Goal: Task Accomplishment & Management: Complete application form

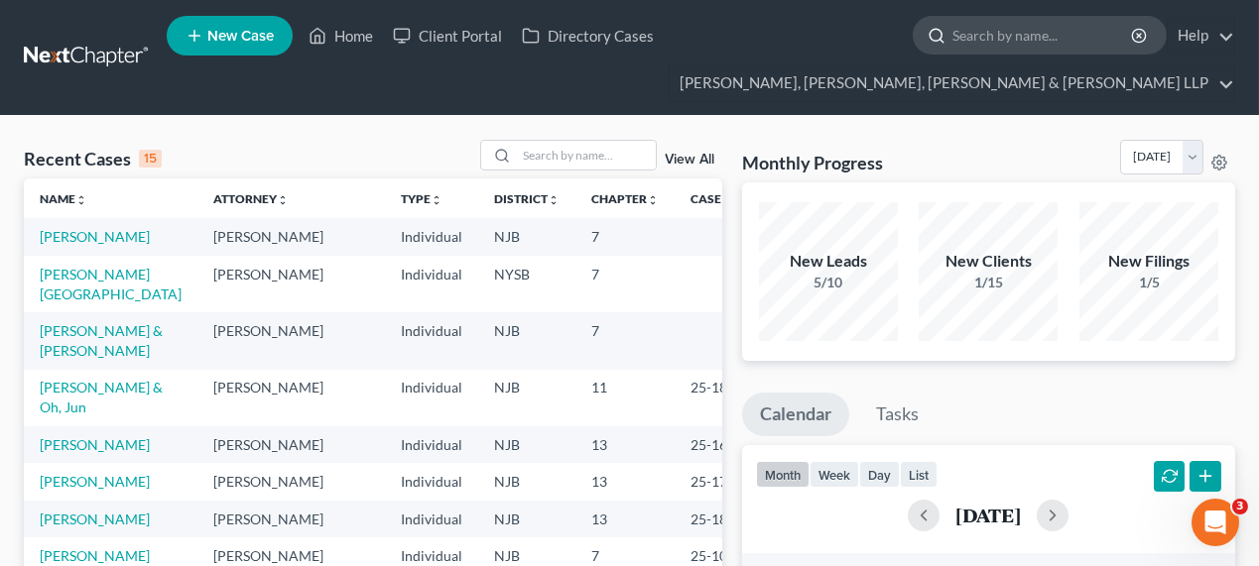
click at [981, 32] on input "search" at bounding box center [1043, 35] width 182 height 37
type input "[PERSON_NAME]"
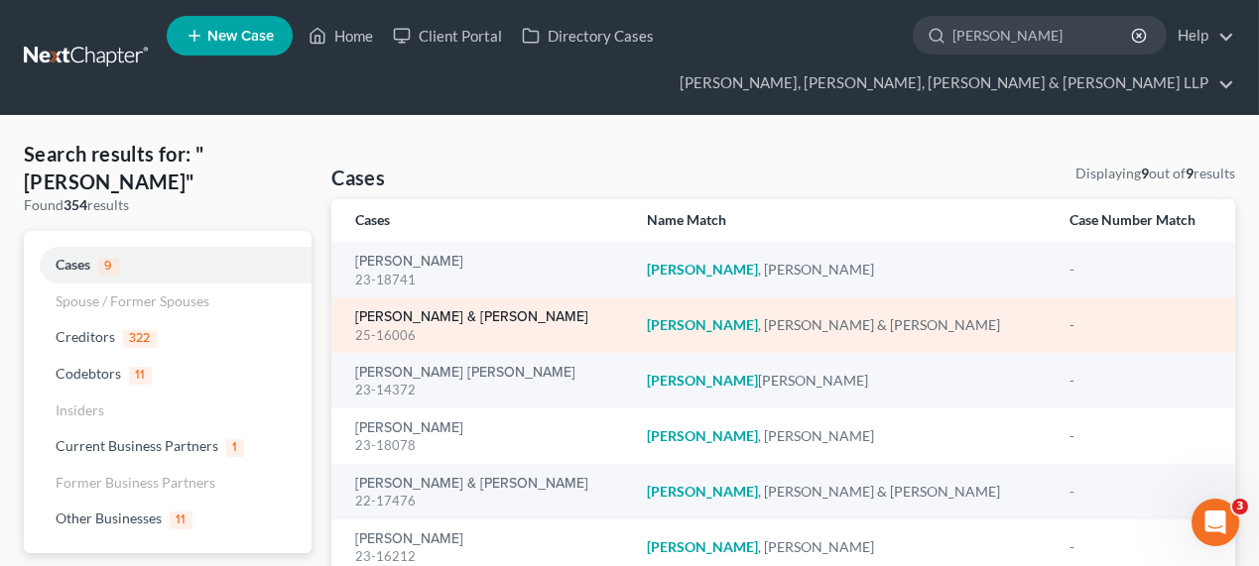
click at [402, 310] on link "[PERSON_NAME] & [PERSON_NAME]" at bounding box center [471, 317] width 233 height 14
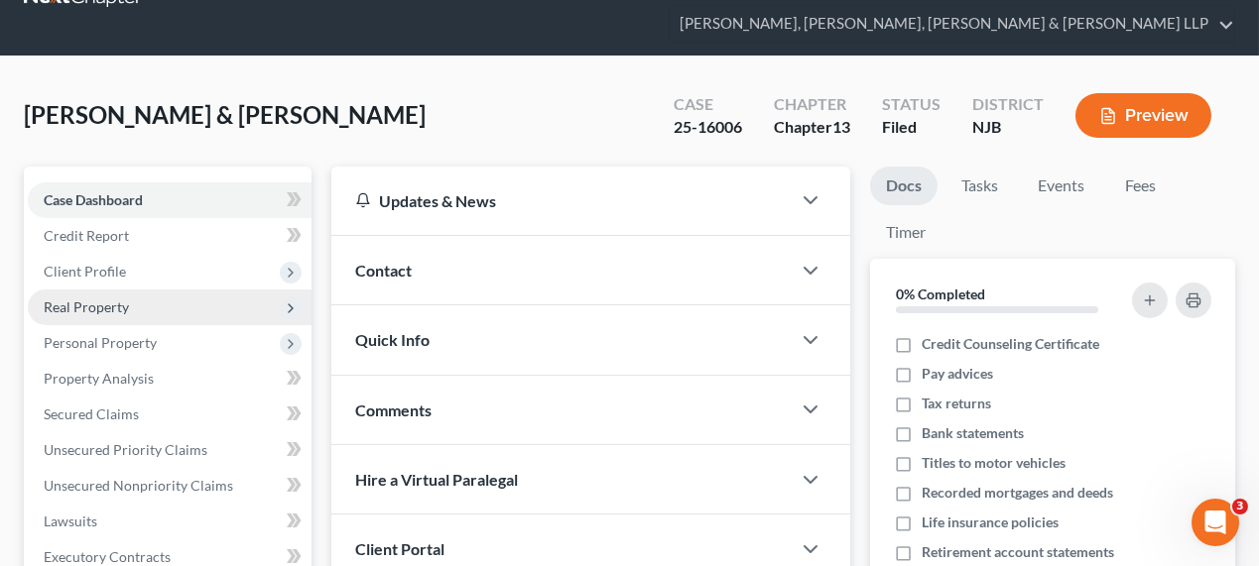
scroll to position [89, 0]
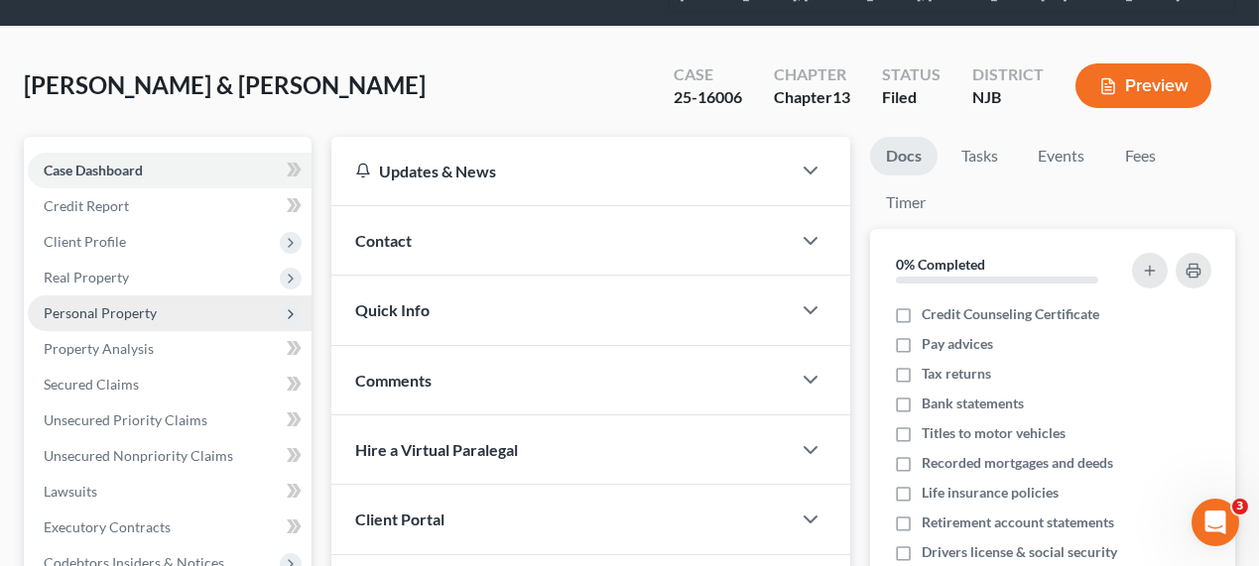
click at [238, 313] on span "Personal Property" at bounding box center [170, 314] width 284 height 36
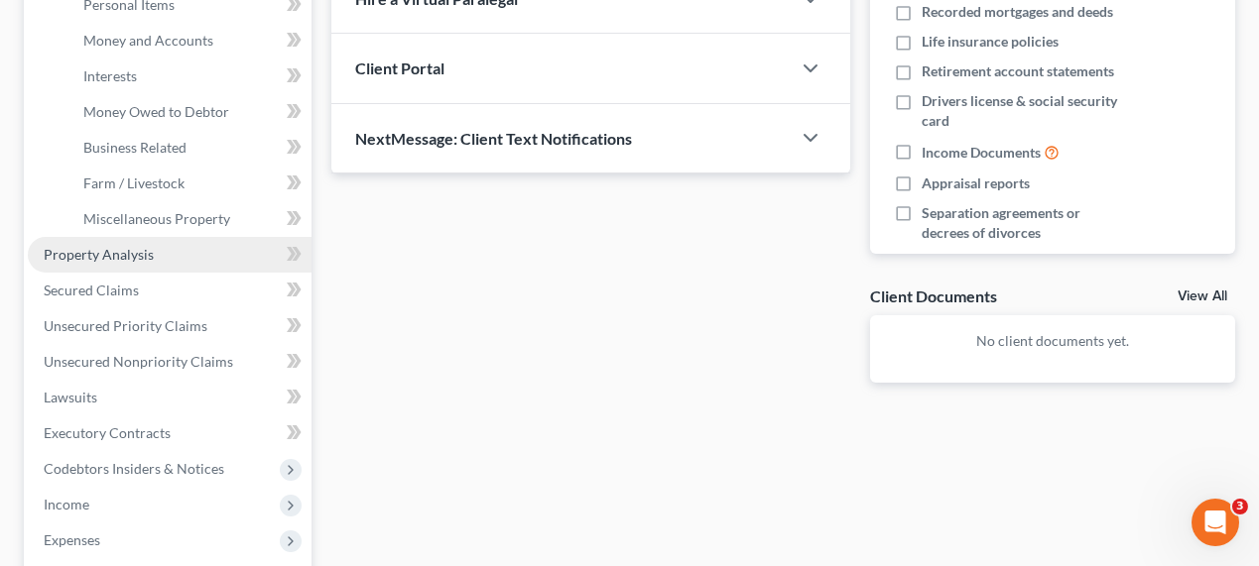
click at [191, 256] on link "Property Analysis" at bounding box center [170, 255] width 284 height 36
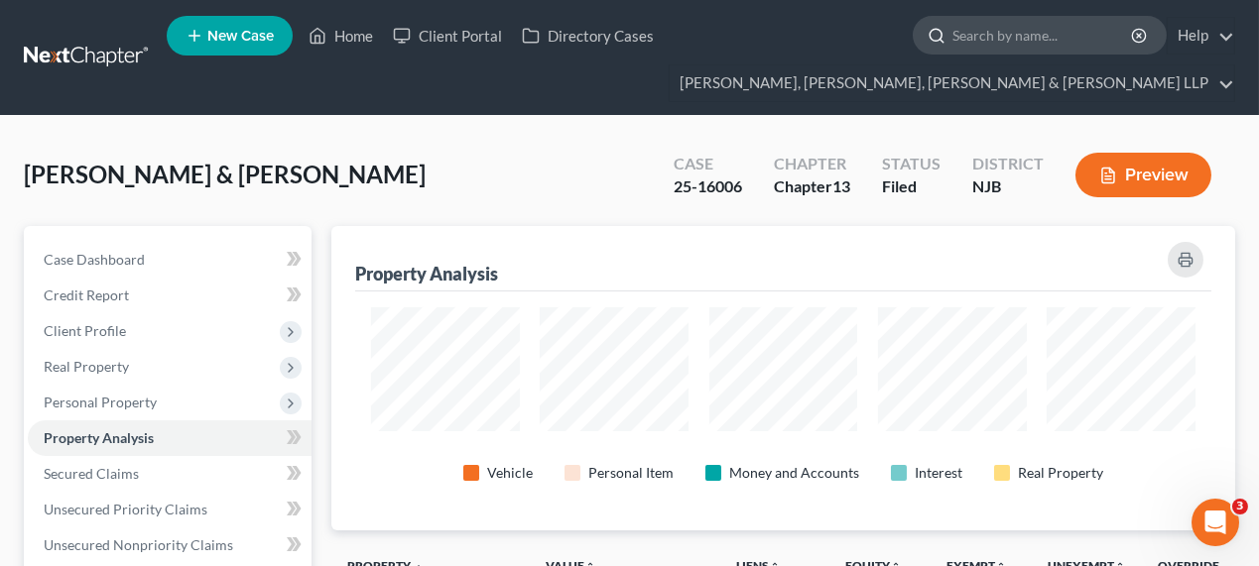
click at [956, 31] on input "search" at bounding box center [1043, 35] width 182 height 37
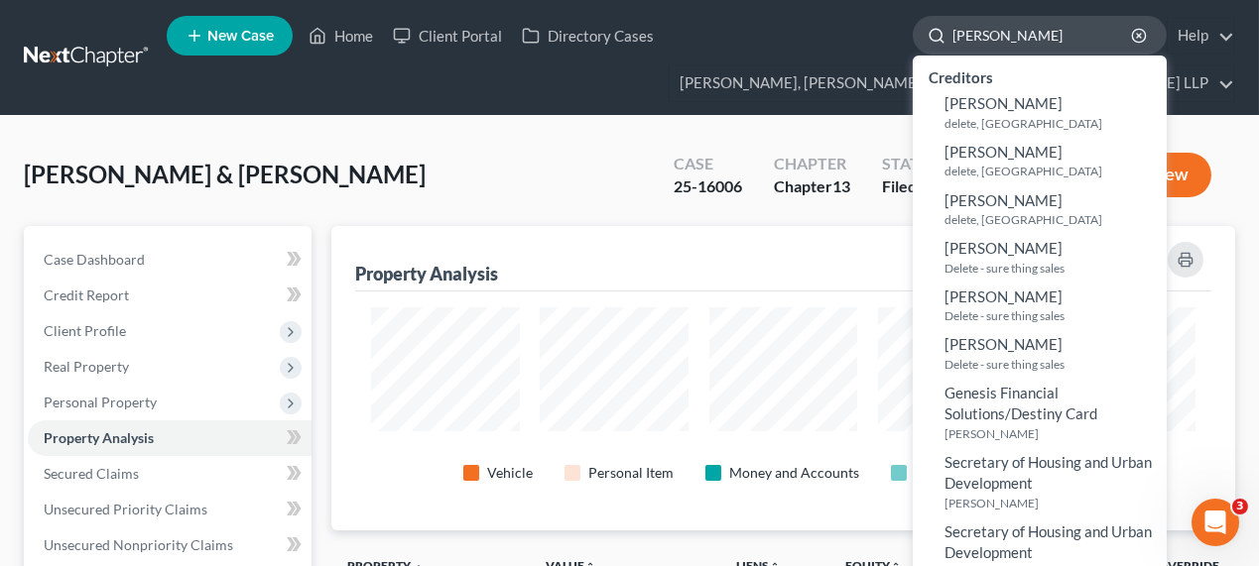
type input "[PERSON_NAME]"
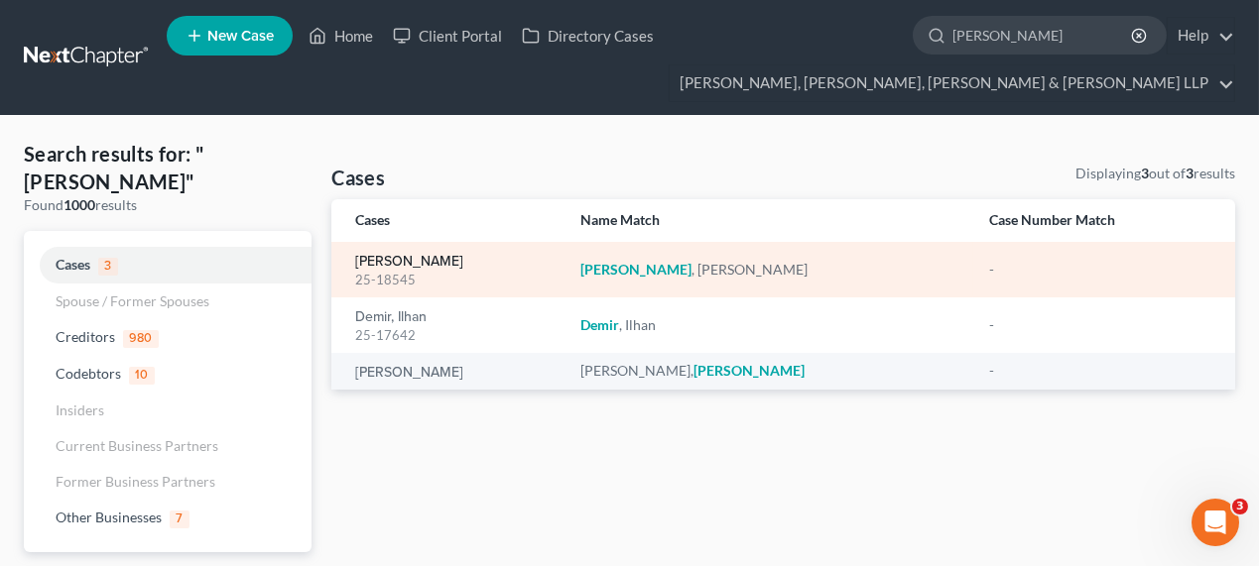
click at [376, 255] on link "[PERSON_NAME]" at bounding box center [409, 262] width 108 height 14
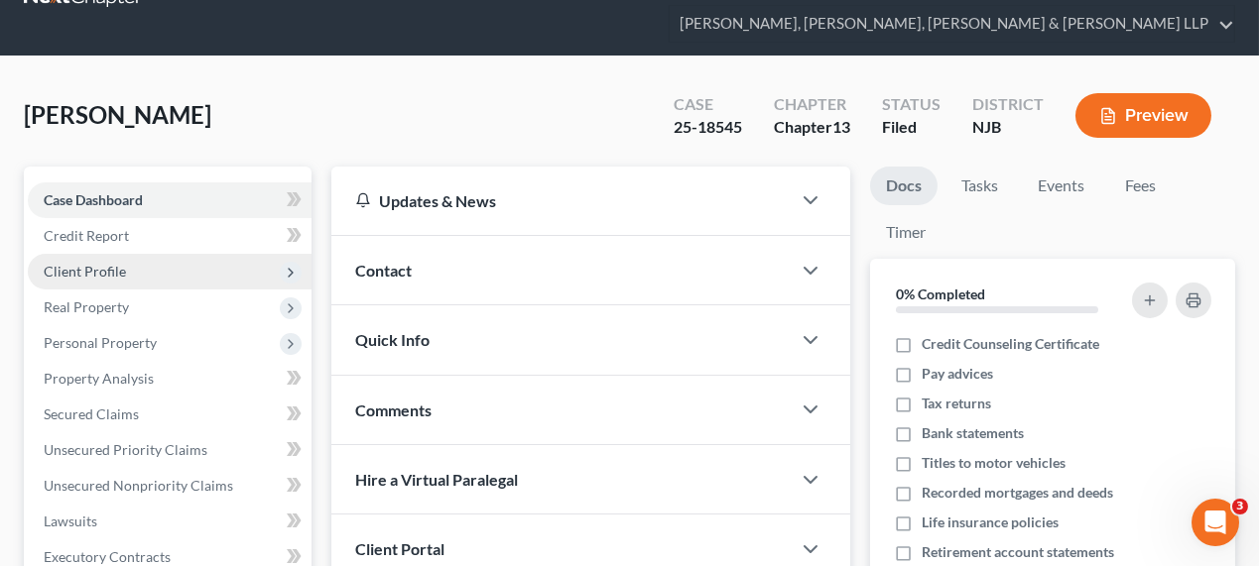
scroll to position [89, 0]
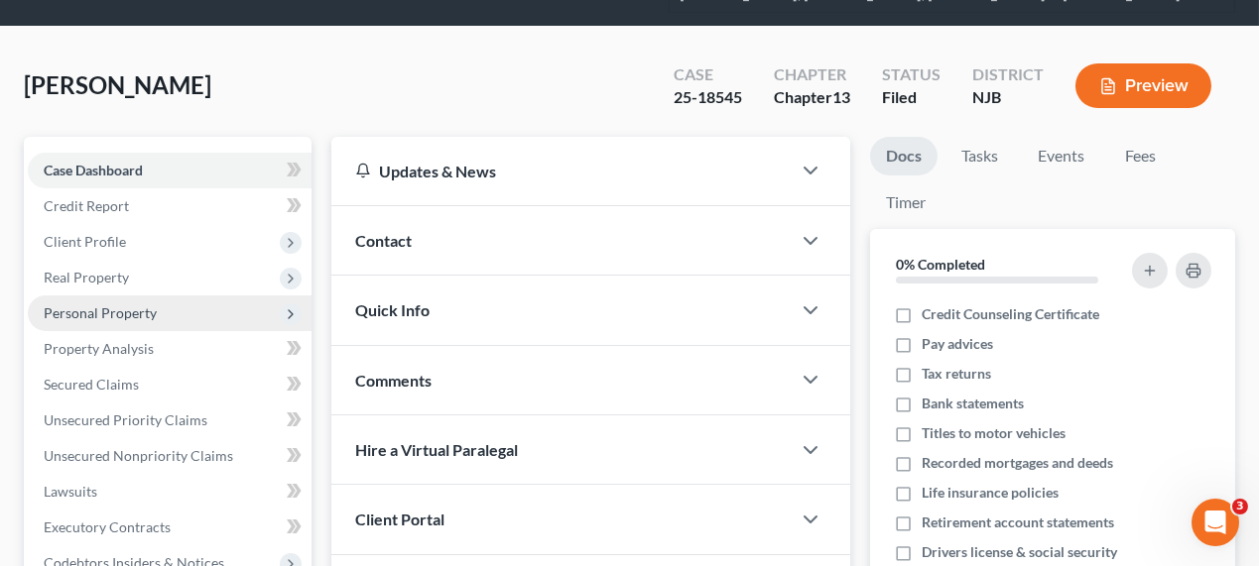
click at [141, 314] on span "Personal Property" at bounding box center [100, 313] width 113 height 17
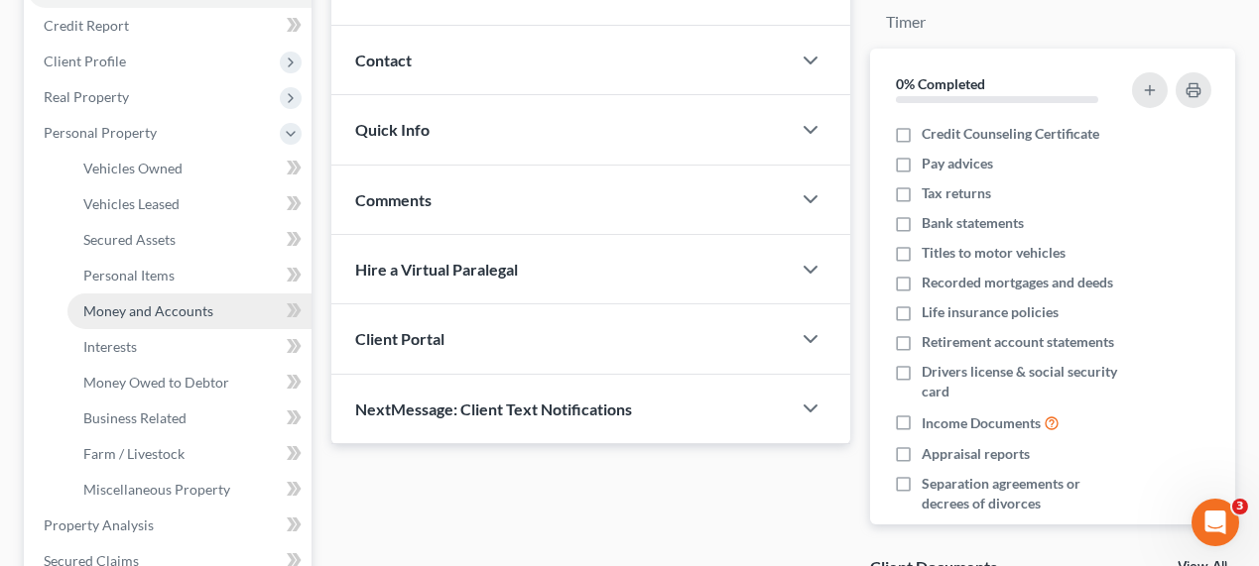
click at [171, 315] on span "Money and Accounts" at bounding box center [148, 311] width 130 height 17
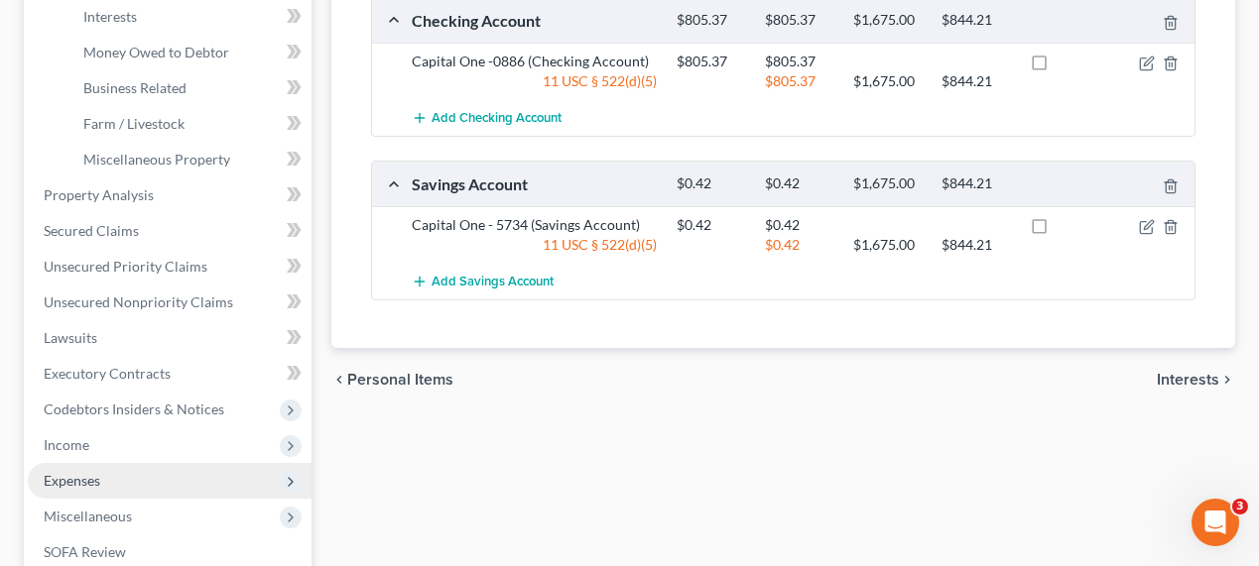
scroll to position [631, 0]
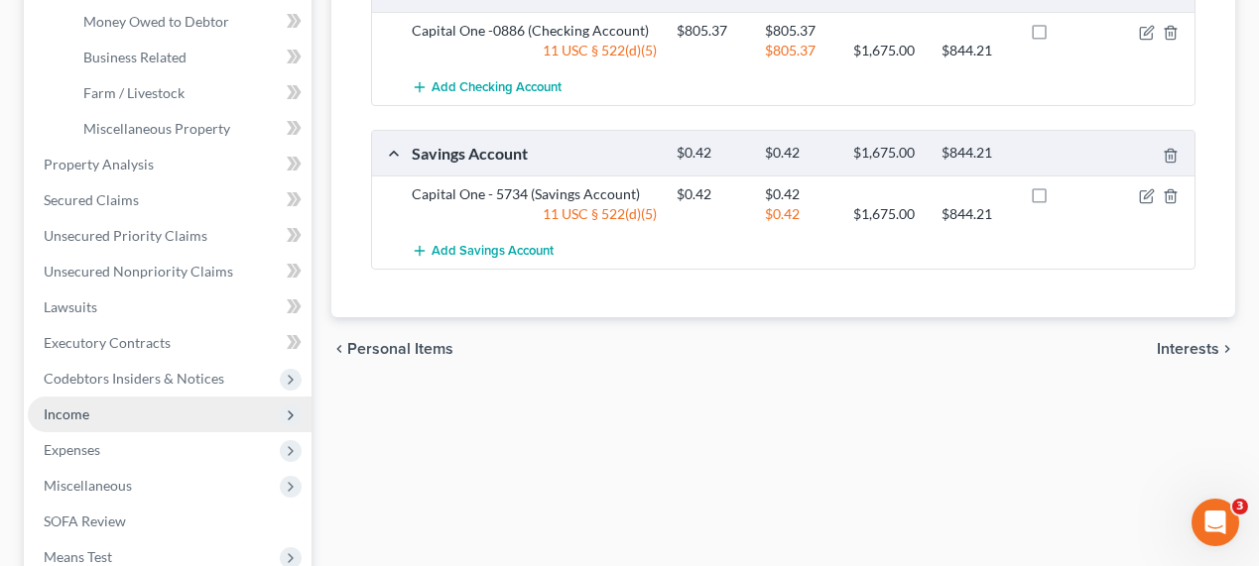
click at [81, 414] on span "Income" at bounding box center [67, 414] width 46 height 17
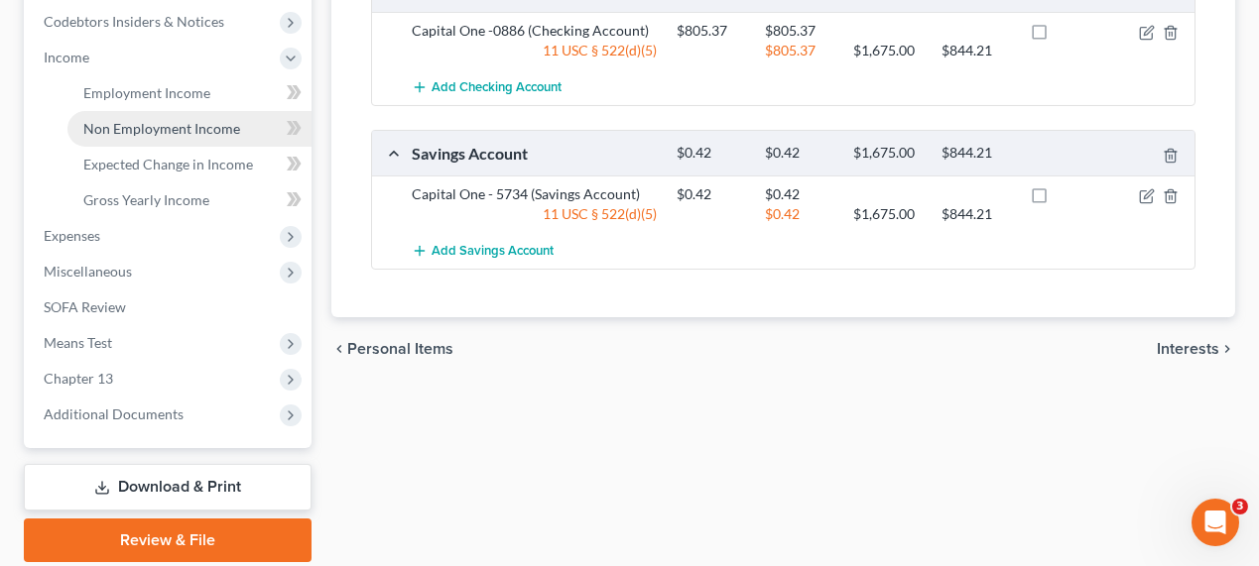
click at [97, 120] on span "Non Employment Income" at bounding box center [161, 128] width 157 height 17
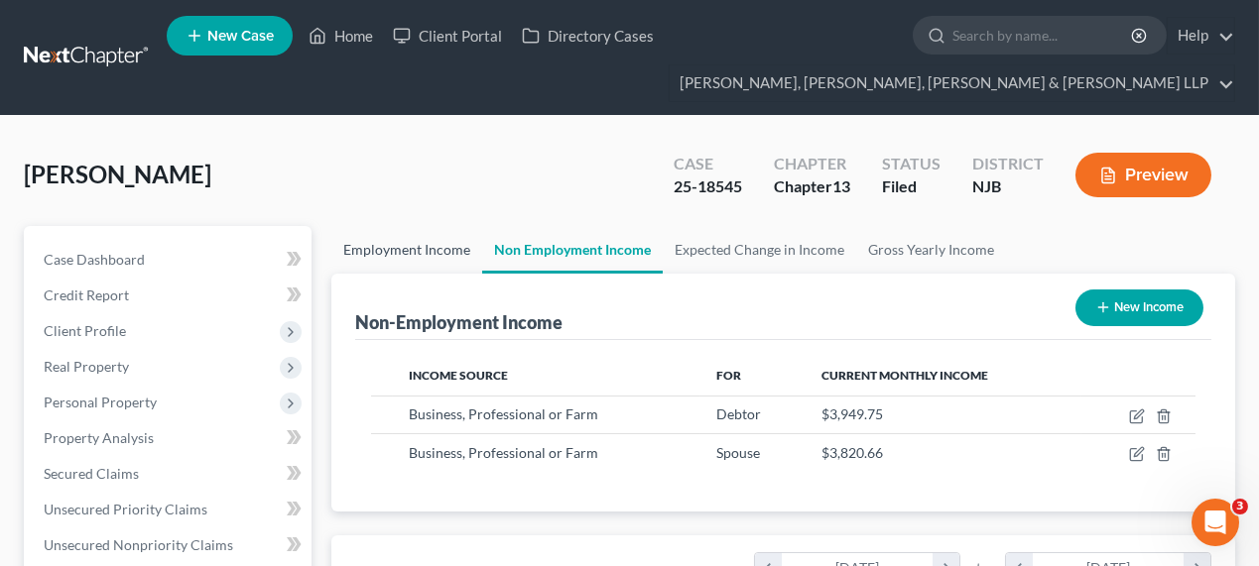
click at [456, 244] on link "Employment Income" at bounding box center [406, 250] width 151 height 48
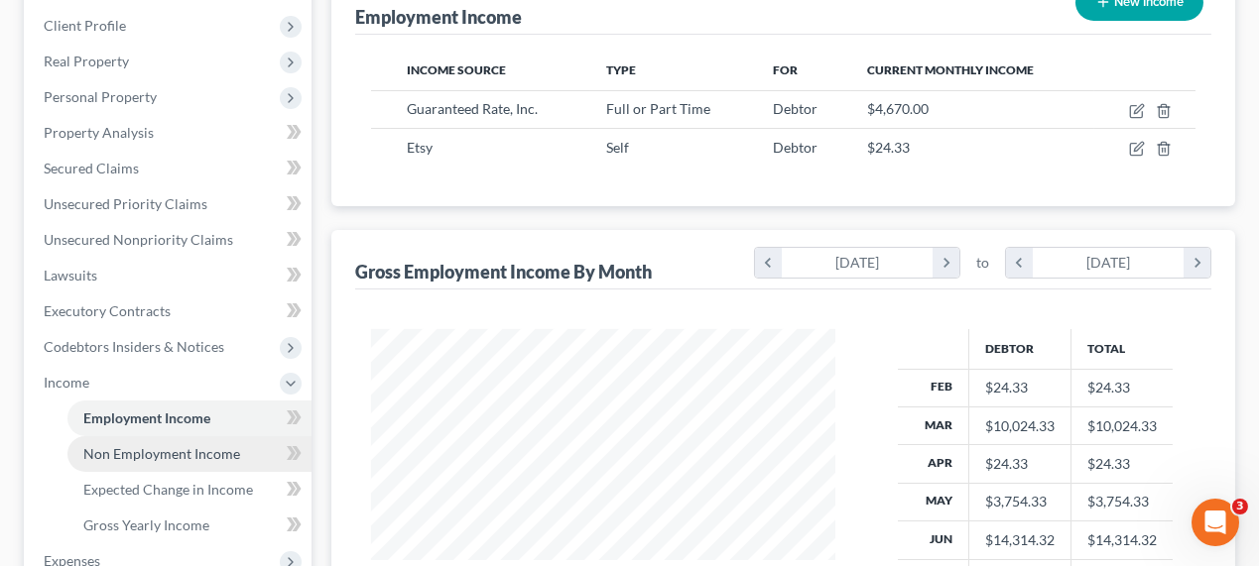
scroll to position [541, 0]
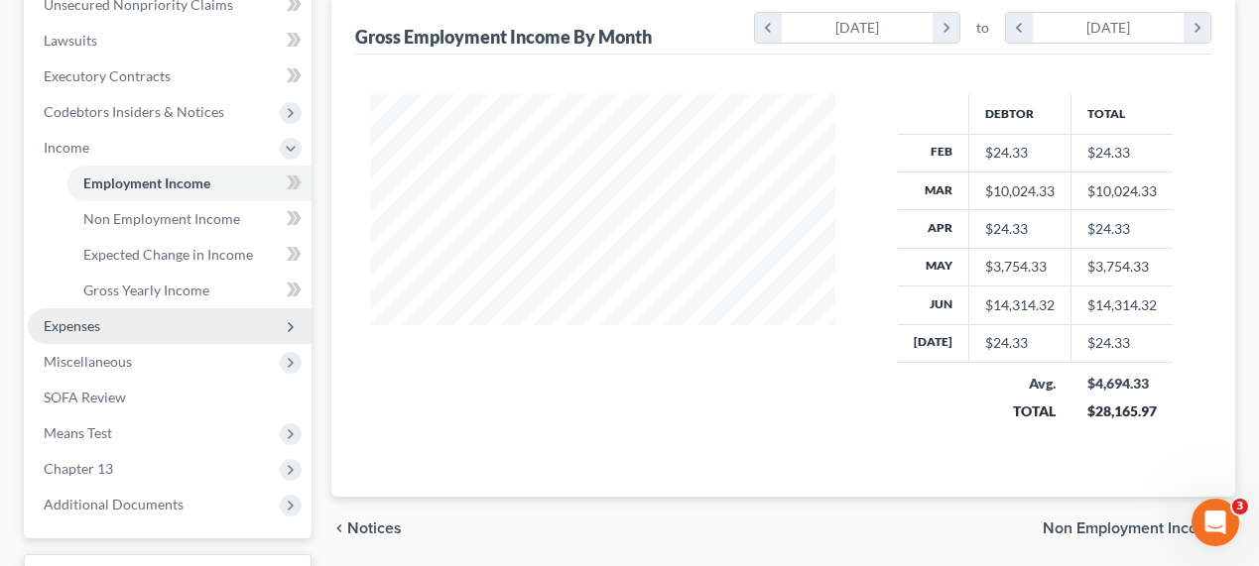
click at [119, 329] on span "Expenses" at bounding box center [170, 326] width 284 height 36
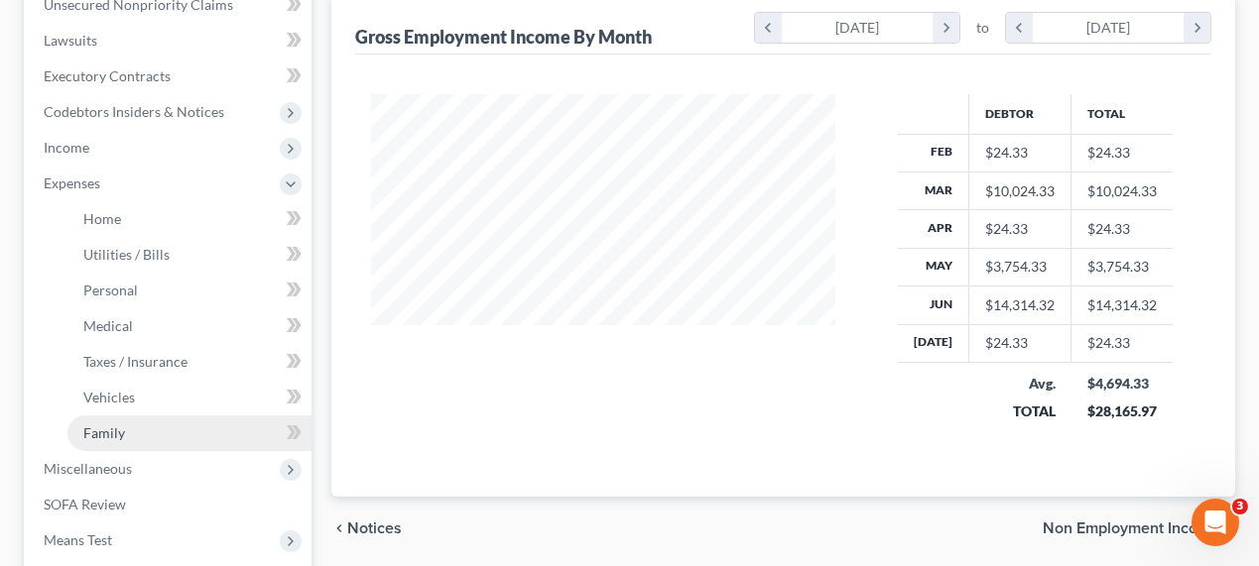
click at [131, 428] on link "Family" at bounding box center [189, 434] width 244 height 36
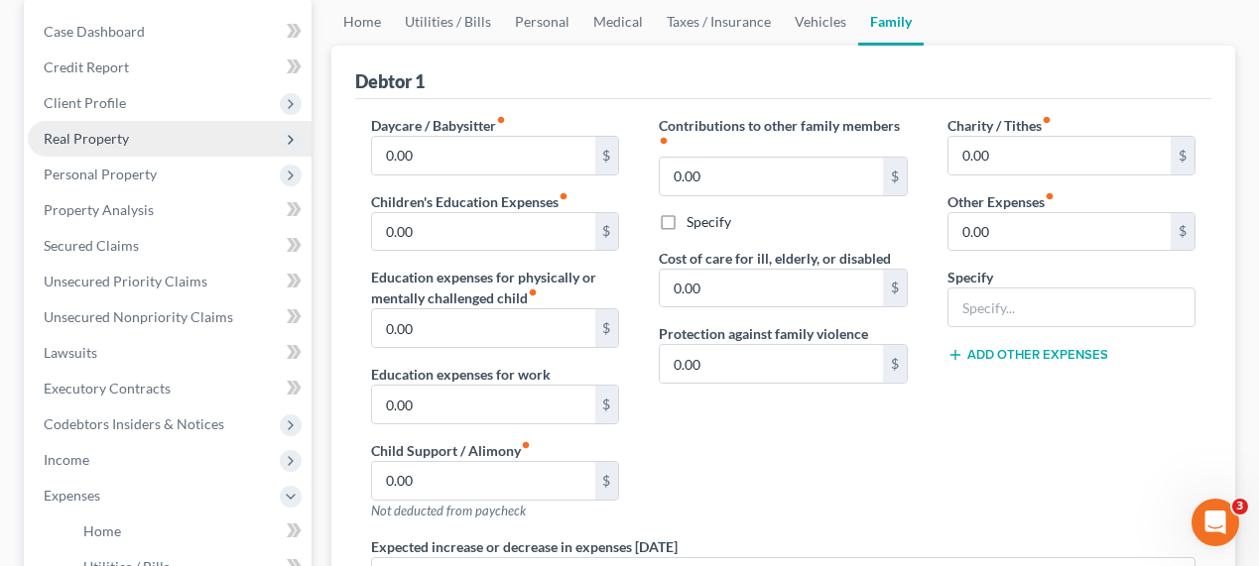
scroll to position [450, 0]
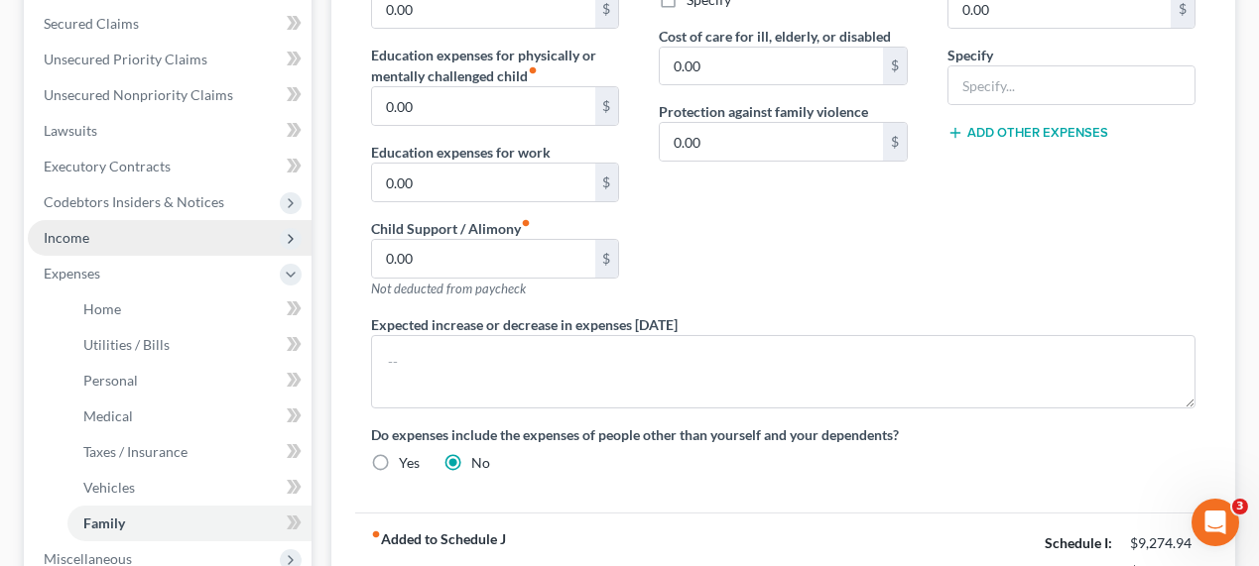
click at [120, 232] on span "Income" at bounding box center [170, 238] width 284 height 36
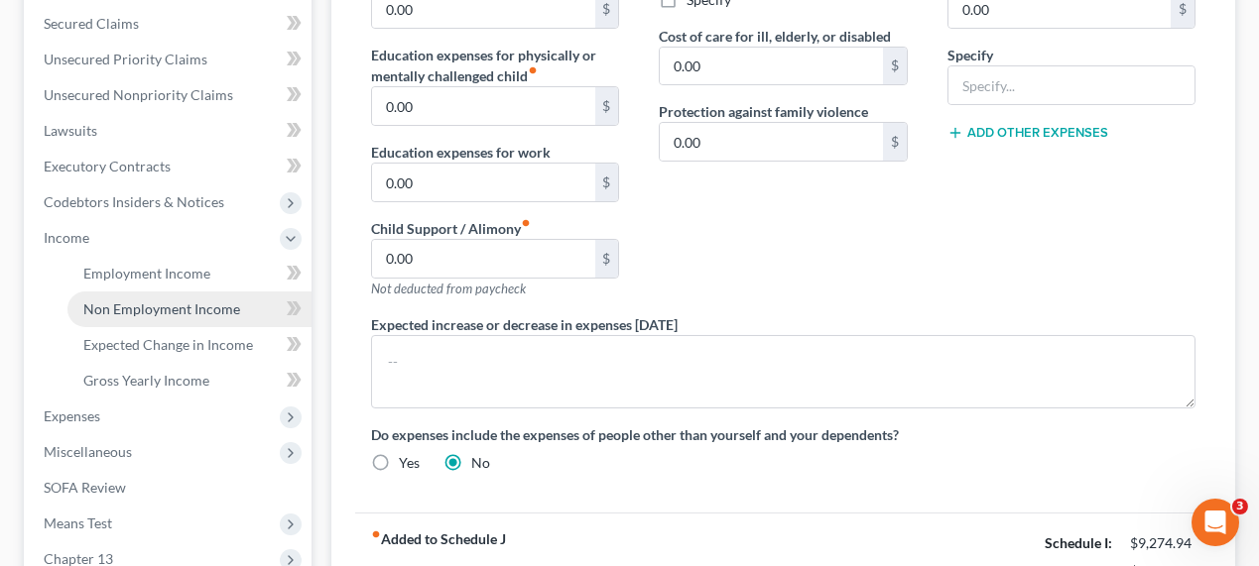
click at [139, 306] on span "Non Employment Income" at bounding box center [161, 309] width 157 height 17
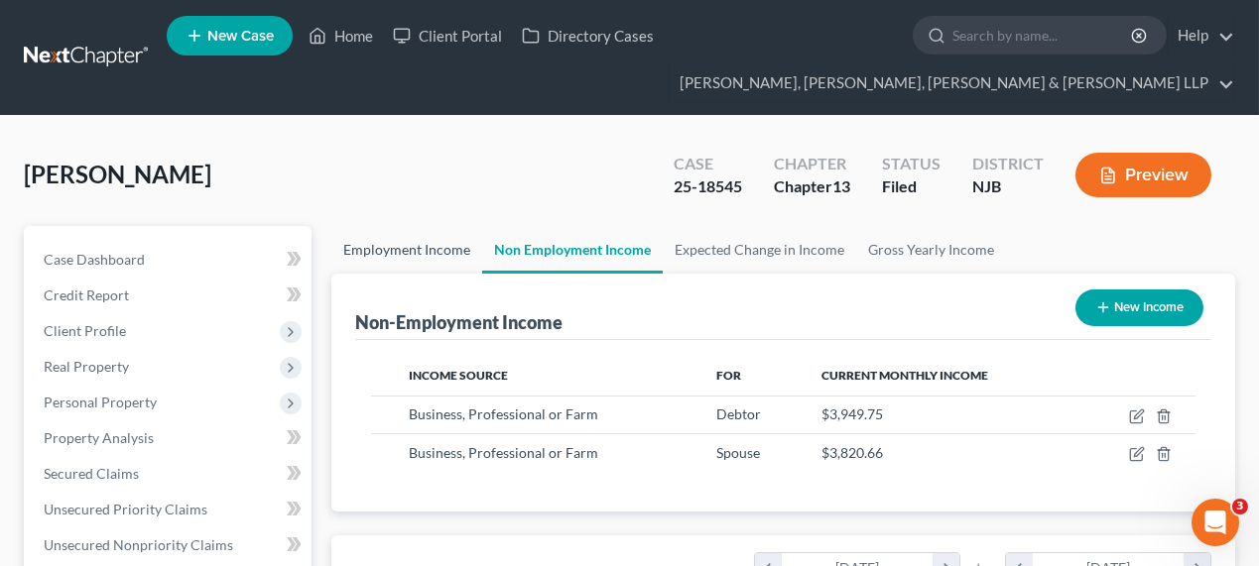
click at [424, 242] on link "Employment Income" at bounding box center [406, 250] width 151 height 48
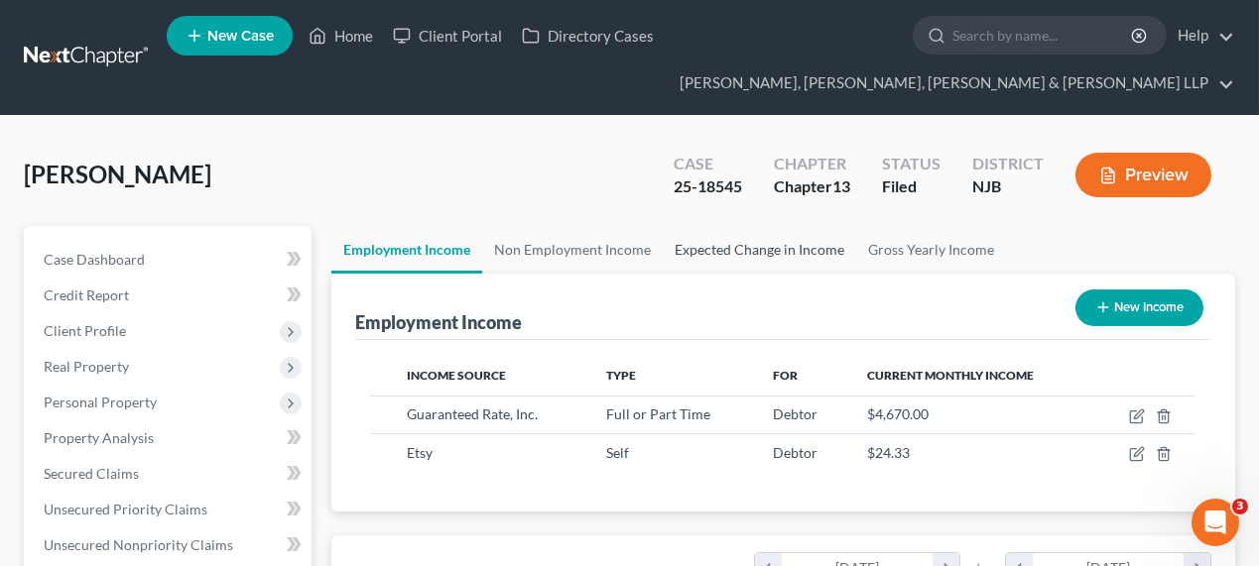
click at [704, 264] on link "Expected Change in Income" at bounding box center [759, 250] width 193 height 48
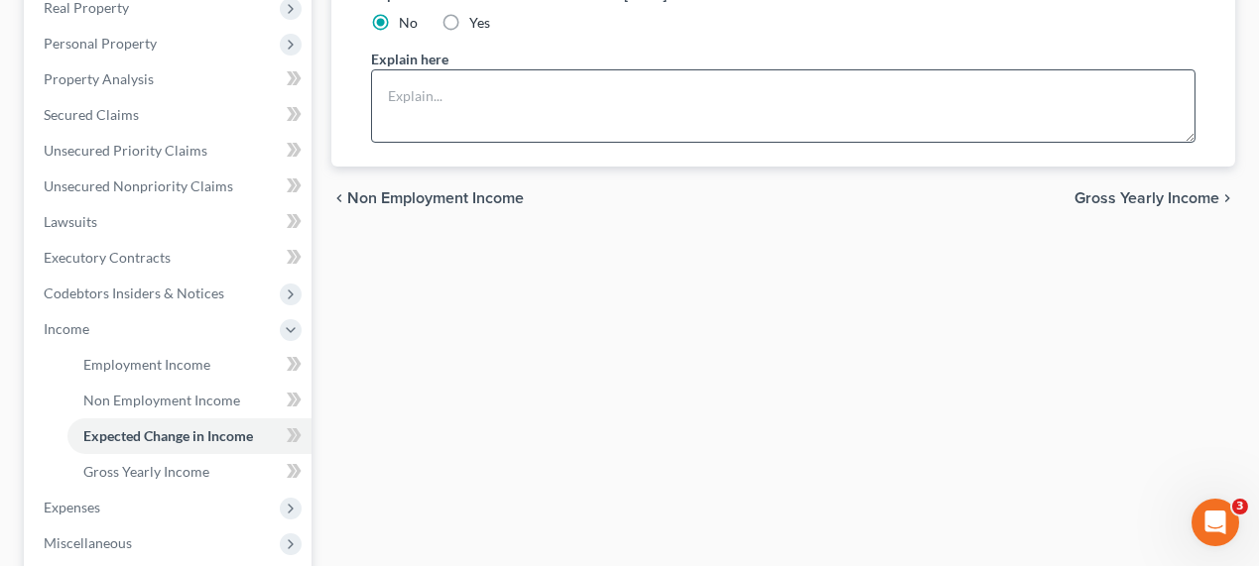
scroll to position [360, 0]
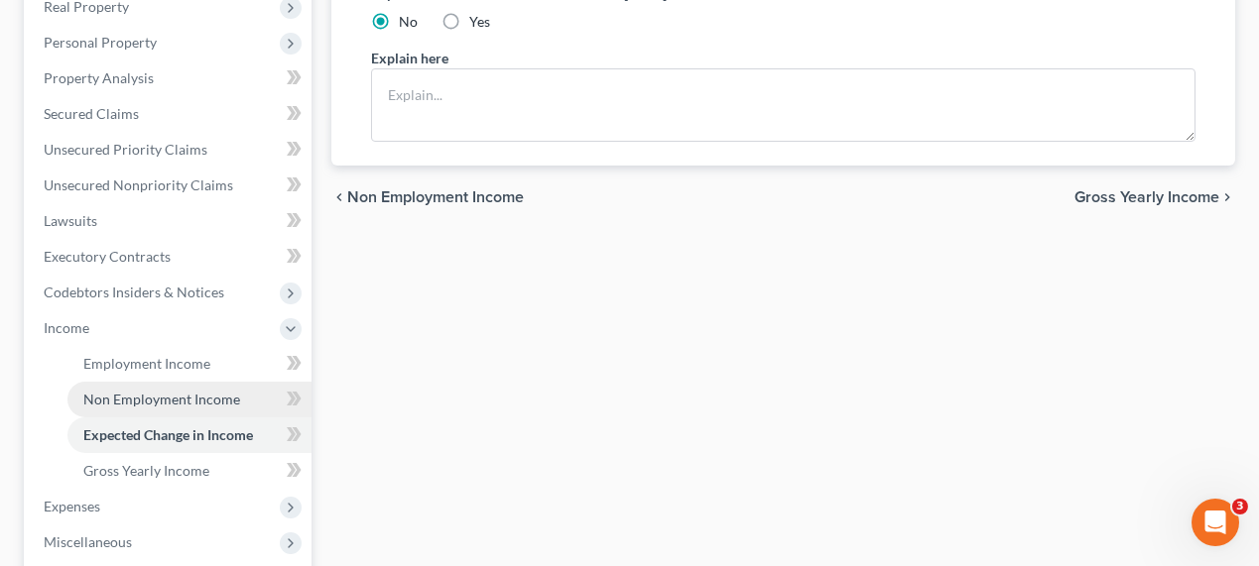
click at [121, 400] on span "Non Employment Income" at bounding box center [161, 399] width 157 height 17
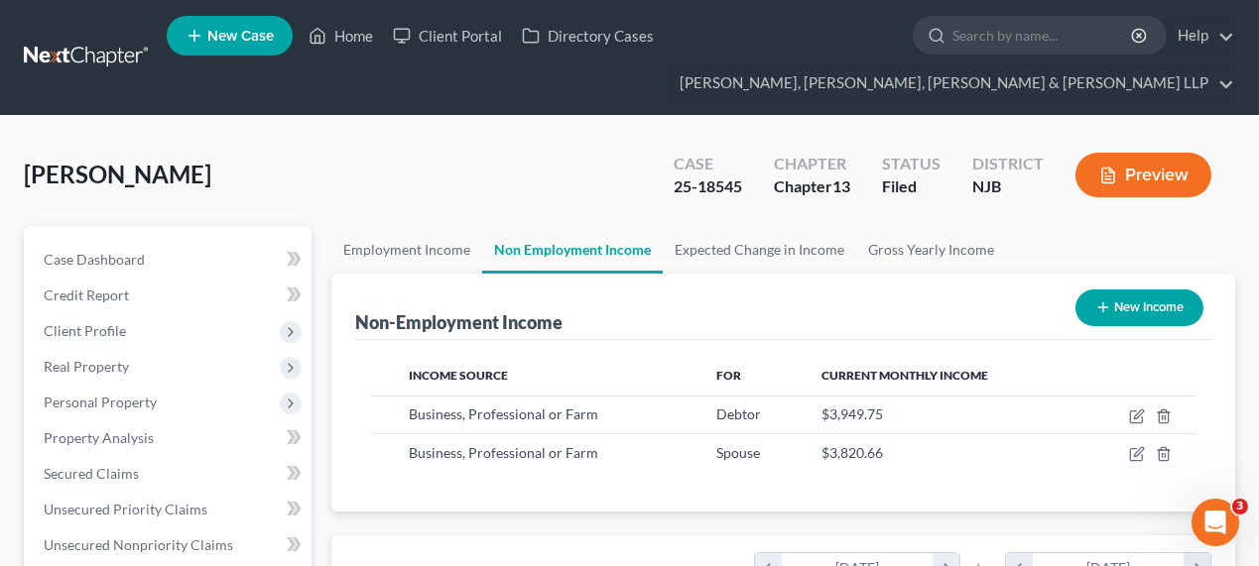
scroll to position [353, 504]
click at [109, 473] on span "Secured Claims" at bounding box center [91, 473] width 95 height 17
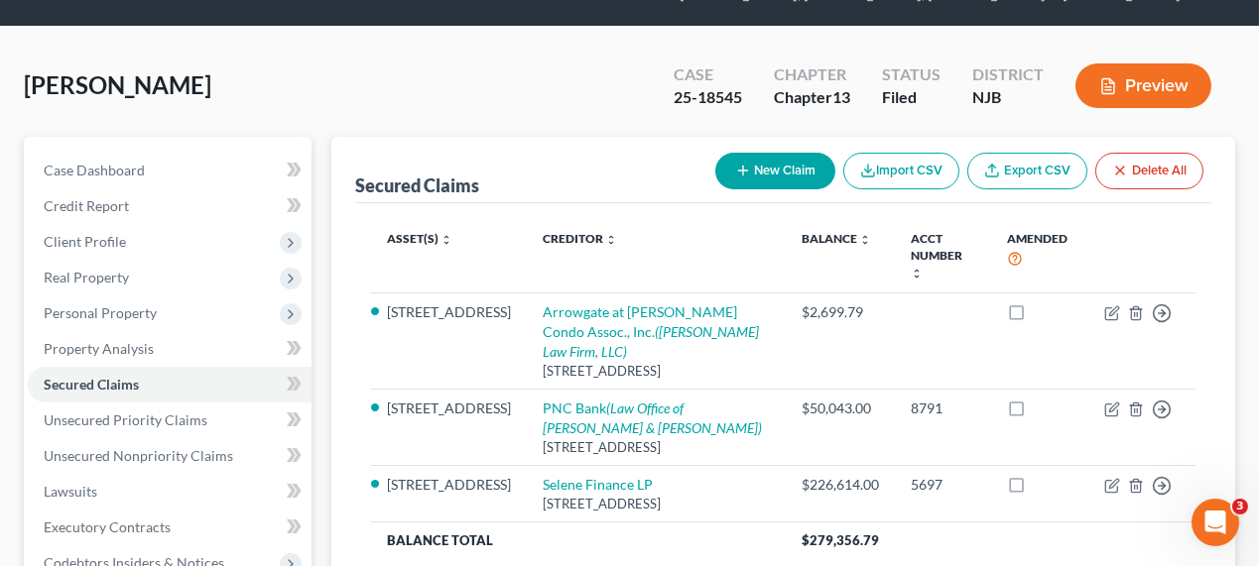
scroll to position [181, 0]
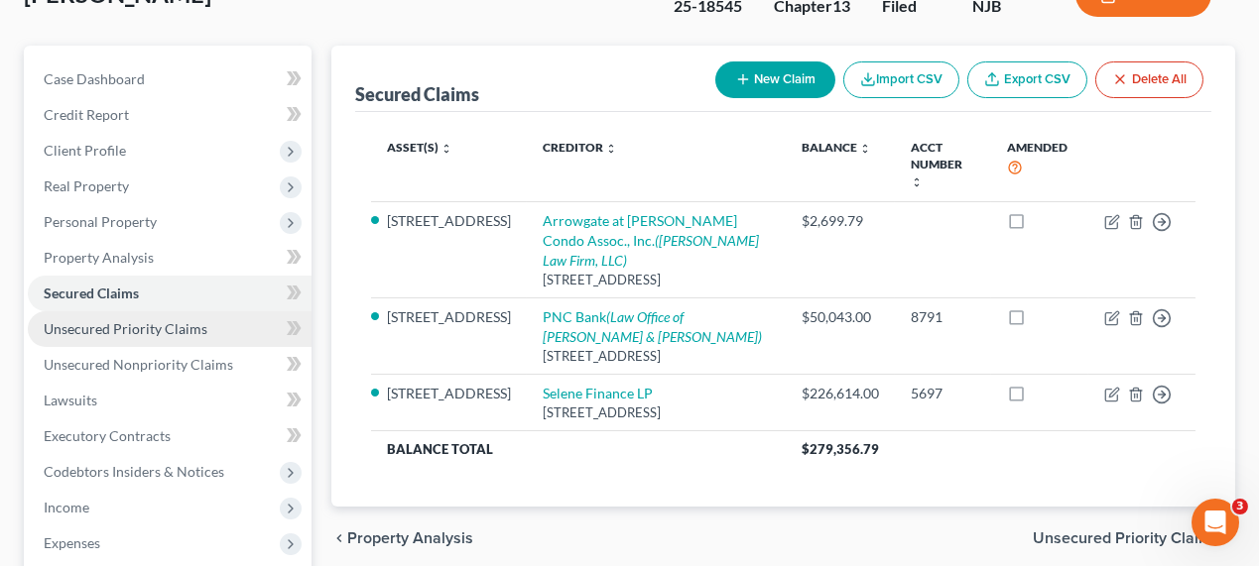
click at [135, 331] on span "Unsecured Priority Claims" at bounding box center [126, 328] width 164 height 17
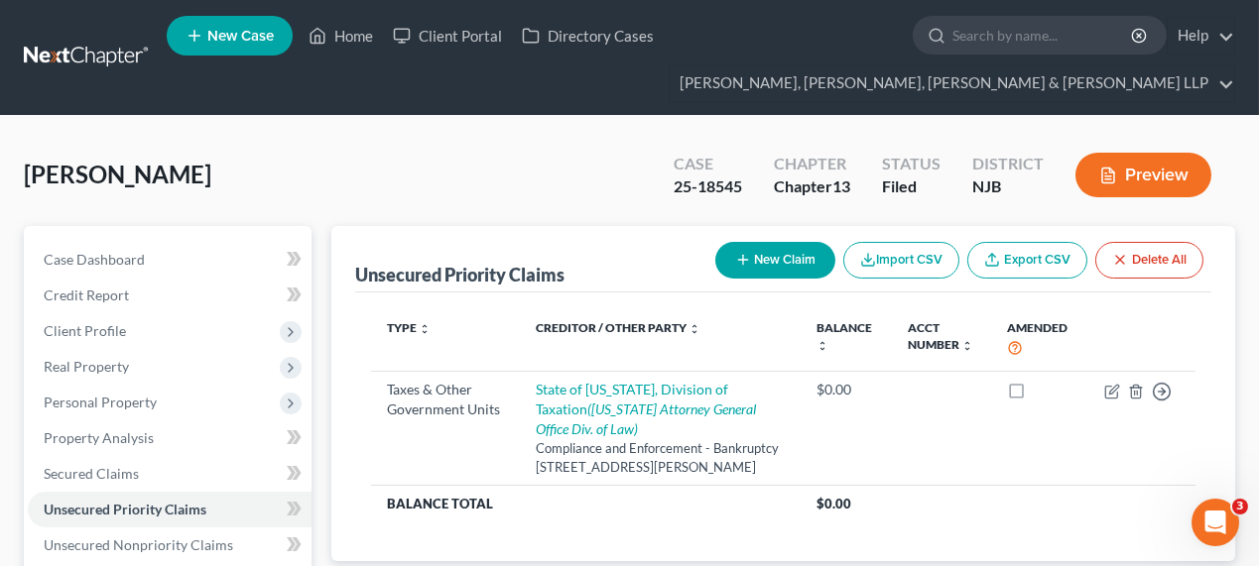
scroll to position [89, 0]
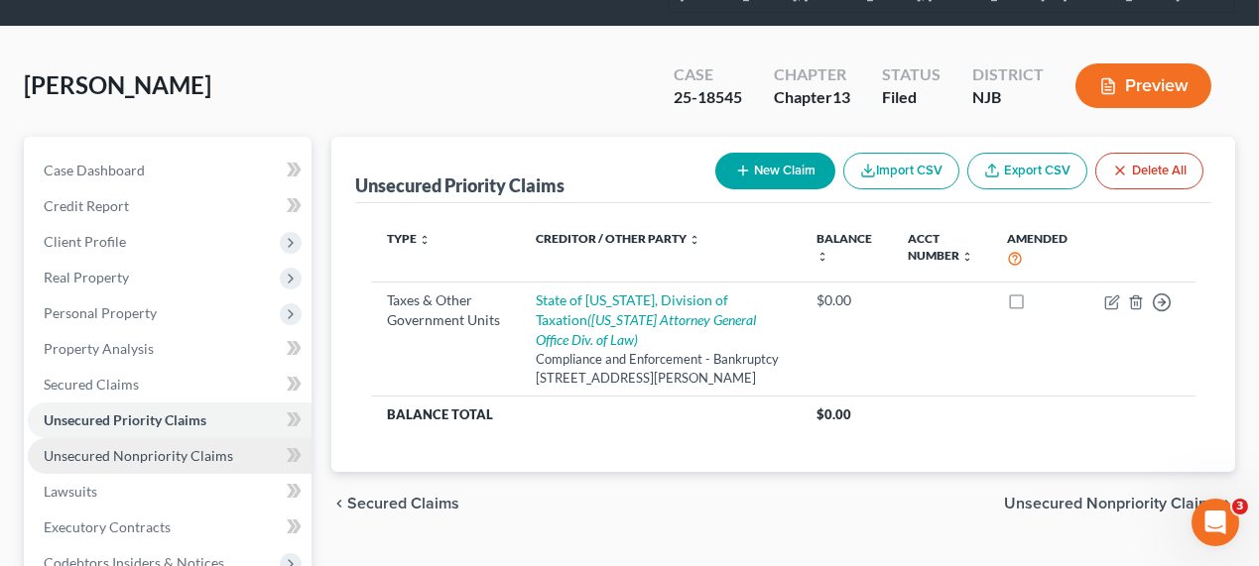
click at [127, 461] on span "Unsecured Nonpriority Claims" at bounding box center [138, 455] width 189 height 17
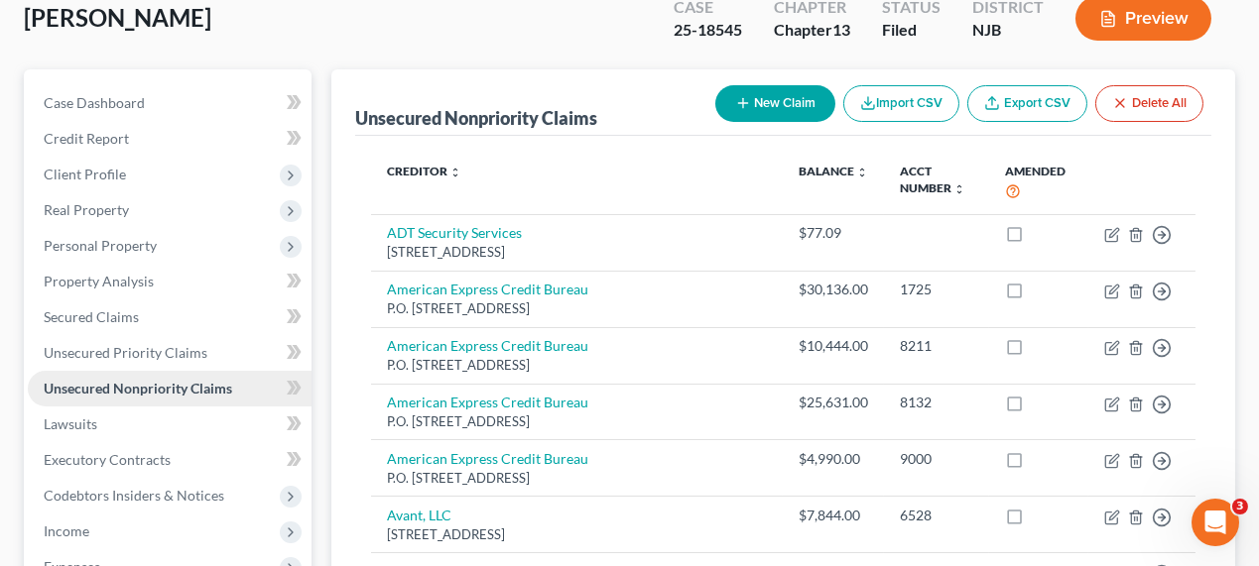
scroll to position [181, 0]
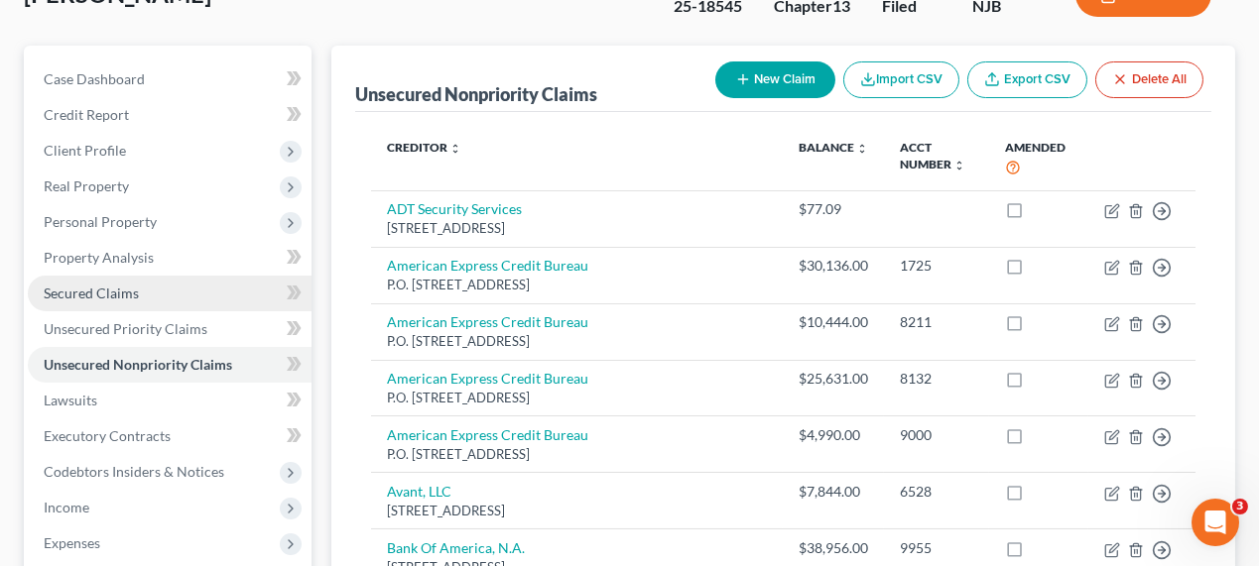
click at [123, 299] on span "Secured Claims" at bounding box center [91, 293] width 95 height 17
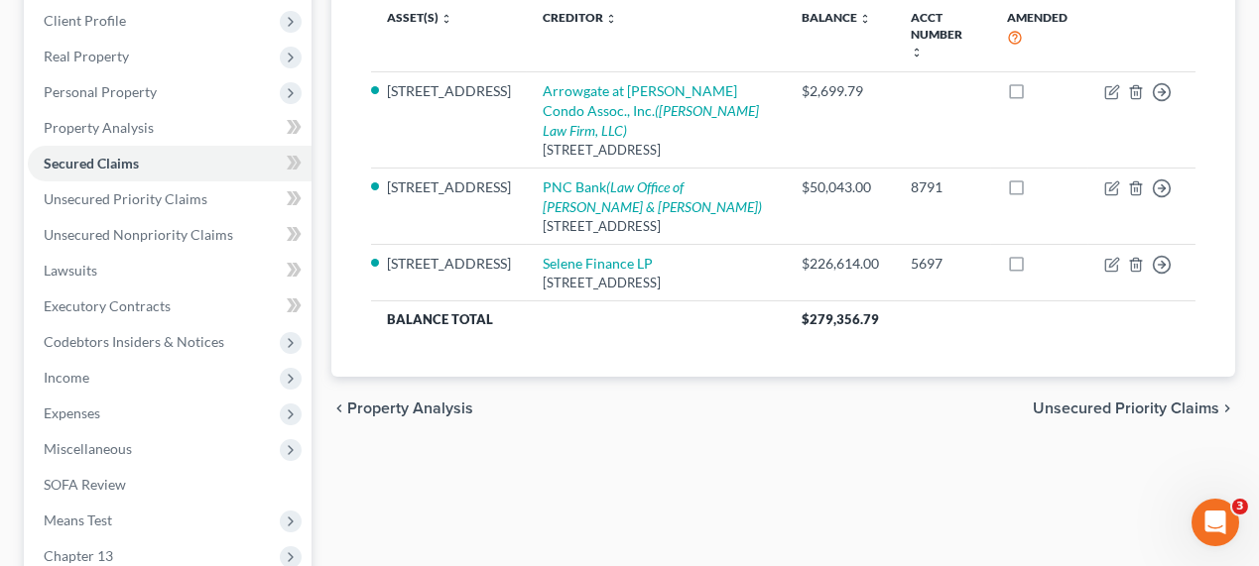
scroll to position [270, 0]
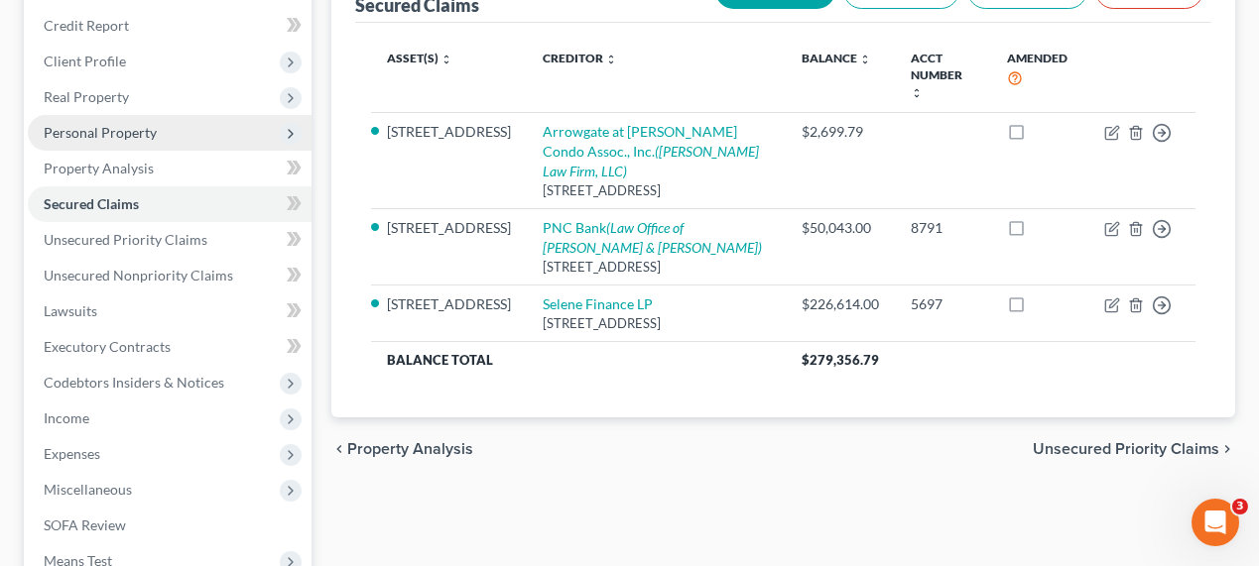
click at [150, 143] on span "Personal Property" at bounding box center [170, 133] width 284 height 36
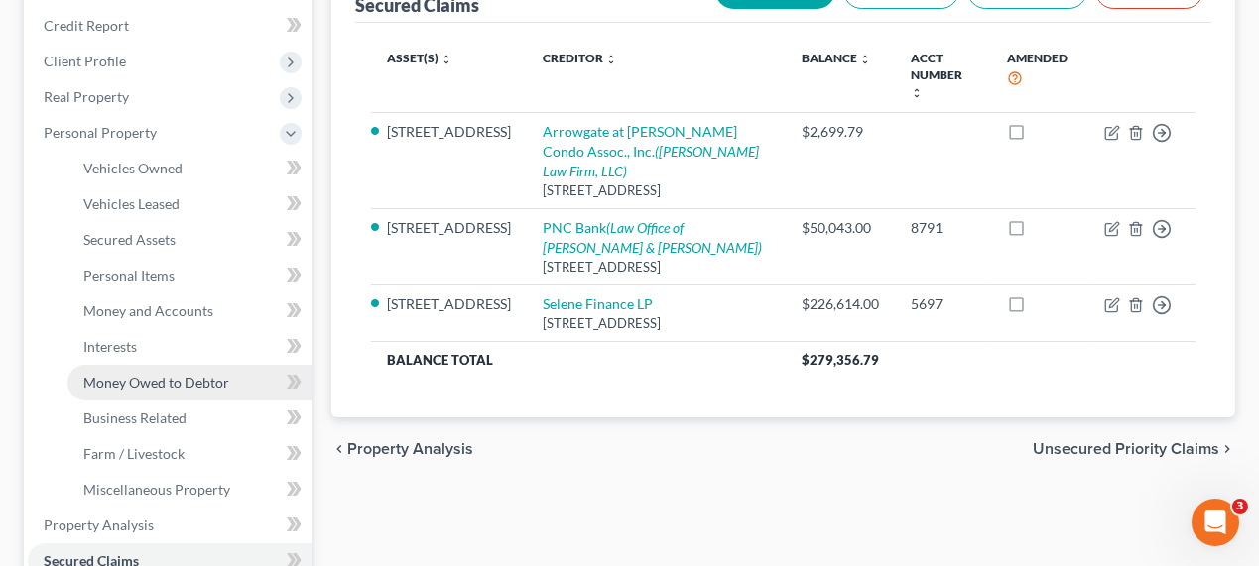
click at [169, 383] on span "Money Owed to Debtor" at bounding box center [156, 382] width 146 height 17
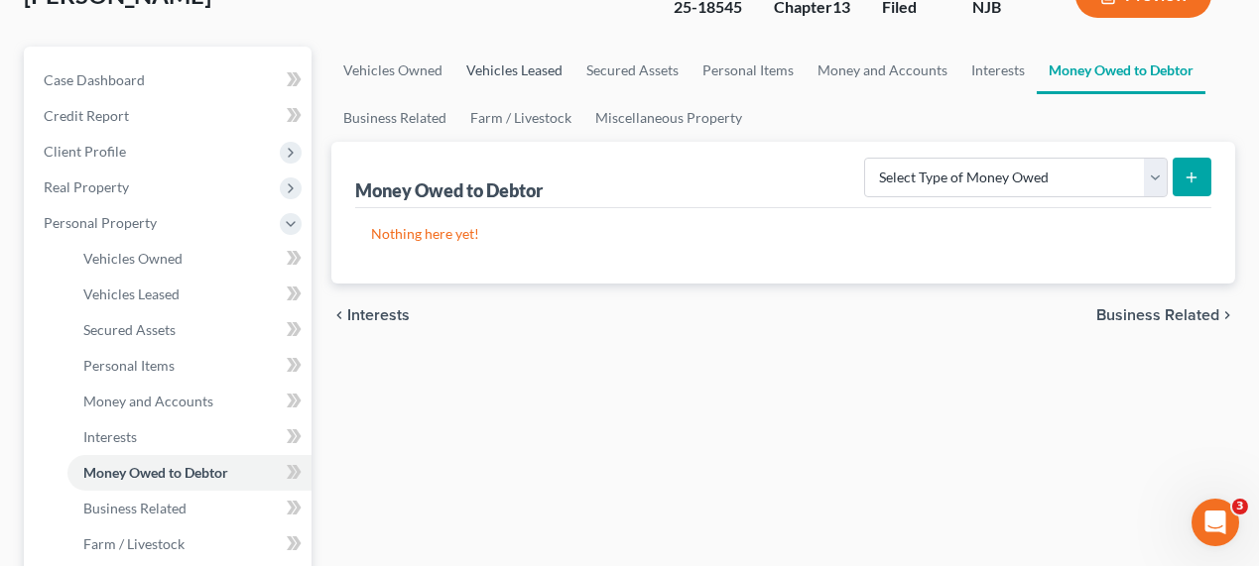
scroll to position [181, 0]
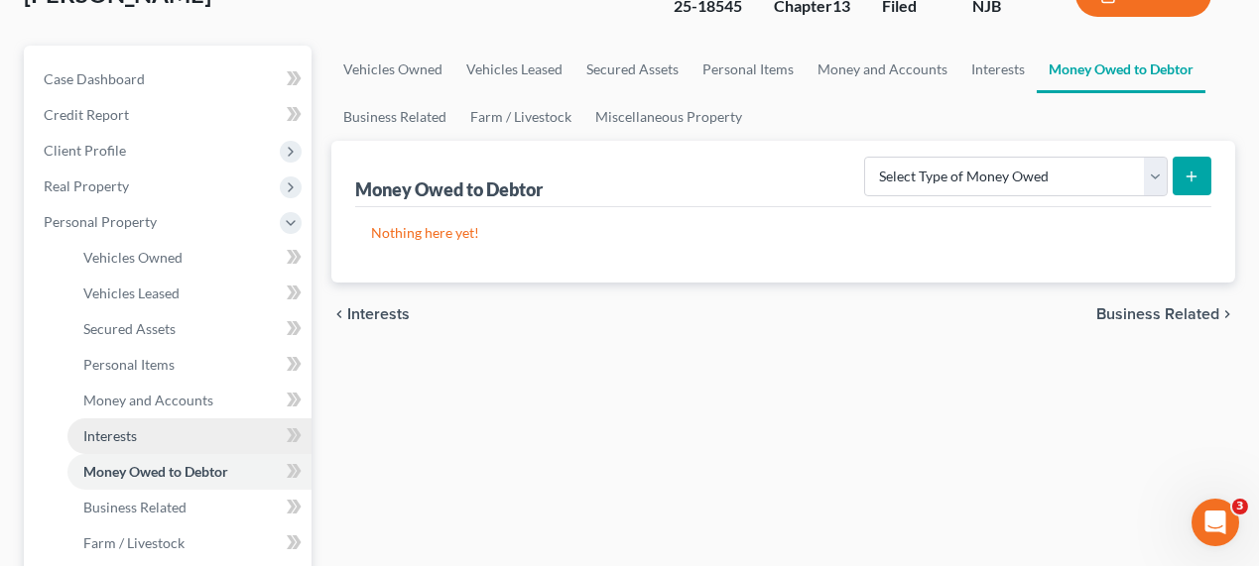
click at [156, 429] on link "Interests" at bounding box center [189, 437] width 244 height 36
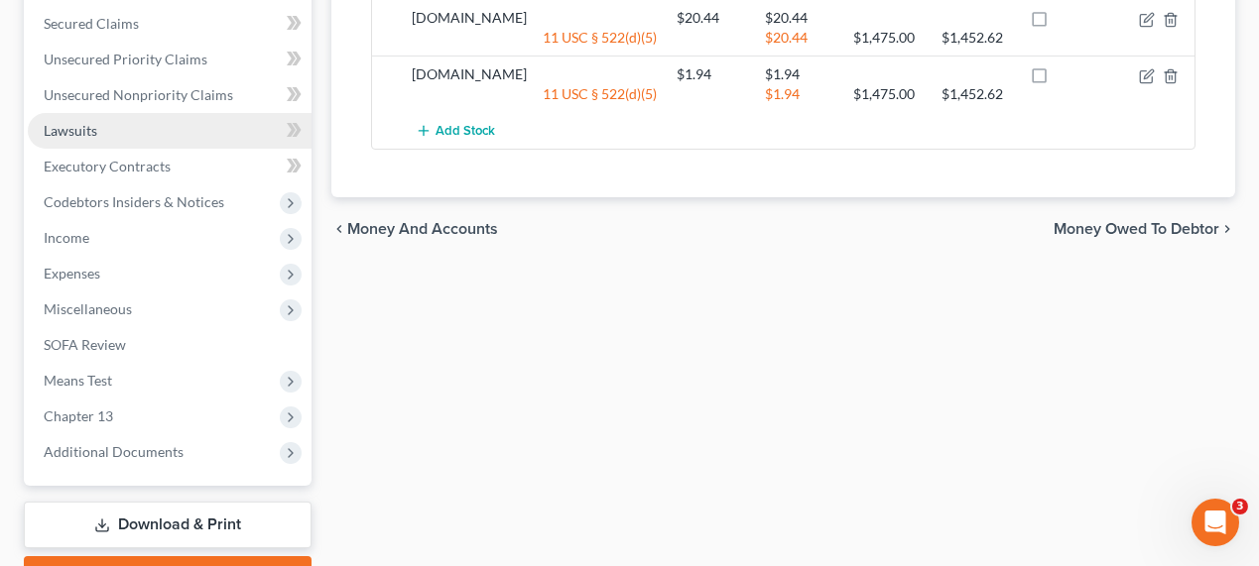
scroll to position [811, 0]
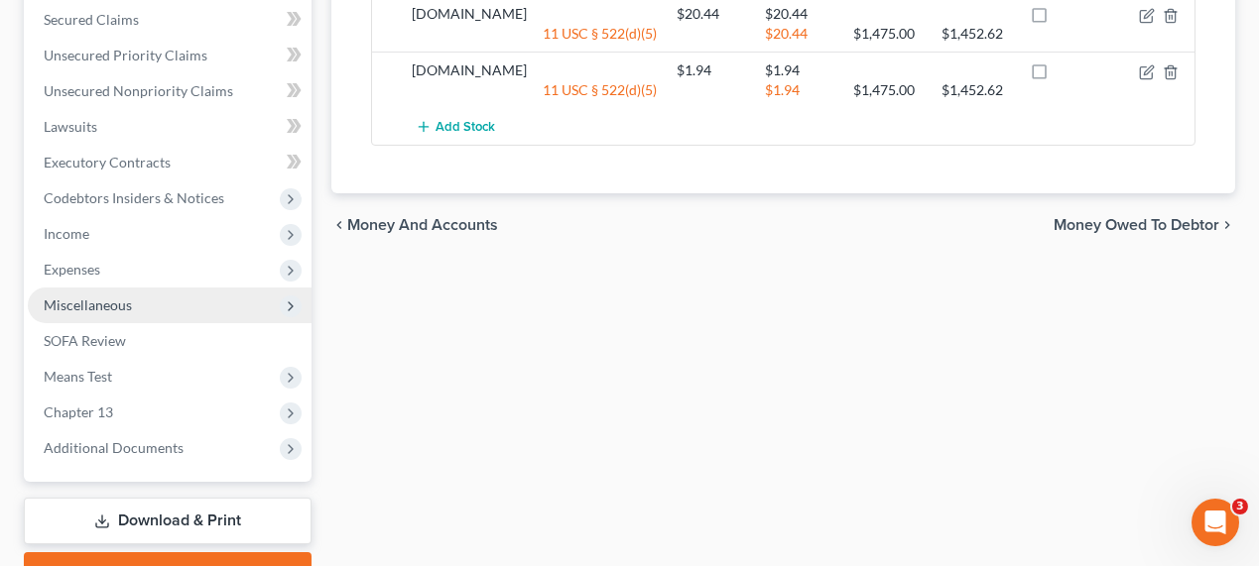
click at [105, 302] on span "Miscellaneous" at bounding box center [88, 305] width 88 height 17
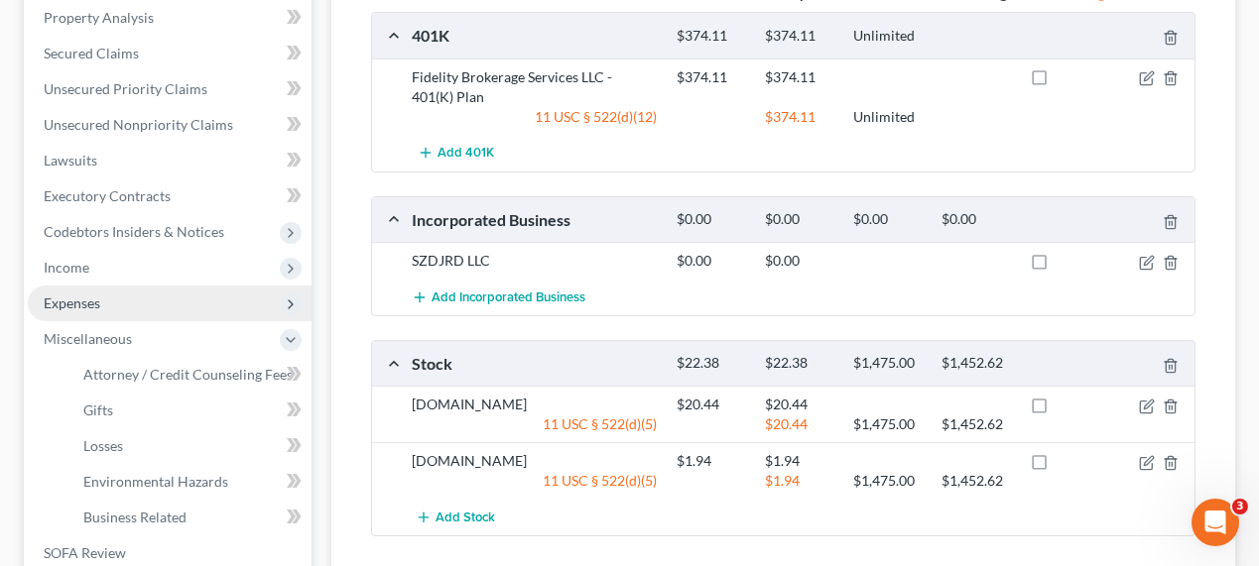
scroll to position [364, 0]
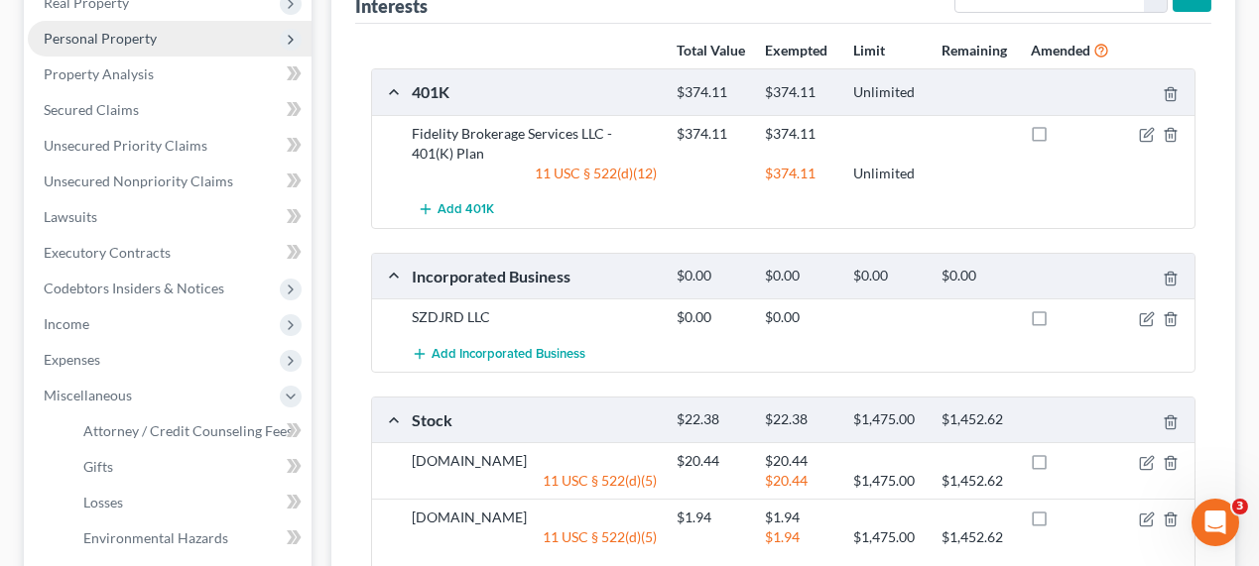
click at [140, 48] on span "Personal Property" at bounding box center [170, 39] width 284 height 36
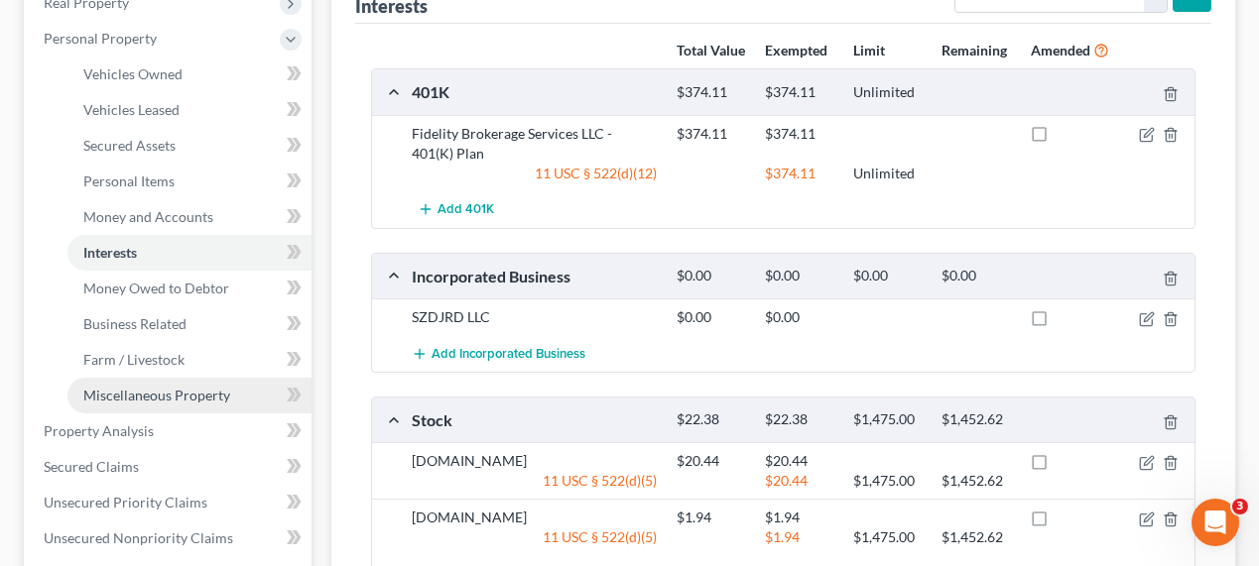
click at [119, 406] on link "Miscellaneous Property" at bounding box center [189, 396] width 244 height 36
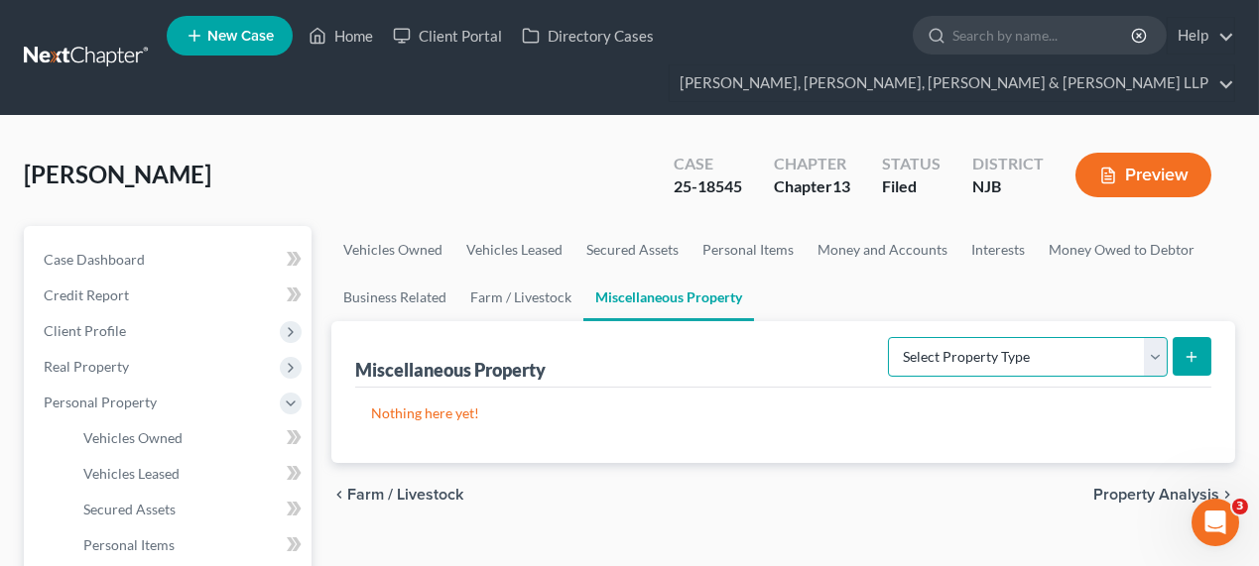
click at [948, 345] on select "Select Property Type Assigned for Creditor Benefit [DATE] Holding for Another N…" at bounding box center [1028, 357] width 280 height 40
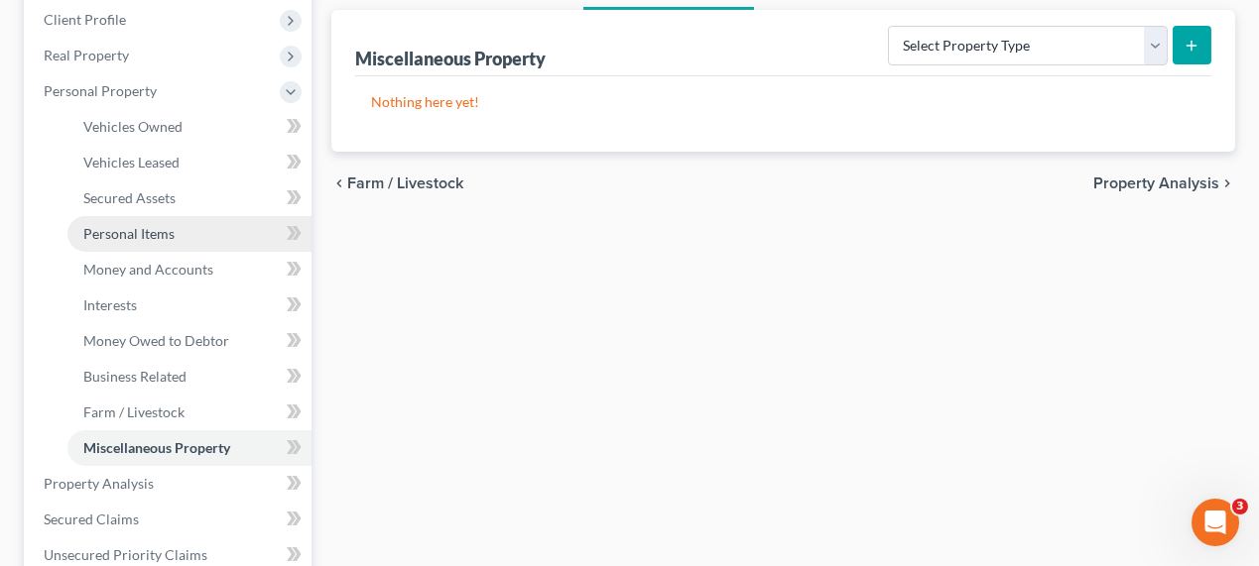
scroll to position [721, 0]
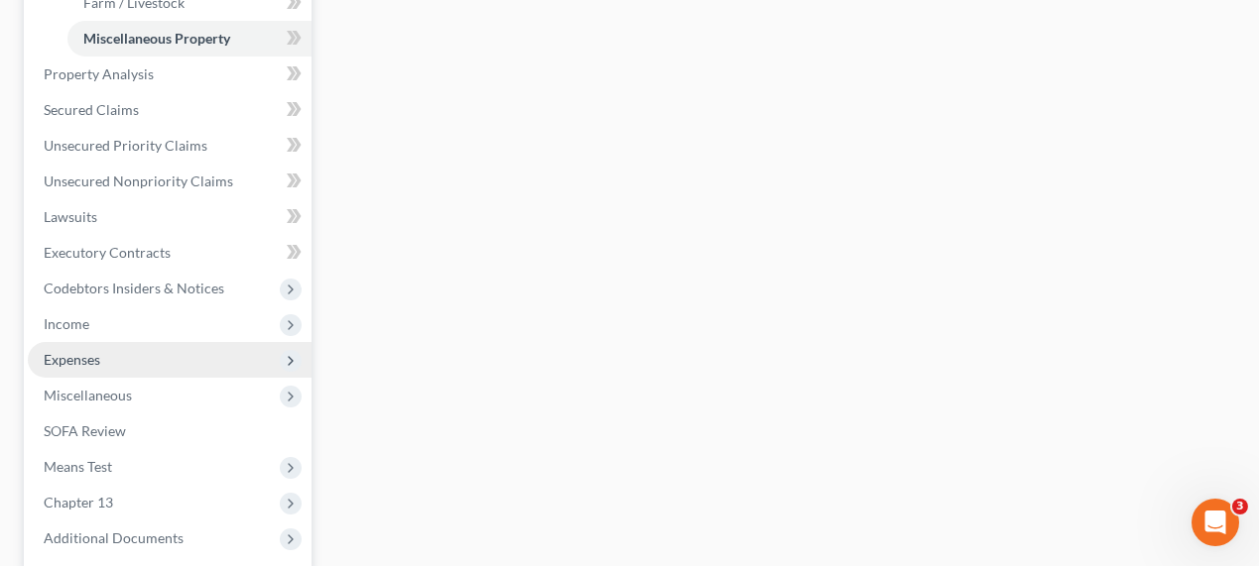
click at [141, 351] on span "Expenses" at bounding box center [170, 360] width 284 height 36
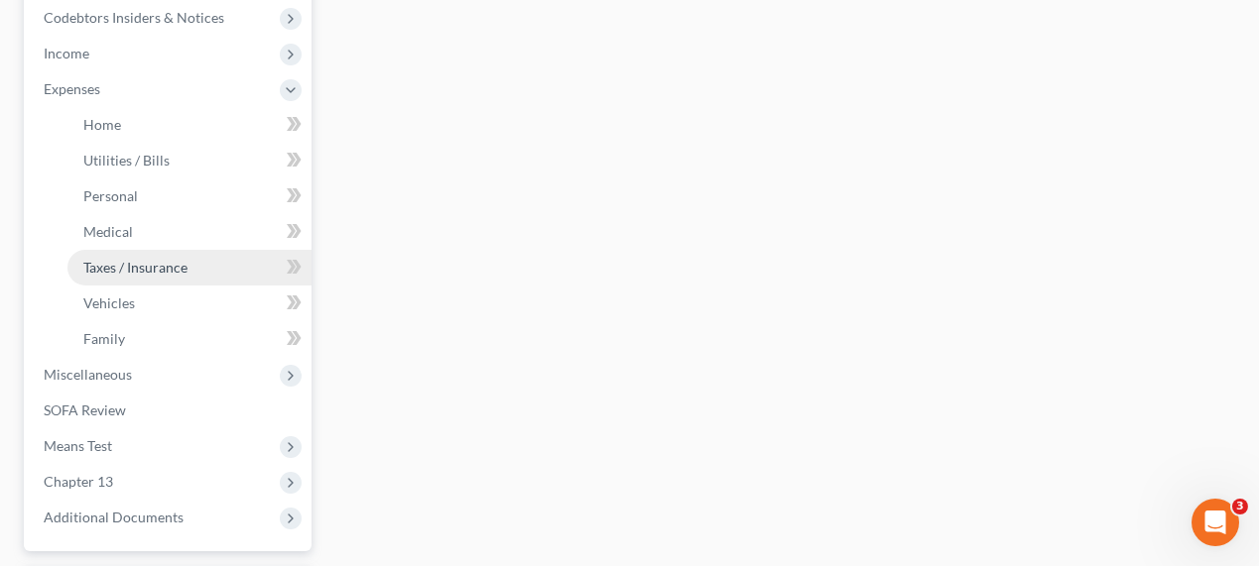
scroll to position [541, 0]
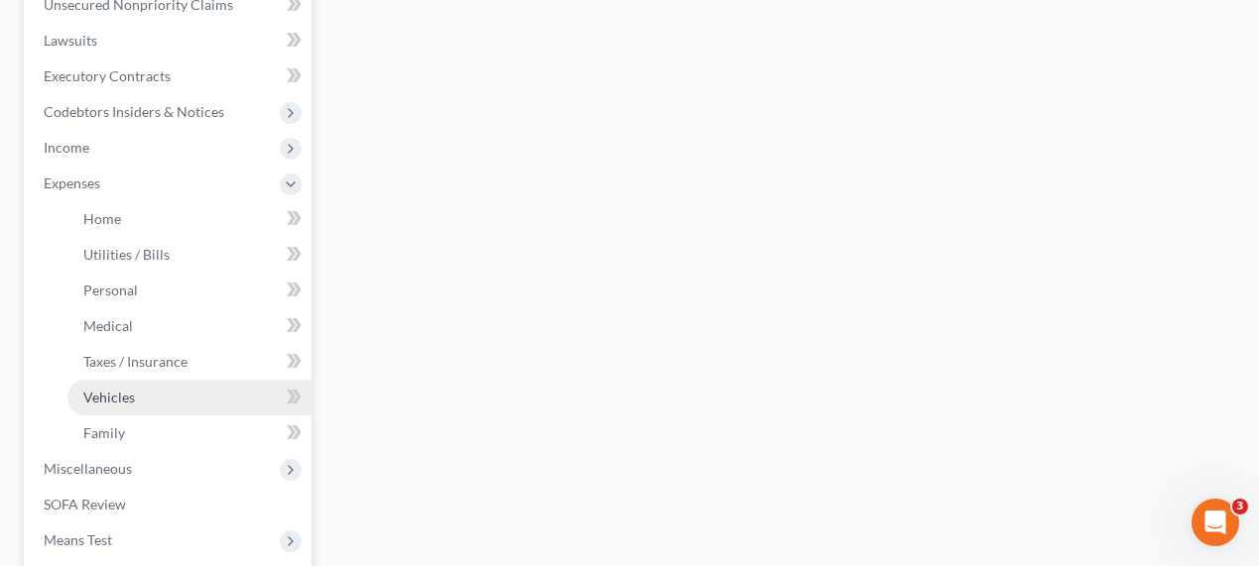
click at [115, 400] on span "Vehicles" at bounding box center [109, 397] width 52 height 17
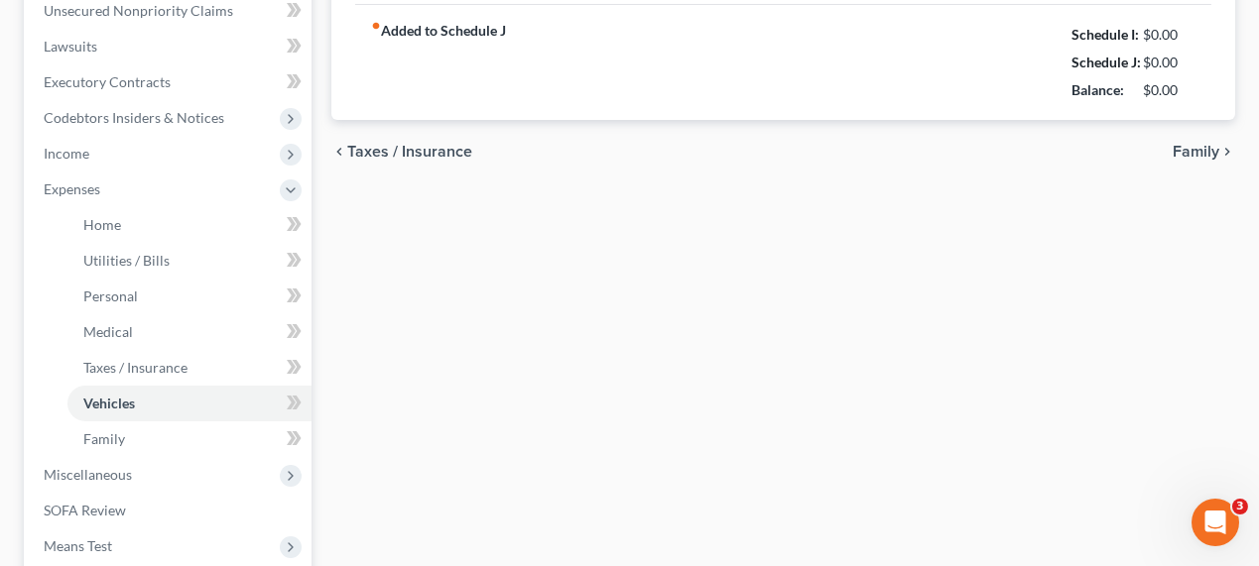
type input "206.97"
type input "290.00"
type input "0.00"
type input "110.00"
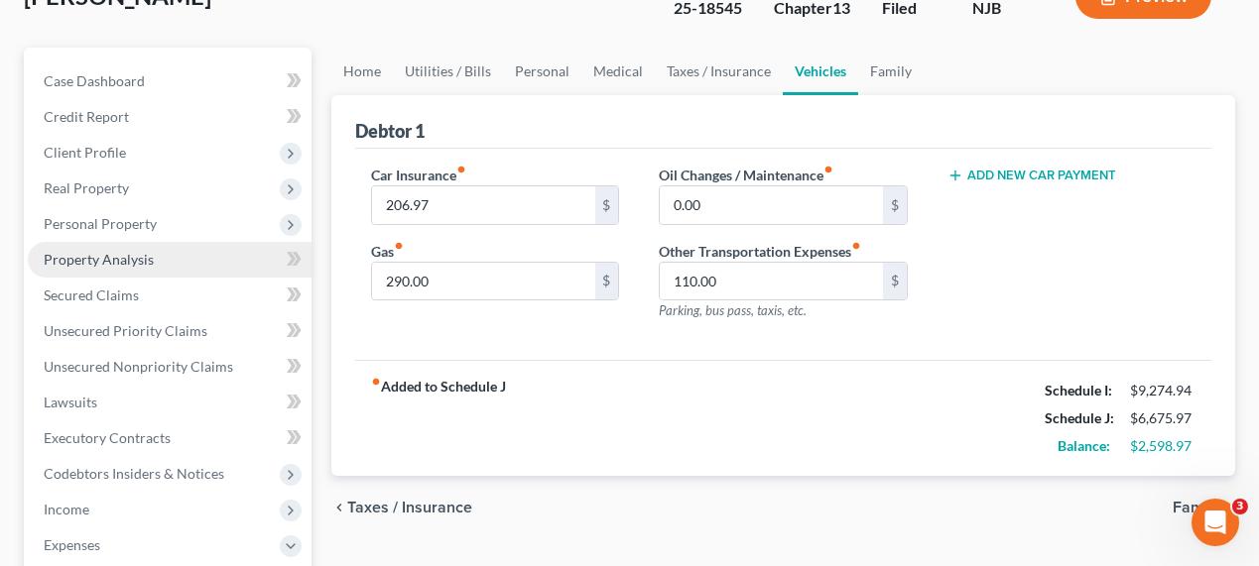
scroll to position [181, 0]
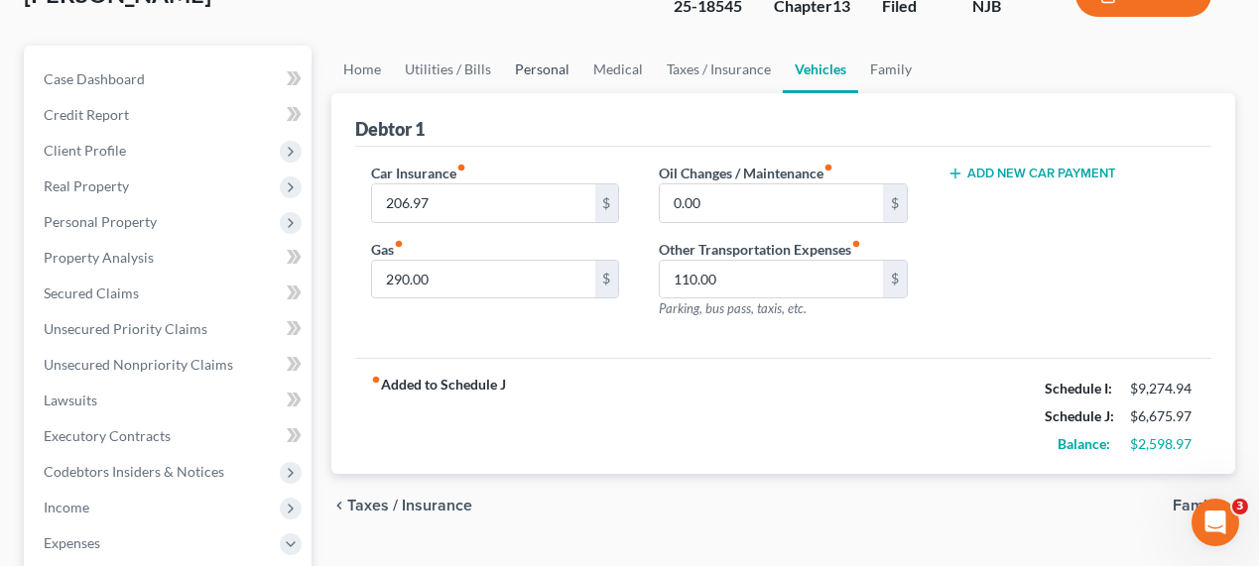
click at [543, 74] on link "Personal" at bounding box center [542, 70] width 78 height 48
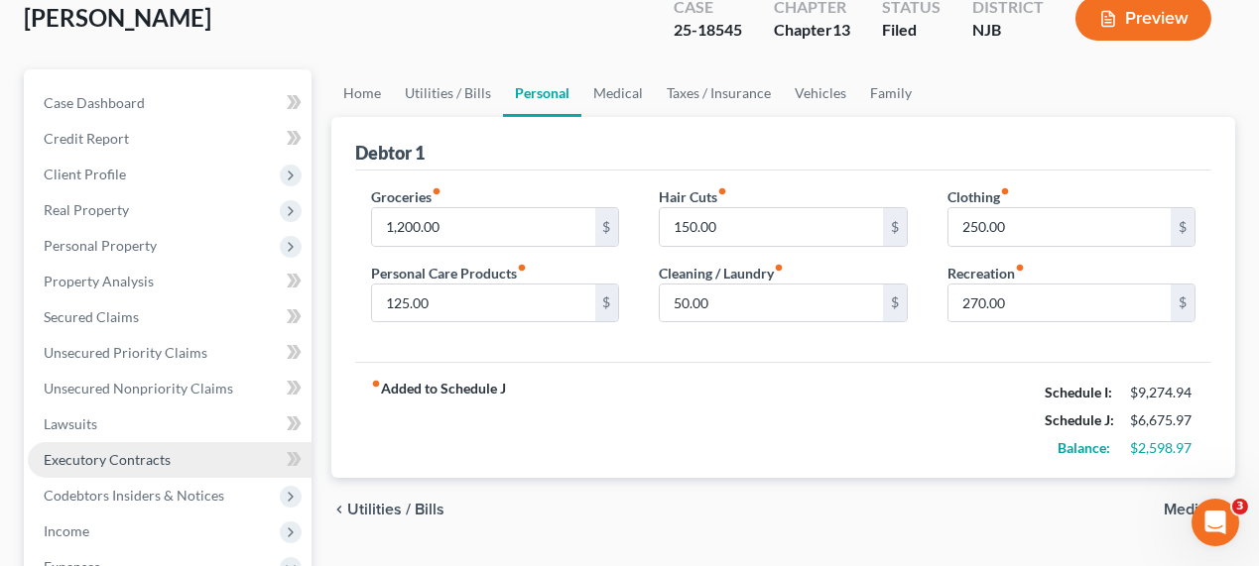
scroll to position [360, 0]
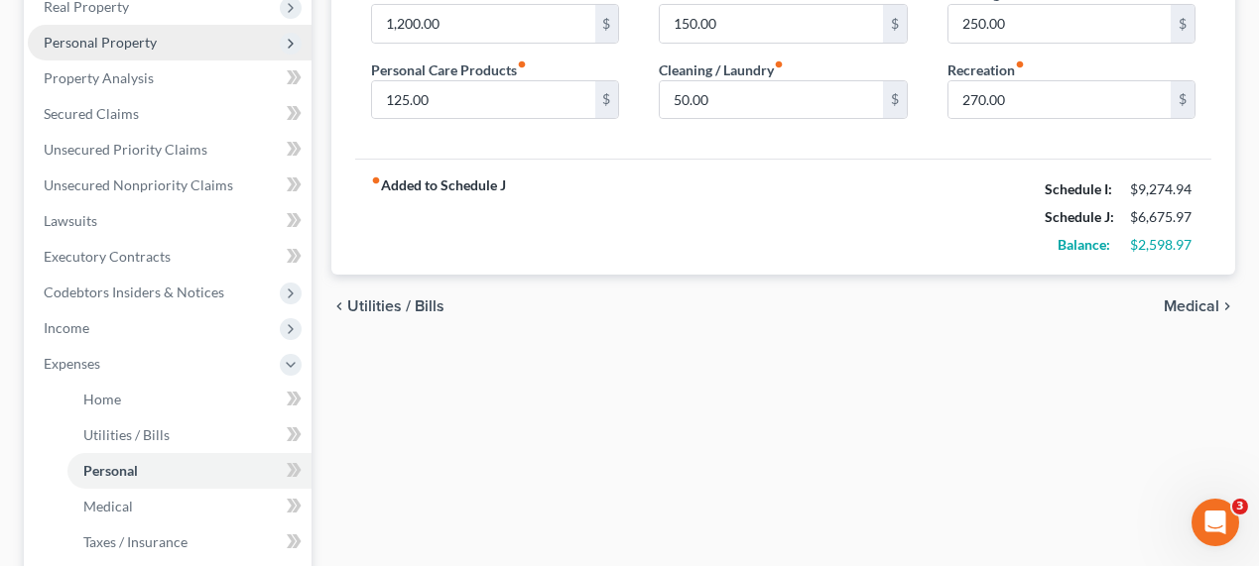
click at [150, 47] on span "Personal Property" at bounding box center [100, 42] width 113 height 17
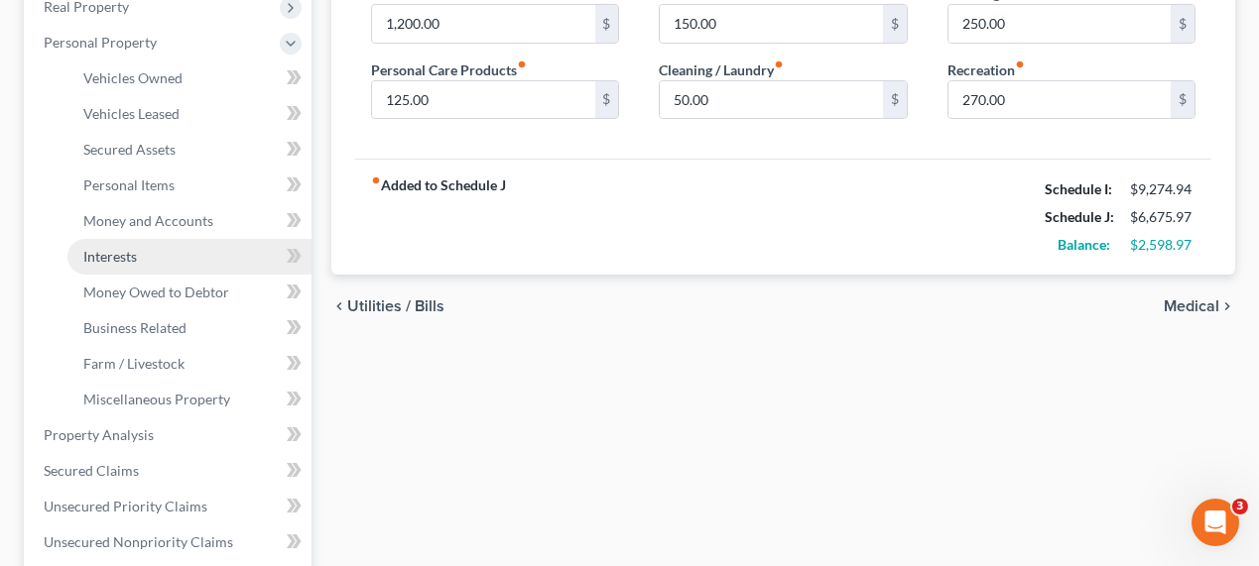
click at [174, 246] on link "Interests" at bounding box center [189, 257] width 244 height 36
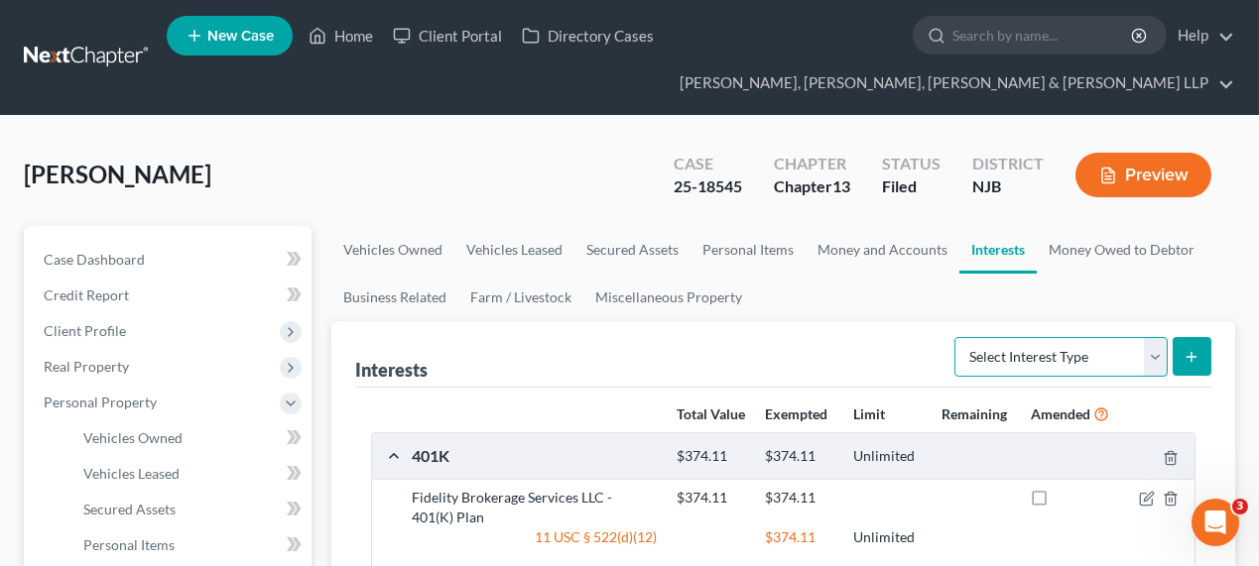
click at [1069, 352] on select "Select Interest Type 401K Annuity Bond Education IRA Government Bond Government…" at bounding box center [1060, 357] width 213 height 40
click at [881, 303] on ul "Vehicles Owned Vehicles Leased Secured Assets Personal Items Money and Accounts…" at bounding box center [783, 273] width 904 height 95
click at [629, 291] on link "Miscellaneous Property" at bounding box center [668, 298] width 171 height 48
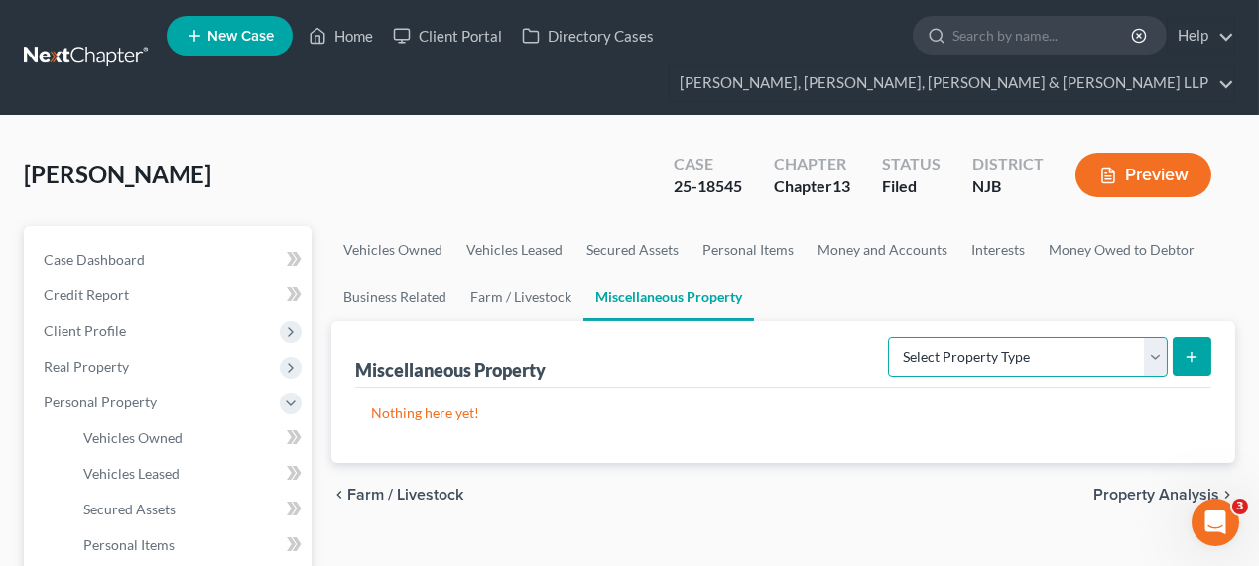
click at [954, 338] on select "Select Property Type Assigned for Creditor Benefit [DATE] Holding for Another N…" at bounding box center [1028, 357] width 280 height 40
click at [731, 252] on link "Personal Items" at bounding box center [747, 250] width 115 height 48
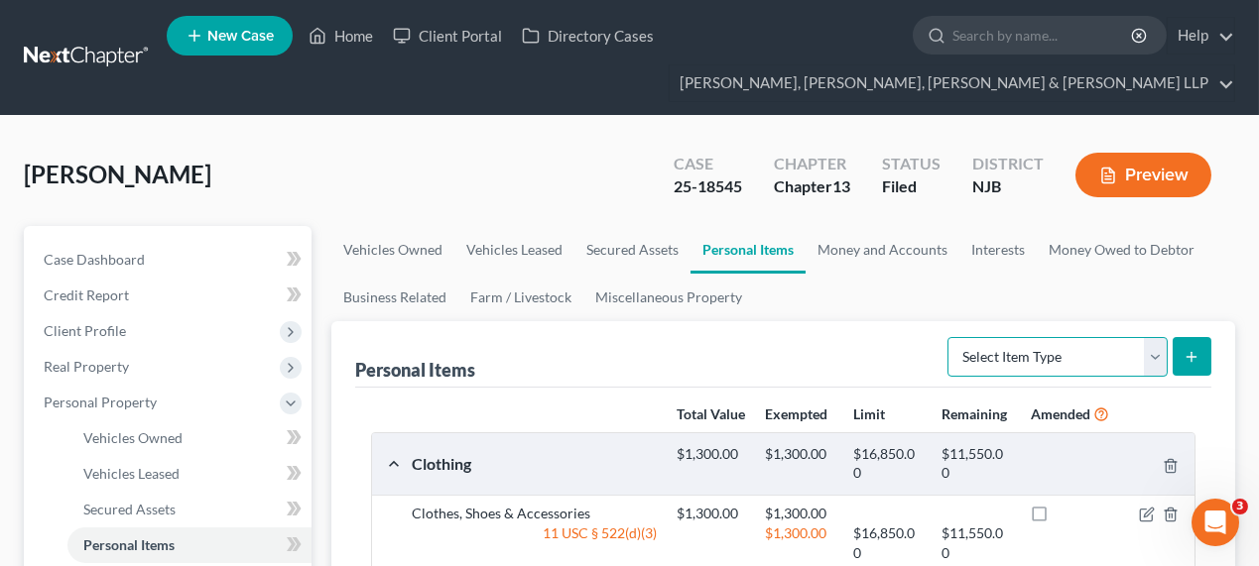
click at [1005, 360] on select "Select Item Type Clothing Collectibles Of Value Electronics Firearms Household …" at bounding box center [1057, 357] width 220 height 40
click at [910, 315] on ul "Vehicles Owned Vehicles Leased Secured Assets Personal Items Money and Accounts…" at bounding box center [783, 273] width 904 height 95
click at [959, 230] on link "Interests" at bounding box center [997, 250] width 77 height 48
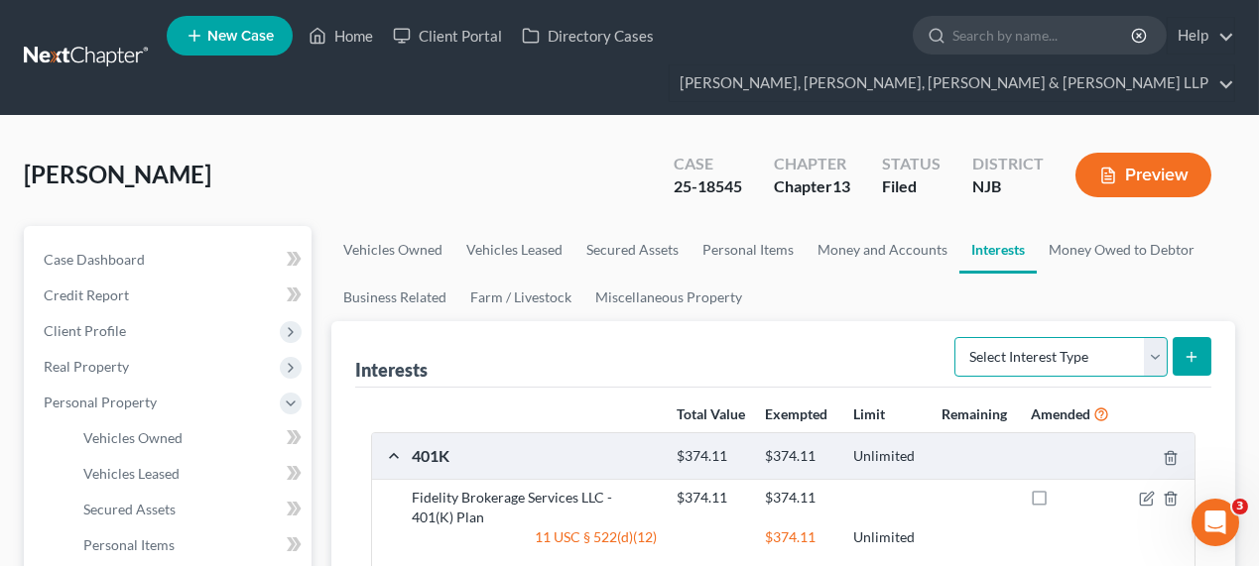
click at [1011, 354] on select "Select Interest Type 401K Annuity Bond Education IRA Government Bond Government…" at bounding box center [1060, 357] width 213 height 40
click at [895, 306] on ul "Vehicles Owned Vehicles Leased Secured Assets Personal Items Money and Accounts…" at bounding box center [783, 273] width 904 height 95
click at [616, 298] on link "Miscellaneous Property" at bounding box center [668, 298] width 171 height 48
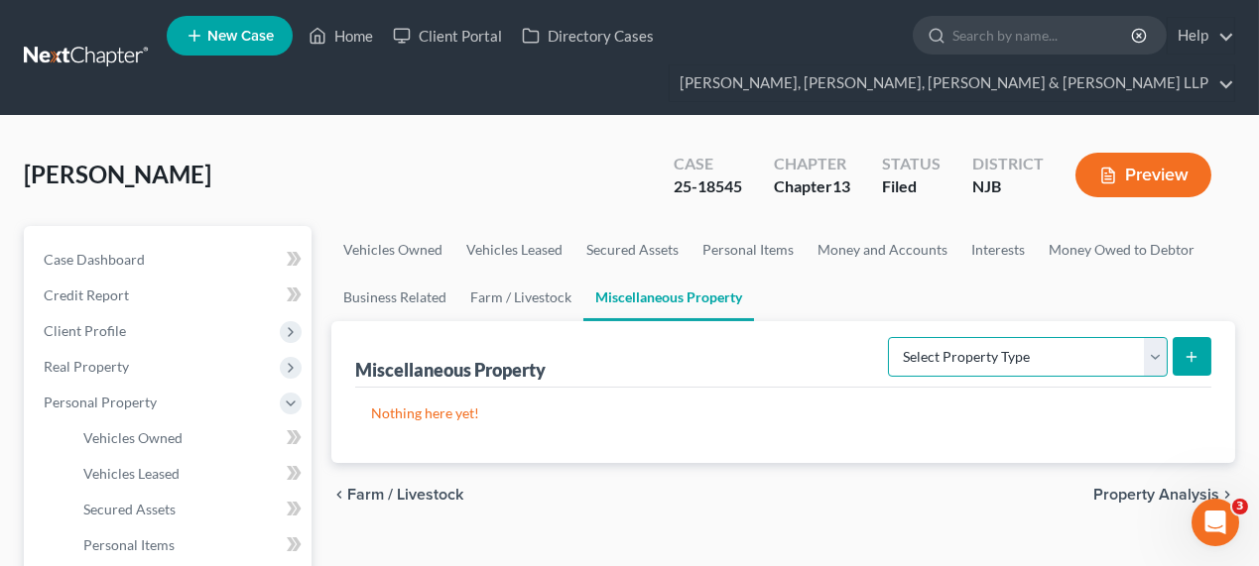
click at [936, 358] on select "Select Property Type Assigned for Creditor Benefit [DATE] Holding for Another N…" at bounding box center [1028, 357] width 280 height 40
click at [815, 356] on div "Miscellaneous Property Select Property Type Assigned for Creditor Benefit [DATE…" at bounding box center [783, 354] width 856 height 66
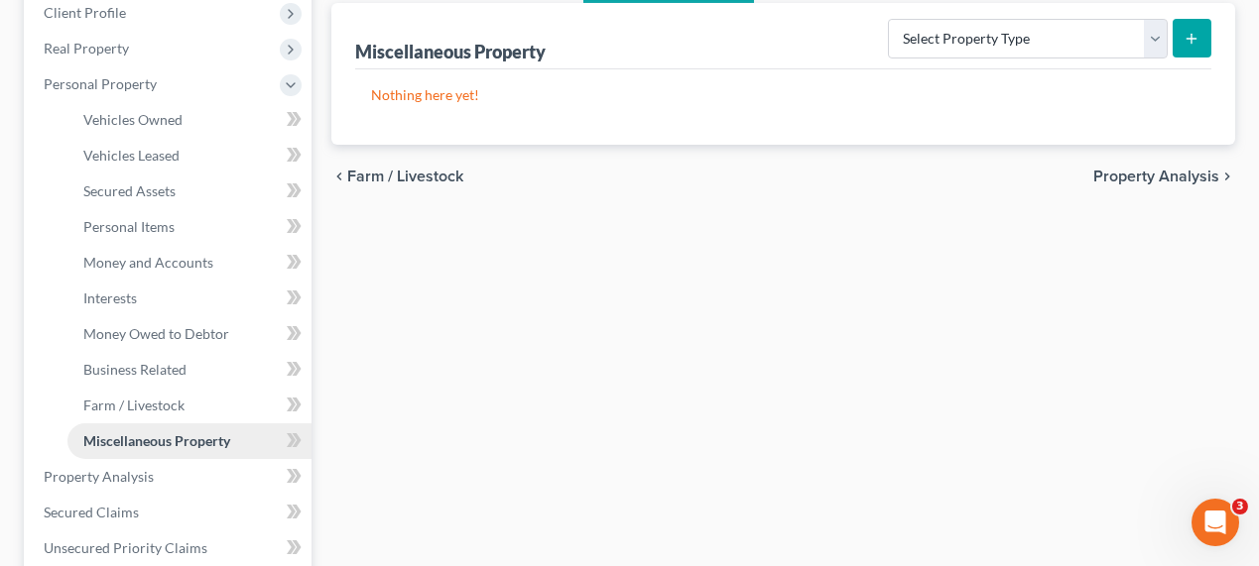
scroll to position [89, 0]
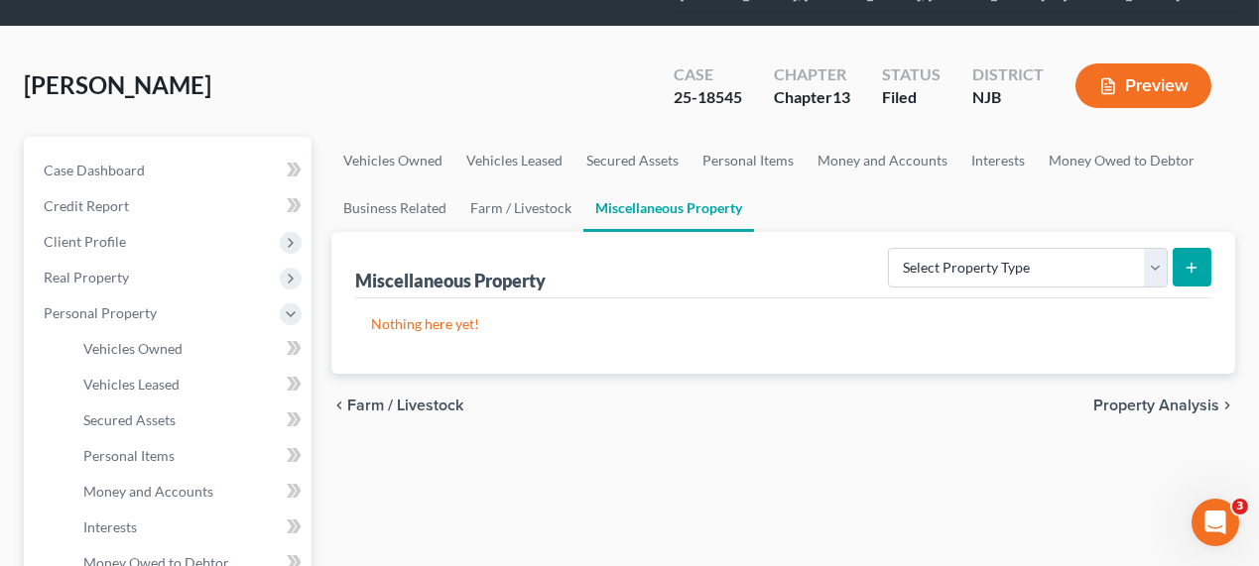
click at [1002, 285] on form "Select Property Type Assigned for Creditor Benefit [DATE] Holding for Another N…" at bounding box center [1049, 268] width 323 height 41
click at [999, 255] on select "Select Property Type Assigned for Creditor Benefit [DATE] Holding for Another N…" at bounding box center [1028, 268] width 280 height 40
click at [977, 162] on link "Interests" at bounding box center [997, 161] width 77 height 48
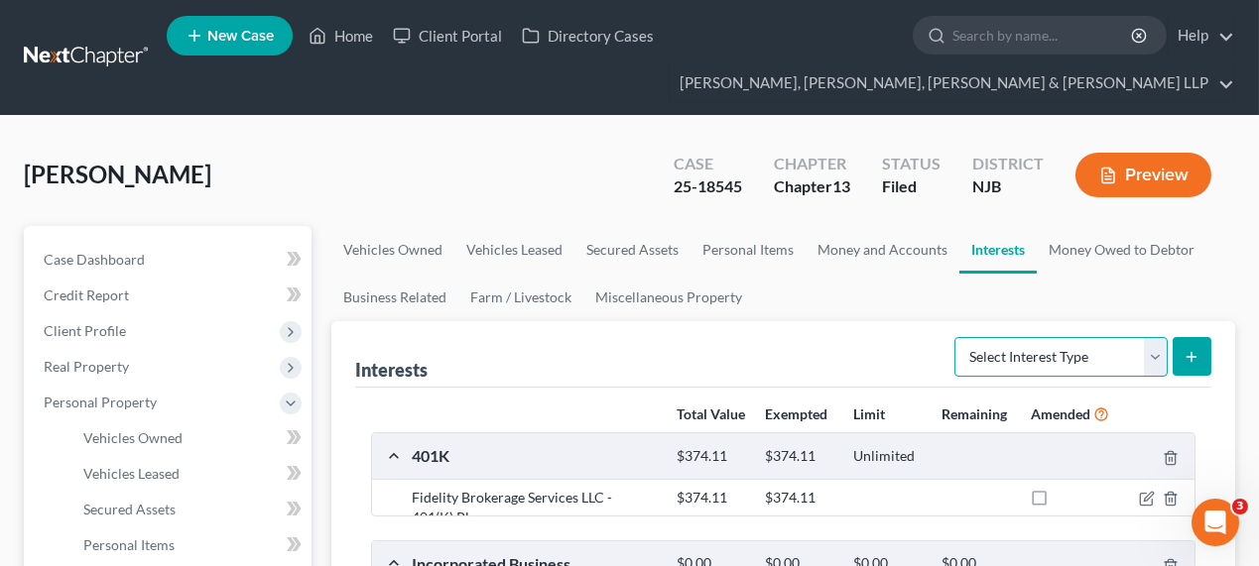
click at [1002, 365] on select "Select Interest Type 401K Annuity Bond Education IRA Government Bond Government…" at bounding box center [1060, 357] width 213 height 40
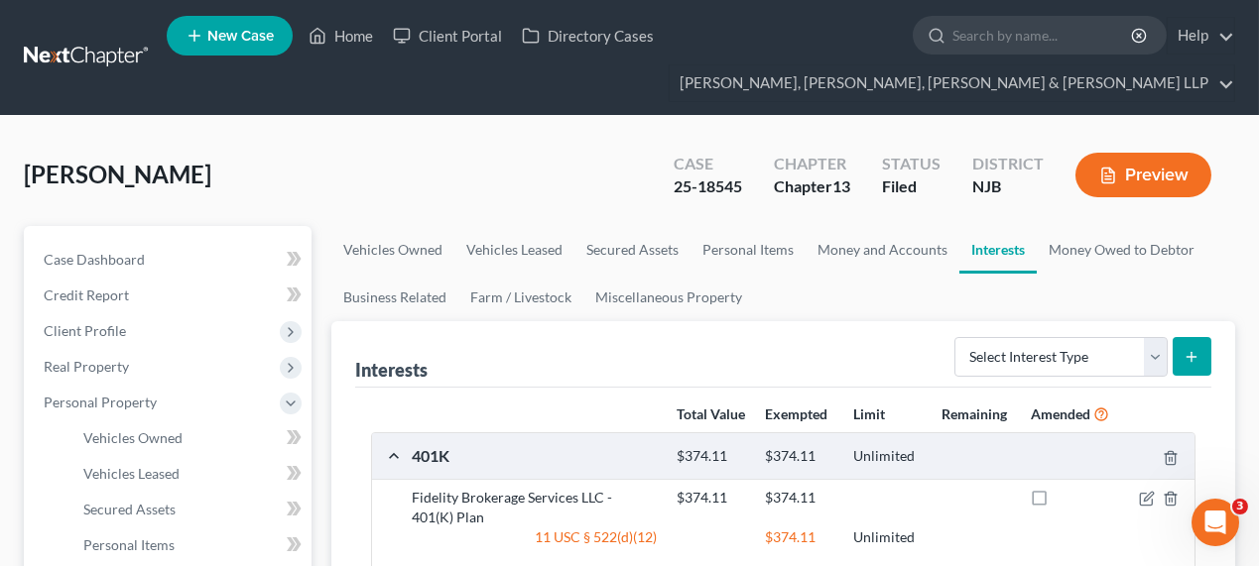
click at [933, 283] on ul "Vehicles Owned Vehicles Leased Secured Assets Personal Items Money and Accounts…" at bounding box center [783, 273] width 904 height 95
click at [1119, 252] on link "Money Owed to Debtor" at bounding box center [1122, 250] width 170 height 48
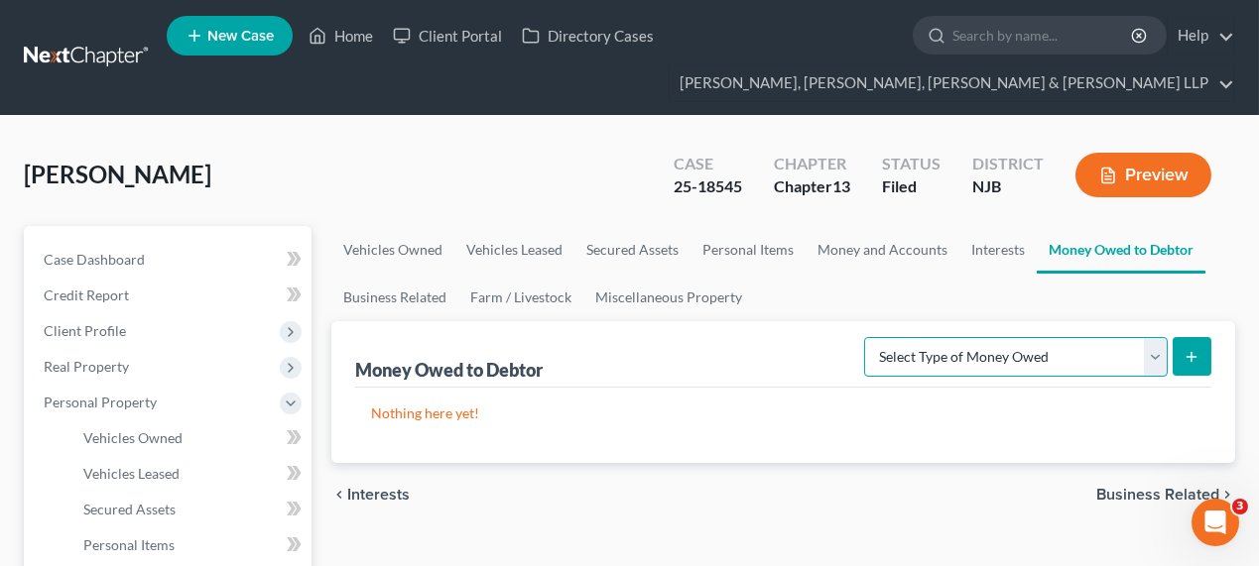
click at [960, 353] on select "Select Type of Money Owed Accounts Receivable Alimony Child Support Claims Agai…" at bounding box center [1016, 357] width 304 height 40
click at [847, 314] on ul "Vehicles Owned Vehicles Leased Secured Assets Personal Items Money and Accounts…" at bounding box center [783, 273] width 904 height 95
click at [400, 243] on link "Vehicles Owned" at bounding box center [392, 250] width 123 height 48
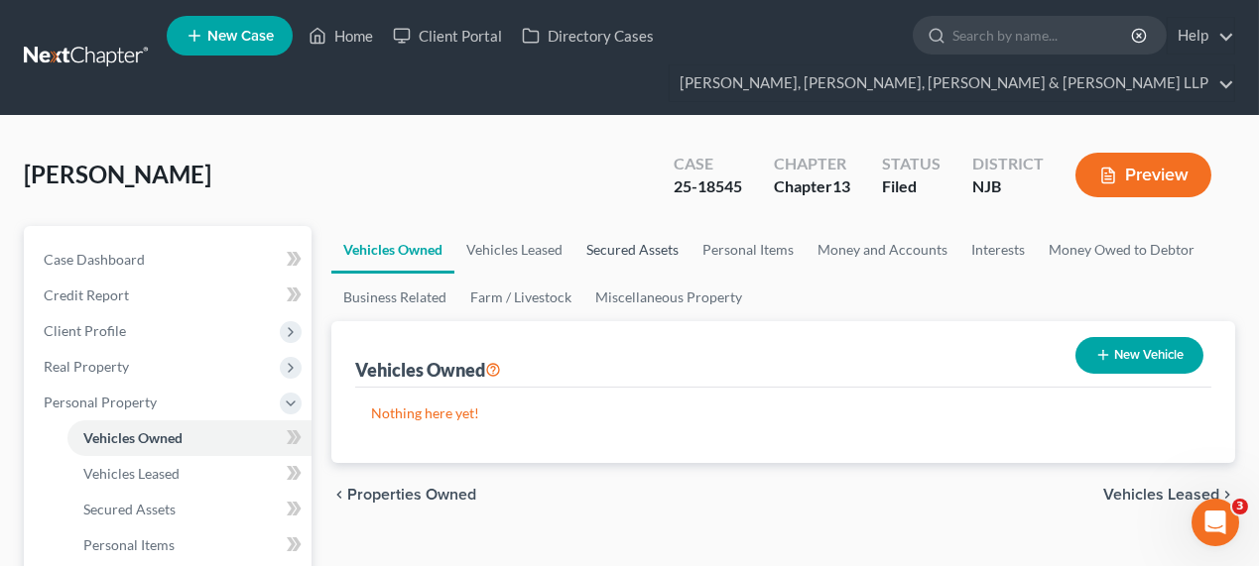
click at [614, 246] on link "Secured Assets" at bounding box center [632, 250] width 116 height 48
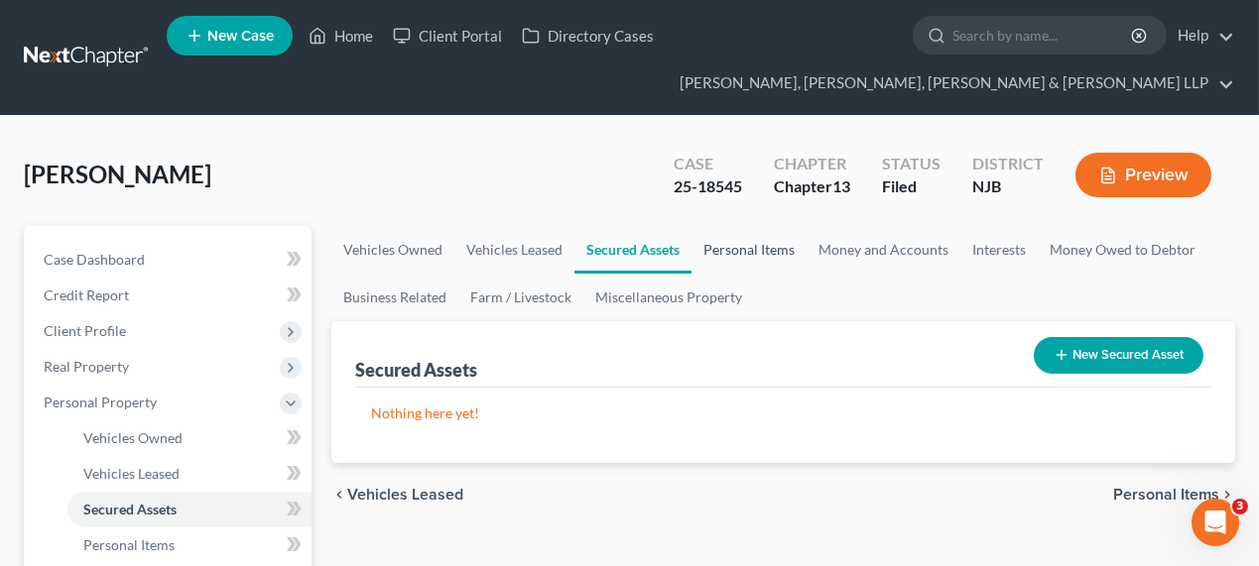
click at [753, 247] on link "Personal Items" at bounding box center [748, 250] width 115 height 48
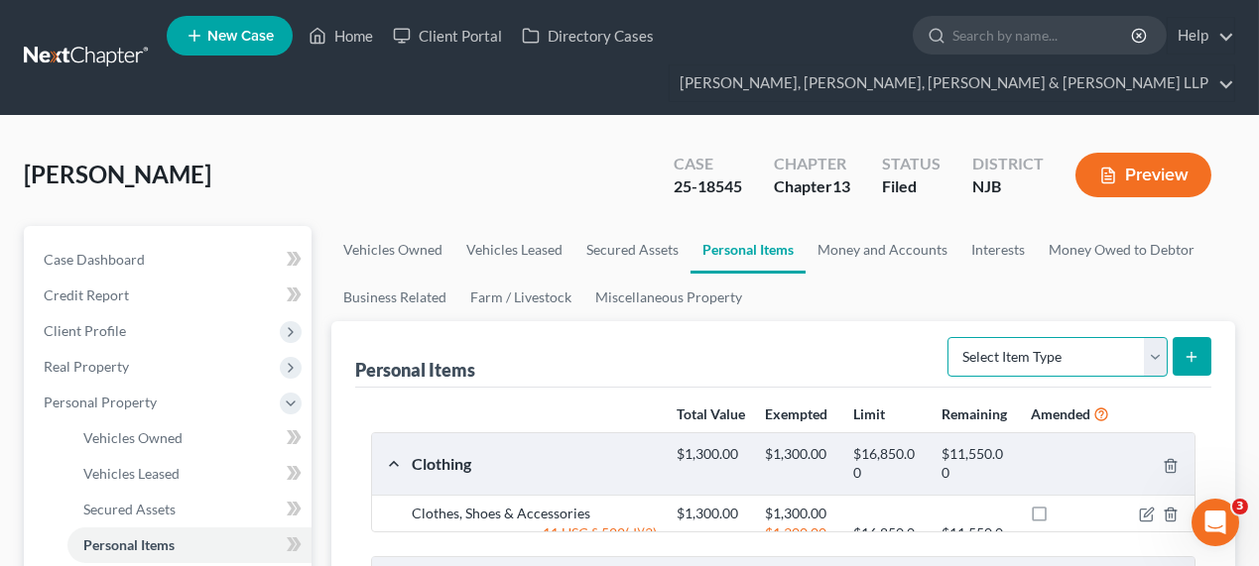
click at [978, 346] on select "Select Item Type Clothing Collectibles Of Value Electronics Firearms Household …" at bounding box center [1057, 357] width 220 height 40
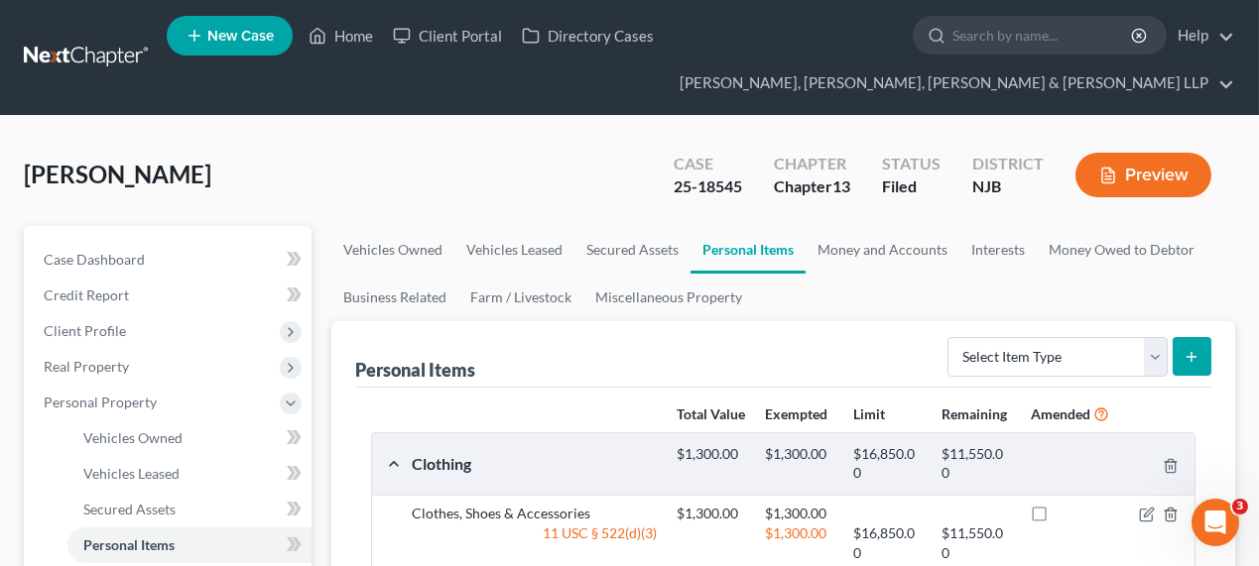
click at [835, 324] on div "Personal Items Select Item Type Clothing Collectibles Of Value Electronics Fire…" at bounding box center [783, 354] width 856 height 66
click at [863, 254] on link "Money and Accounts" at bounding box center [882, 250] width 154 height 48
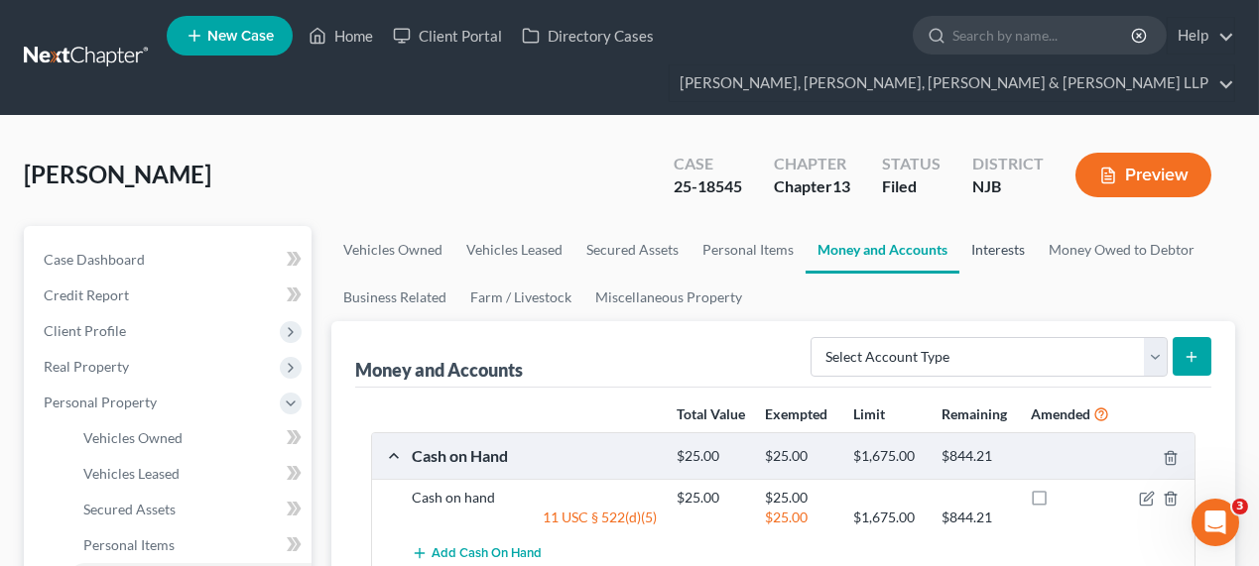
click at [1018, 252] on link "Interests" at bounding box center [997, 250] width 77 height 48
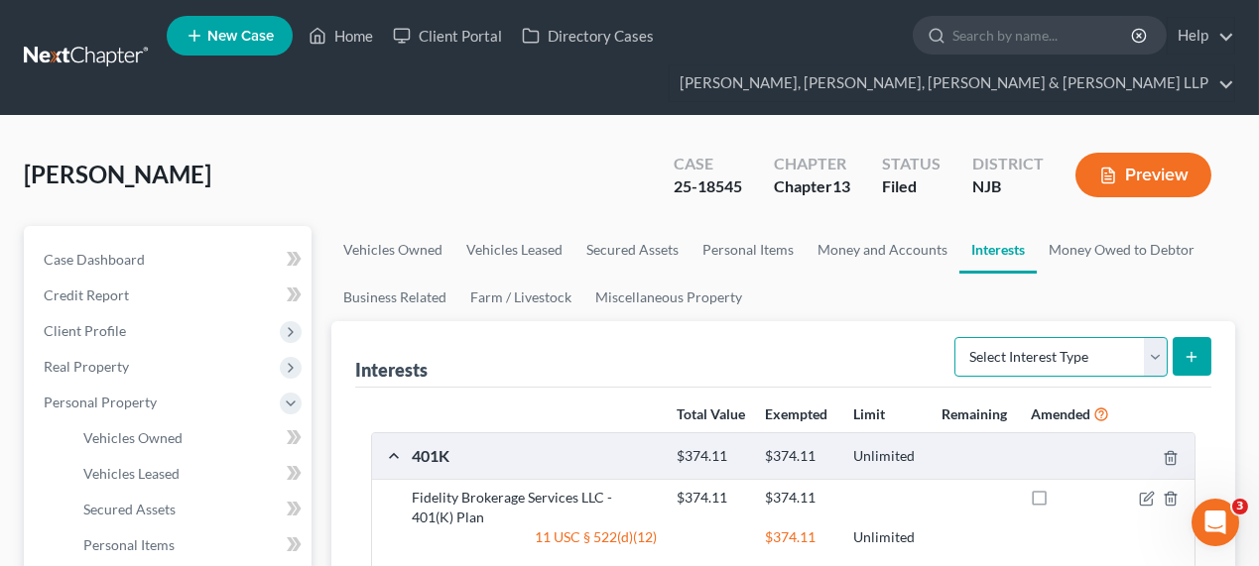
click at [976, 356] on select "Select Interest Type 401K Annuity Bond Education IRA Government Bond Government…" at bounding box center [1060, 357] width 213 height 40
click at [851, 331] on div "Interests Select Interest Type 401K Annuity Bond Education IRA Government Bond …" at bounding box center [783, 354] width 856 height 66
click at [680, 245] on link "Secured Assets" at bounding box center [632, 250] width 116 height 48
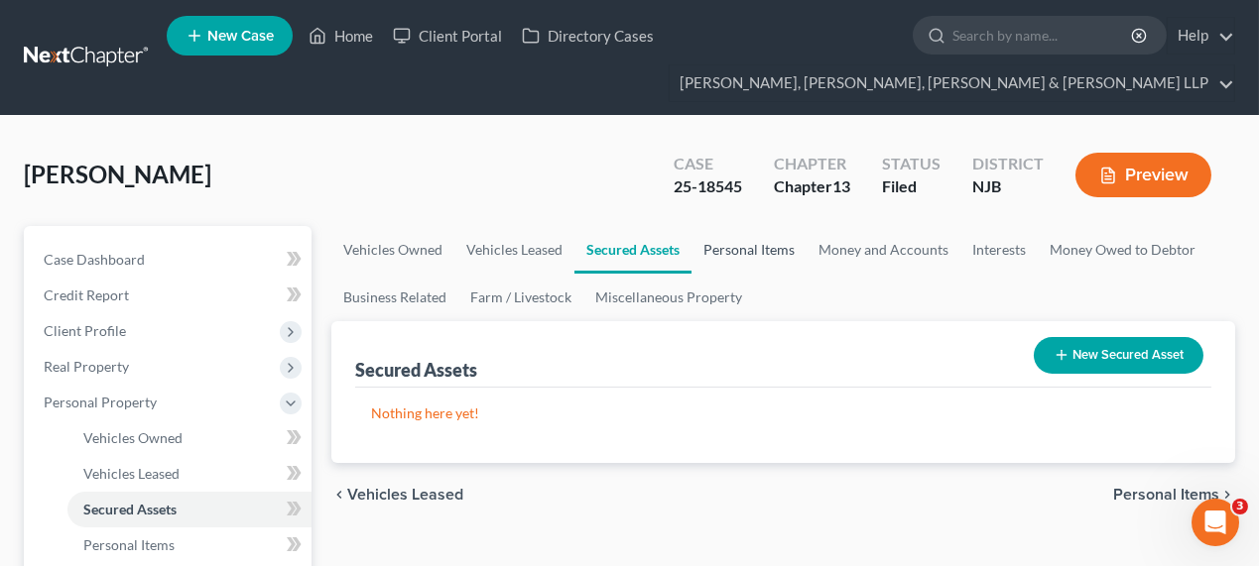
click at [749, 245] on link "Personal Items" at bounding box center [748, 250] width 115 height 48
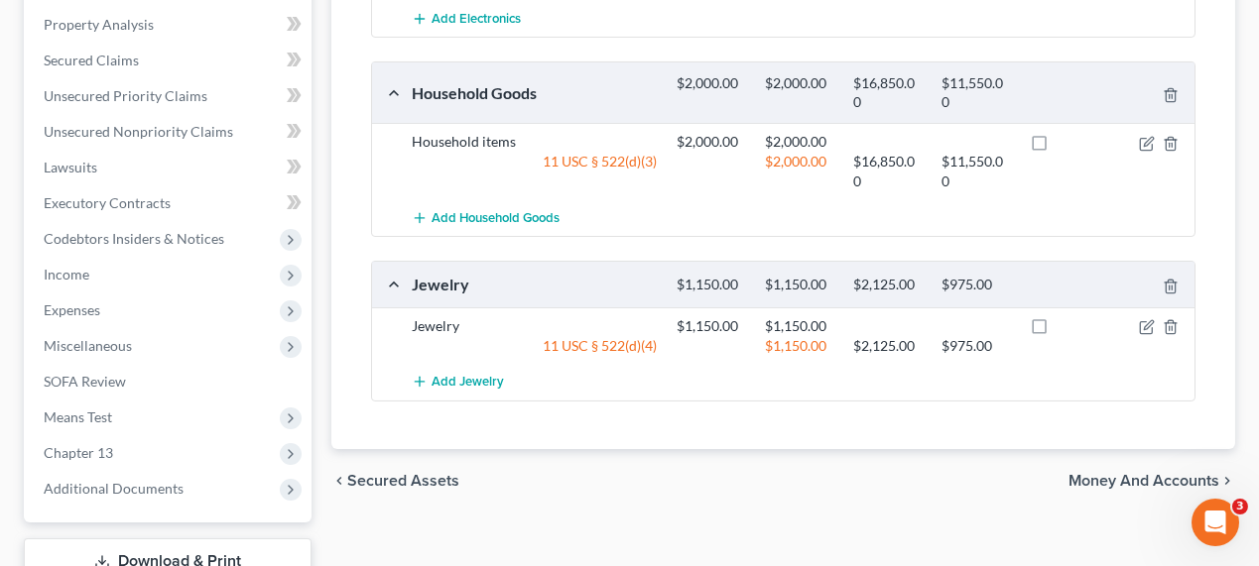
scroll to position [811, 0]
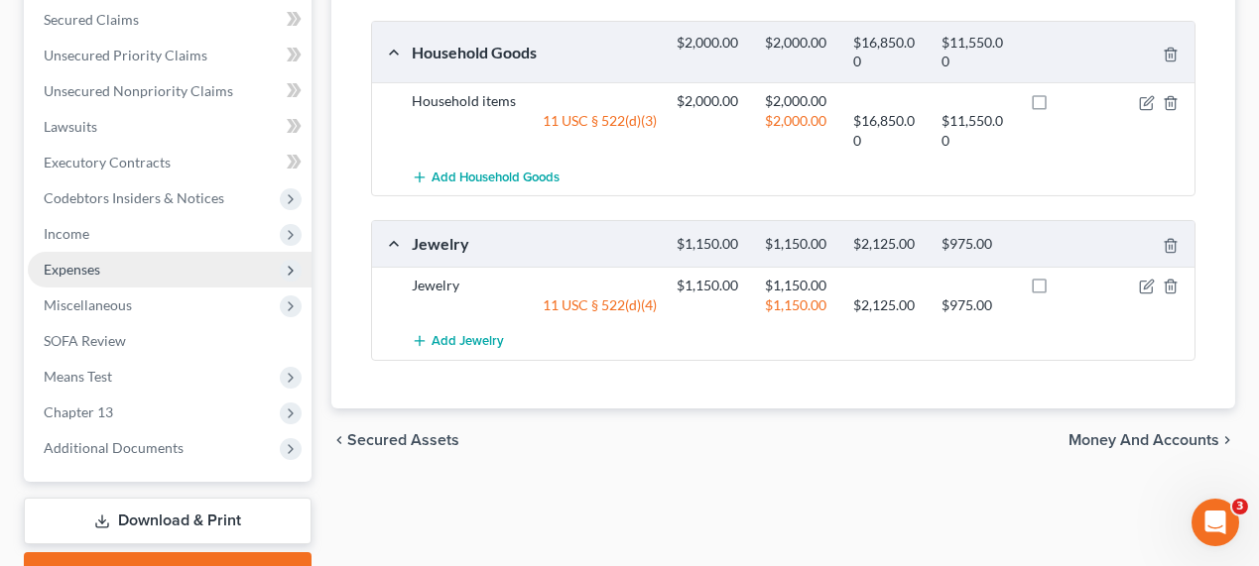
click at [142, 264] on span "Expenses" at bounding box center [170, 270] width 284 height 36
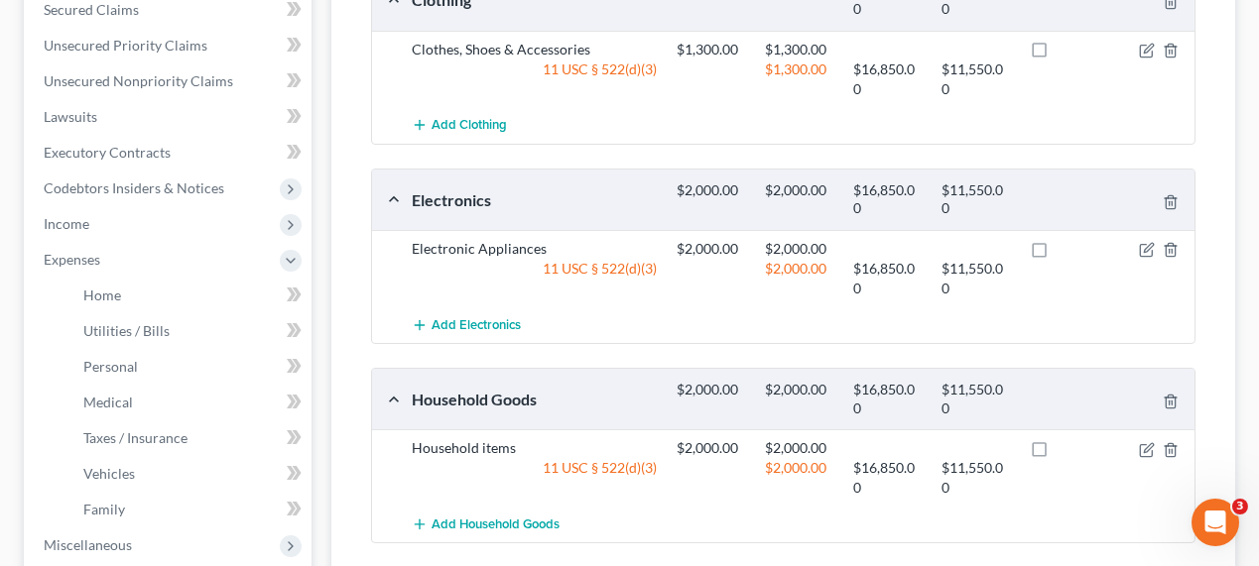
scroll to position [454, 0]
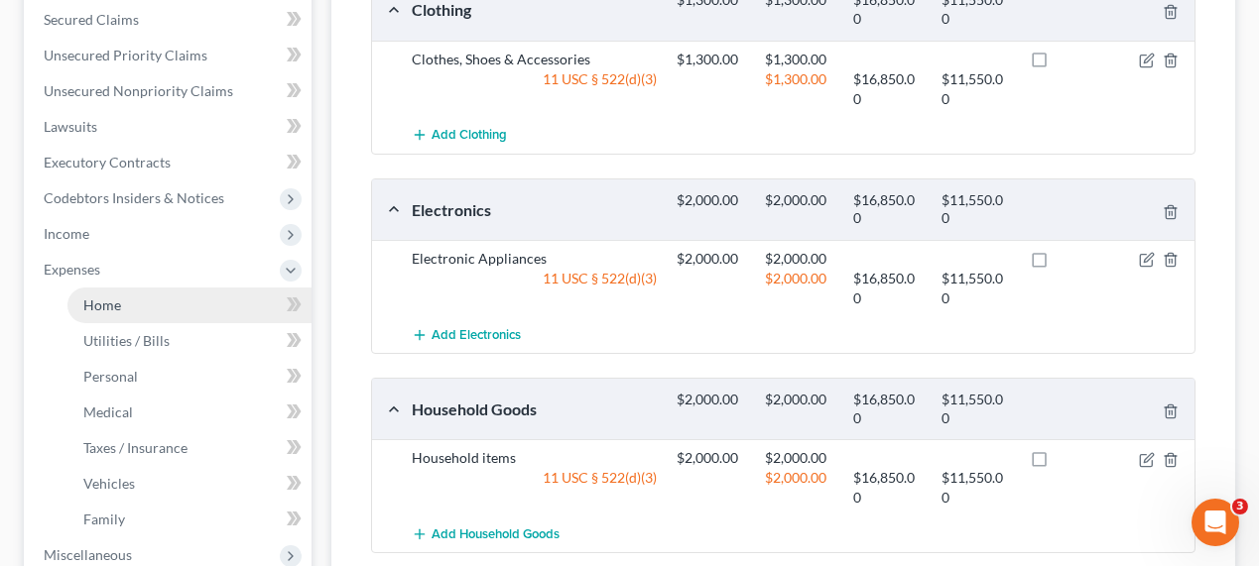
click at [175, 304] on link "Home" at bounding box center [189, 306] width 244 height 36
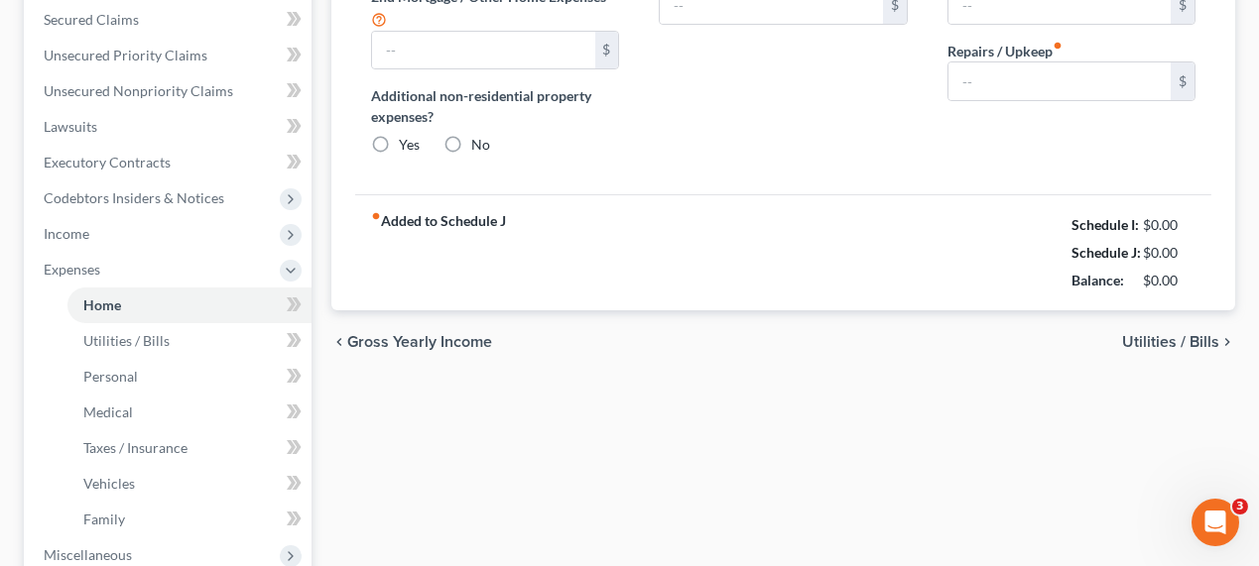
type input "1,655.74"
type input "391.00"
radio input "true"
type input "0.00"
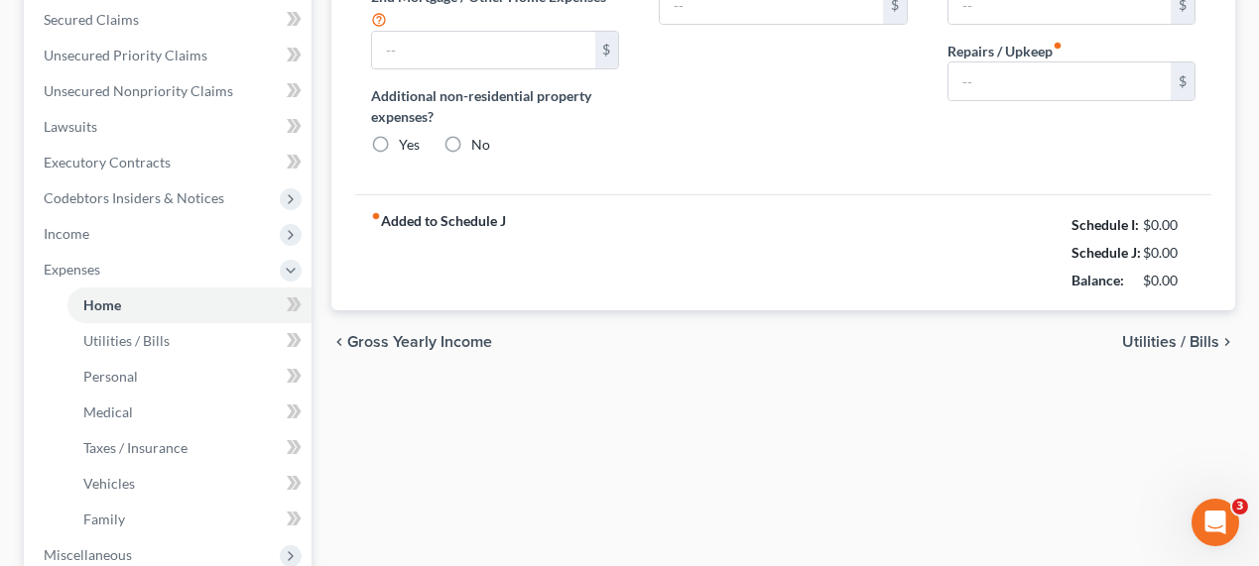
type input "350.00"
type input "0.00"
type input "250.00"
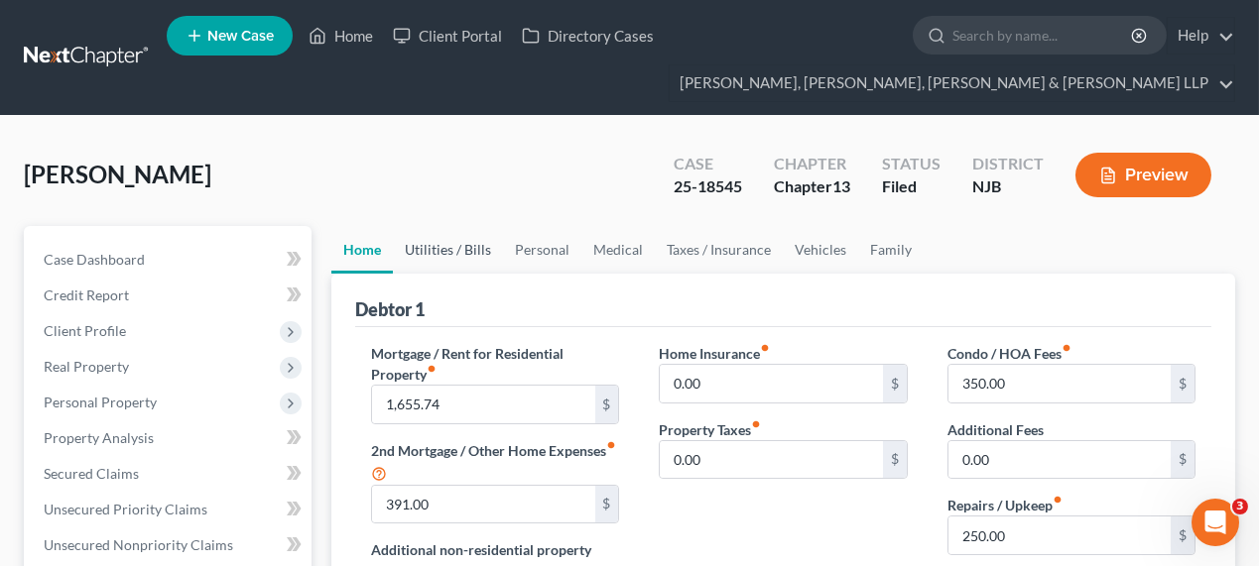
click at [475, 256] on link "Utilities / Bills" at bounding box center [448, 250] width 110 height 48
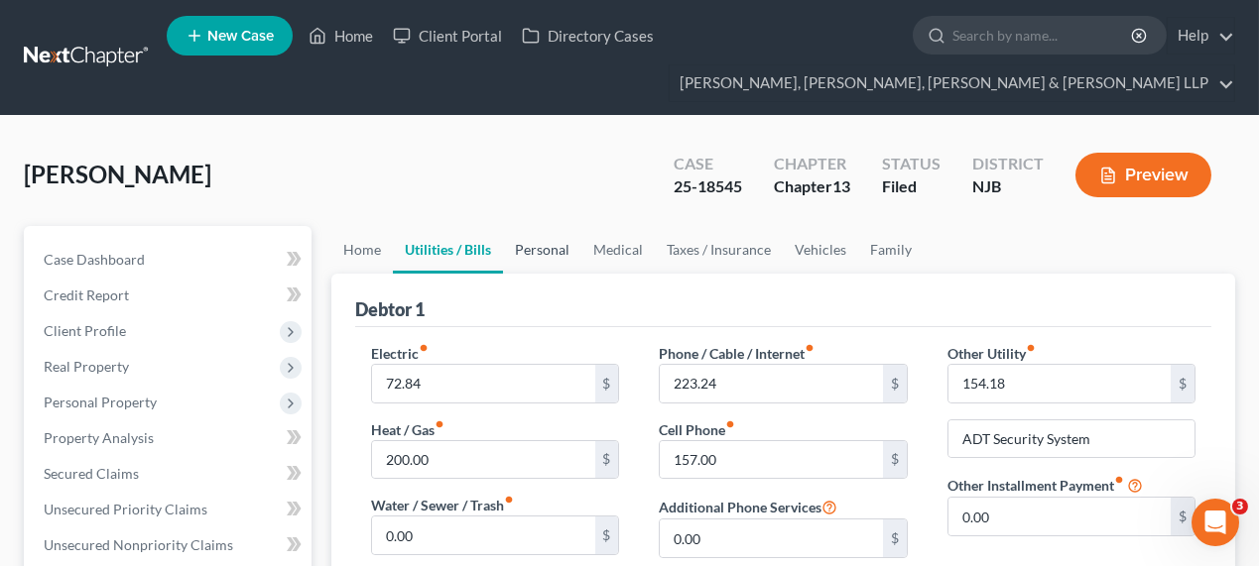
click at [542, 256] on link "Personal" at bounding box center [542, 250] width 78 height 48
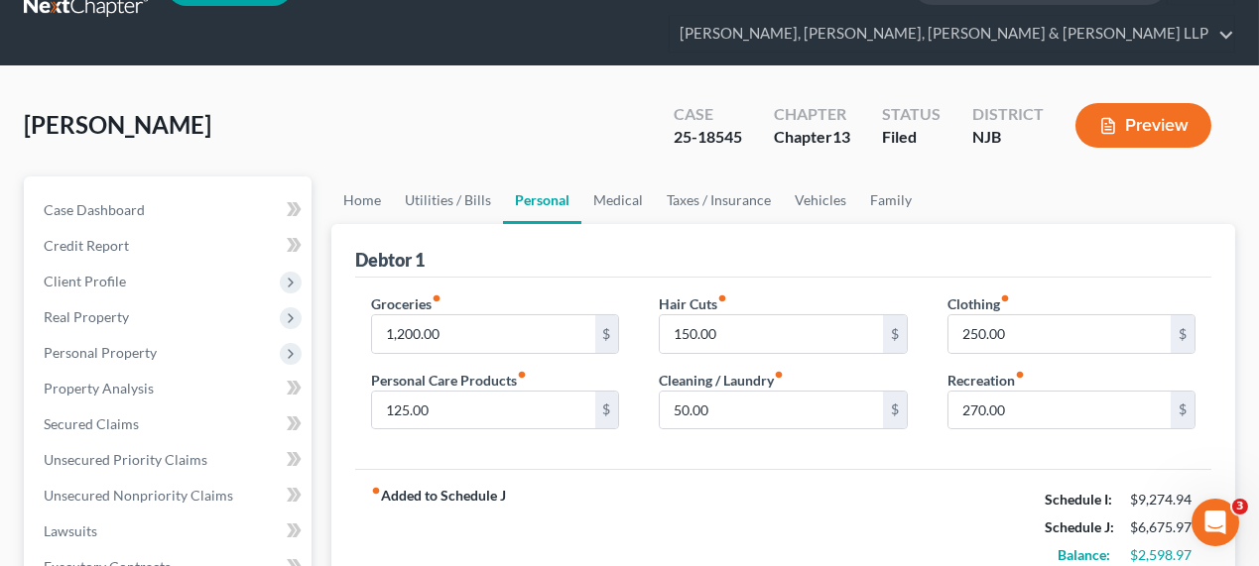
scroll to position [89, 0]
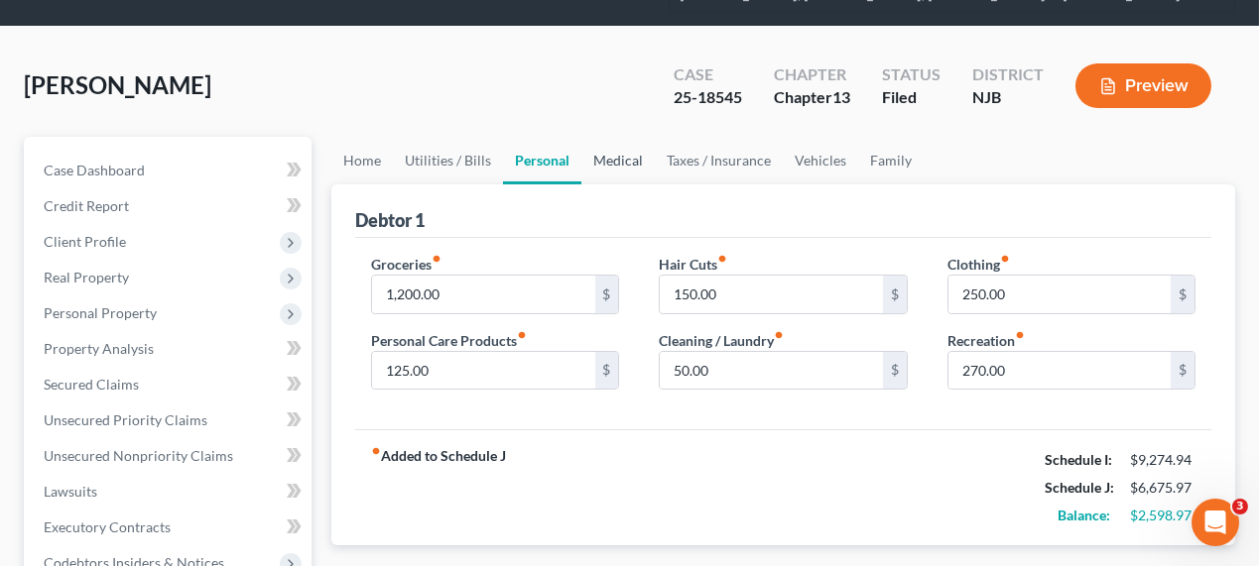
click at [616, 167] on link "Medical" at bounding box center [617, 161] width 73 height 48
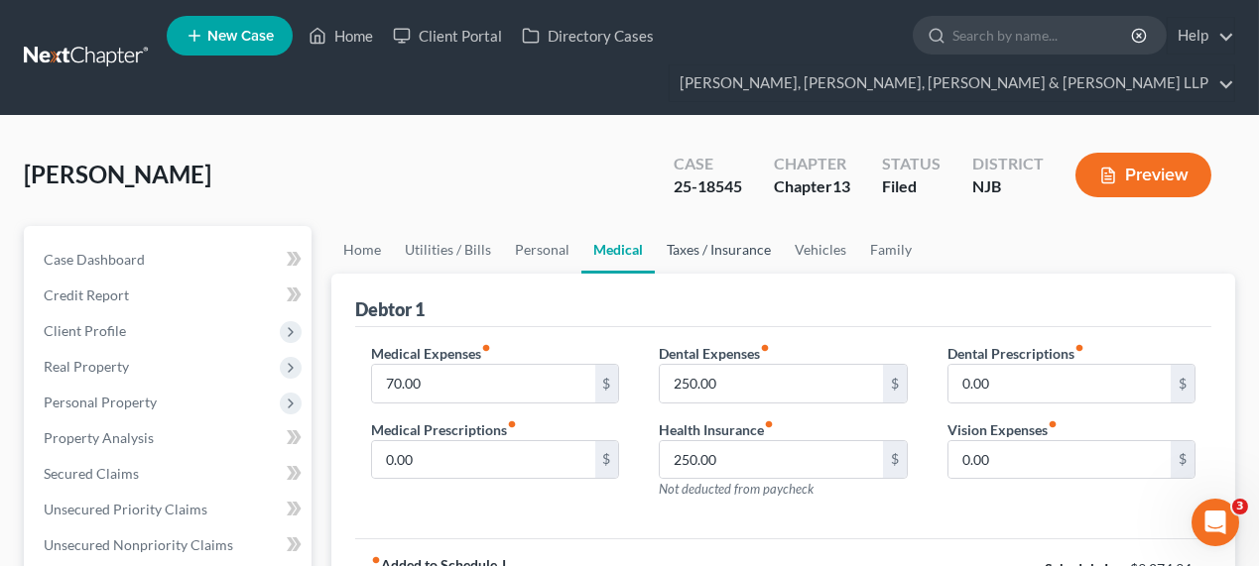
click at [709, 256] on link "Taxes / Insurance" at bounding box center [719, 250] width 128 height 48
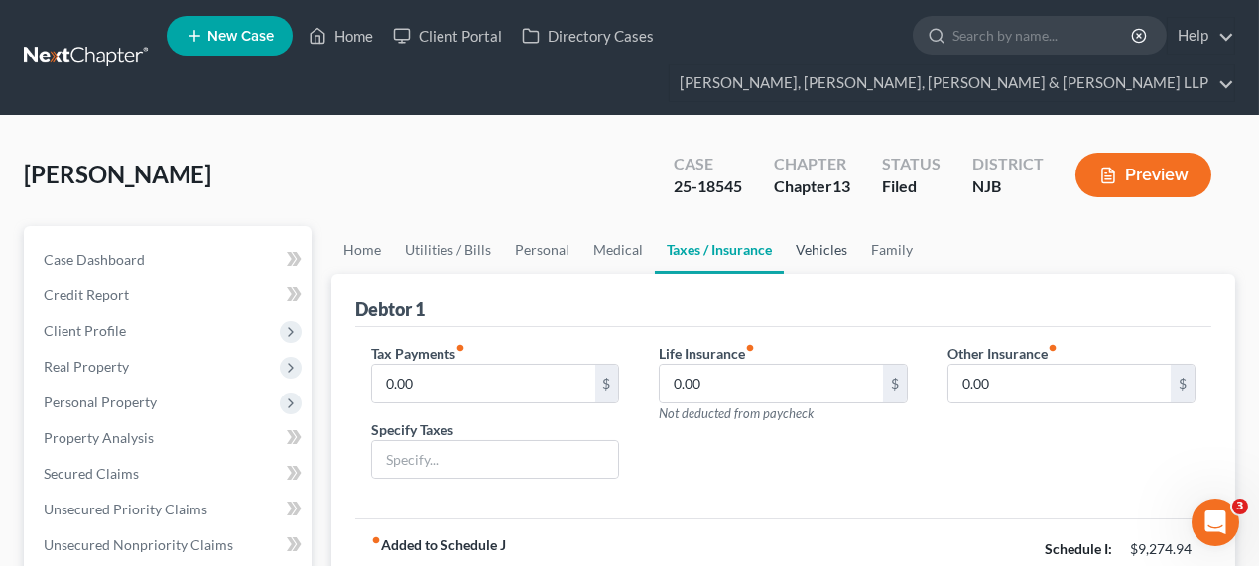
click at [825, 255] on link "Vehicles" at bounding box center [821, 250] width 75 height 48
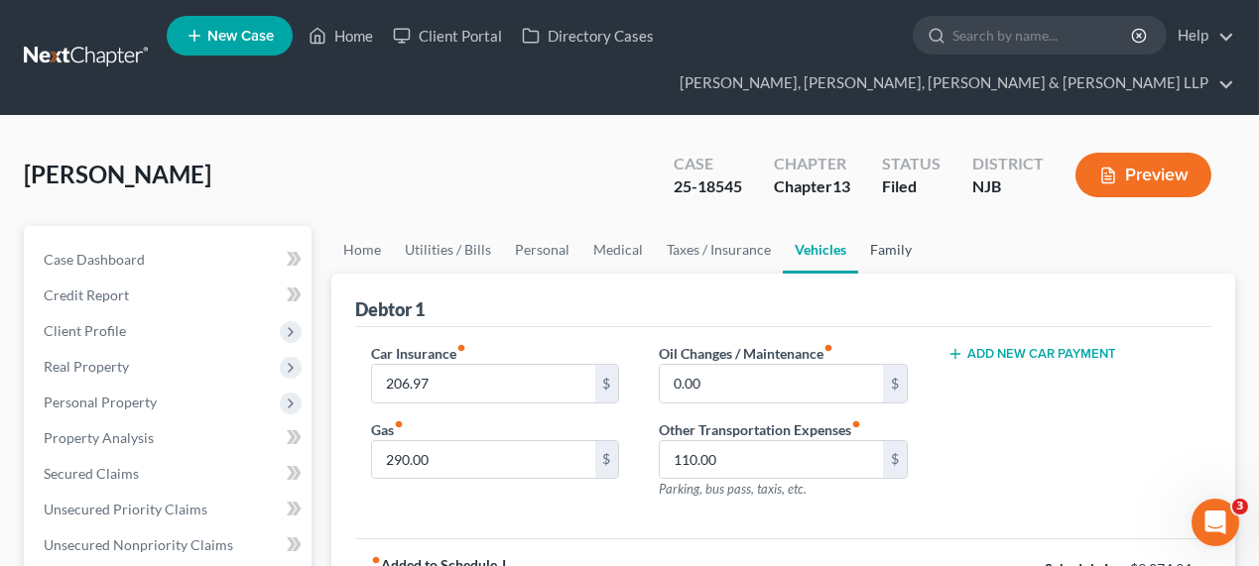
click at [898, 261] on link "Family" at bounding box center [890, 250] width 65 height 48
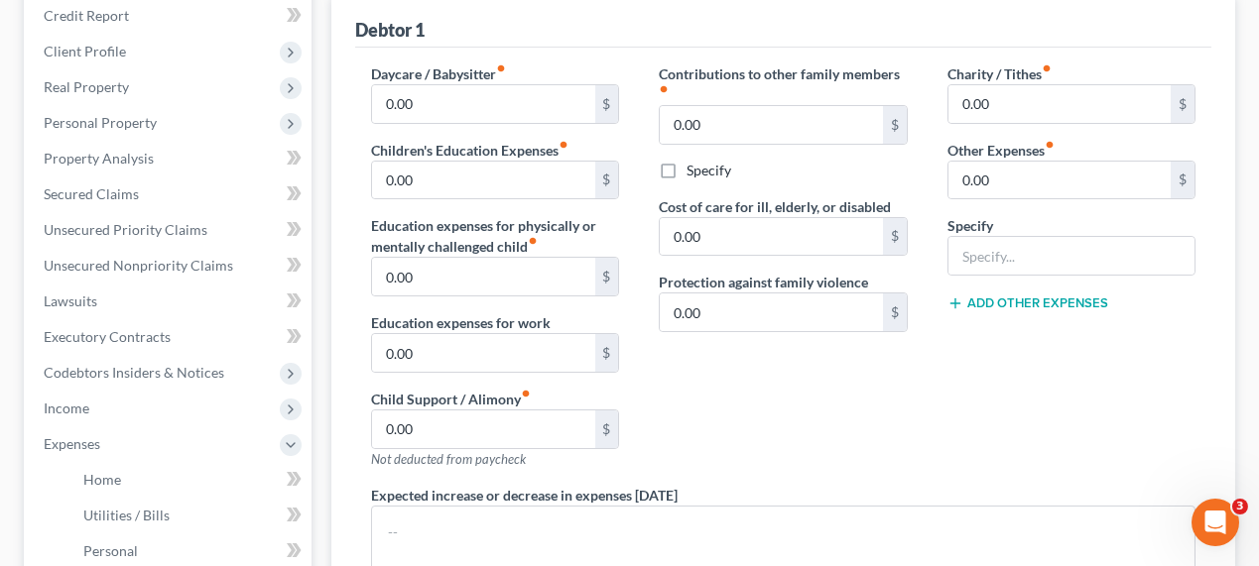
scroll to position [89, 0]
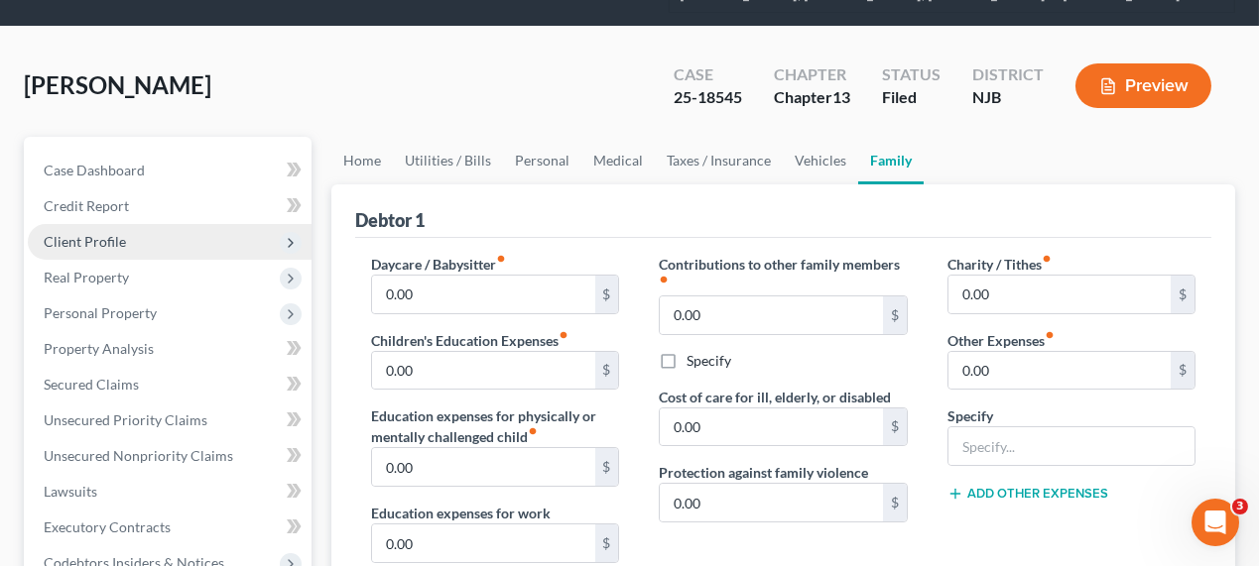
click at [118, 246] on span "Client Profile" at bounding box center [85, 241] width 82 height 17
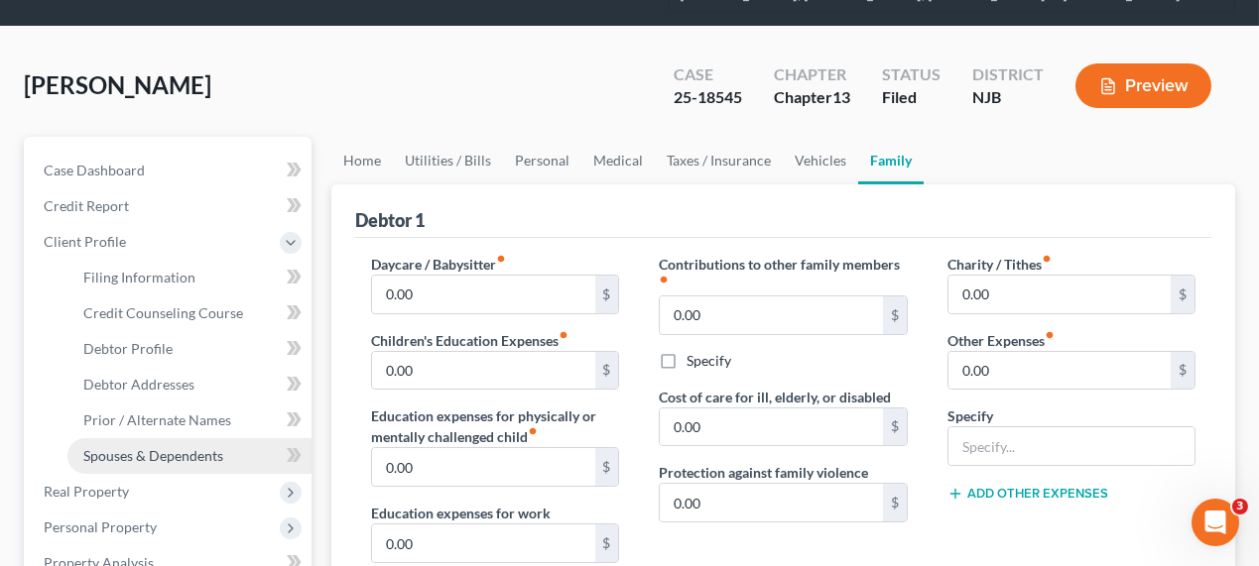
click at [165, 451] on span "Spouses & Dependents" at bounding box center [153, 455] width 140 height 17
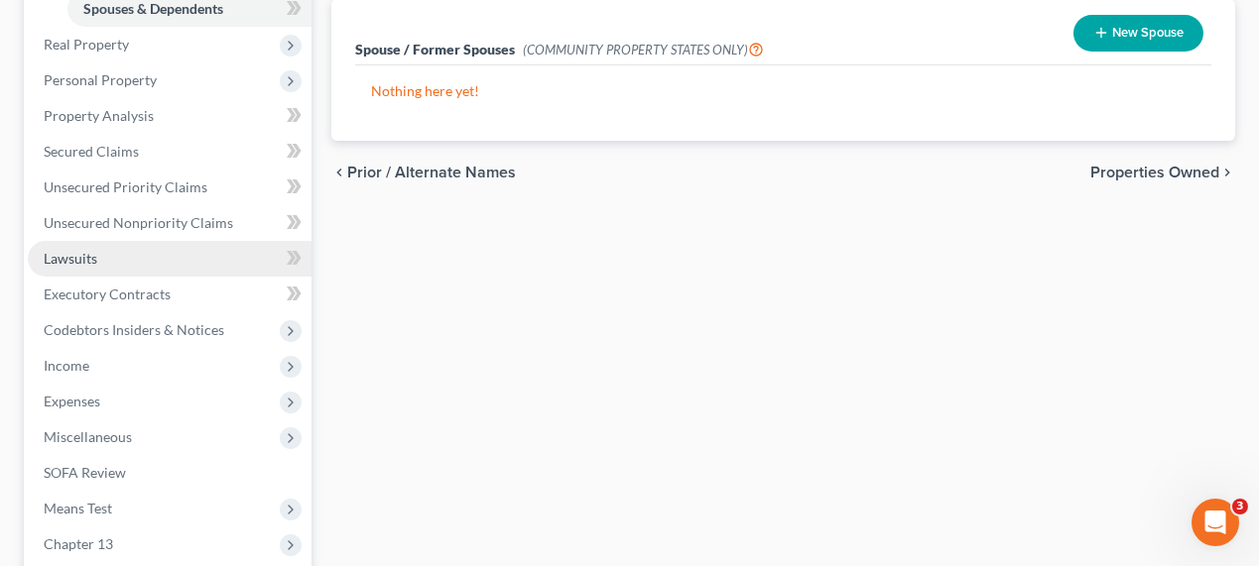
scroll to position [631, 0]
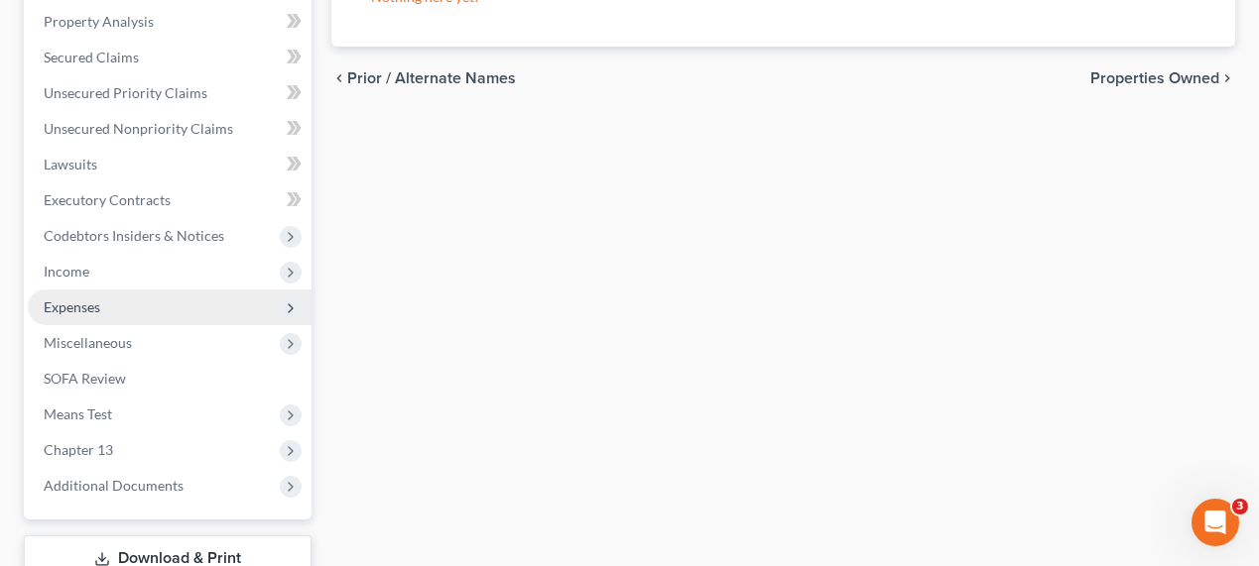
click at [145, 308] on span "Expenses" at bounding box center [170, 308] width 284 height 36
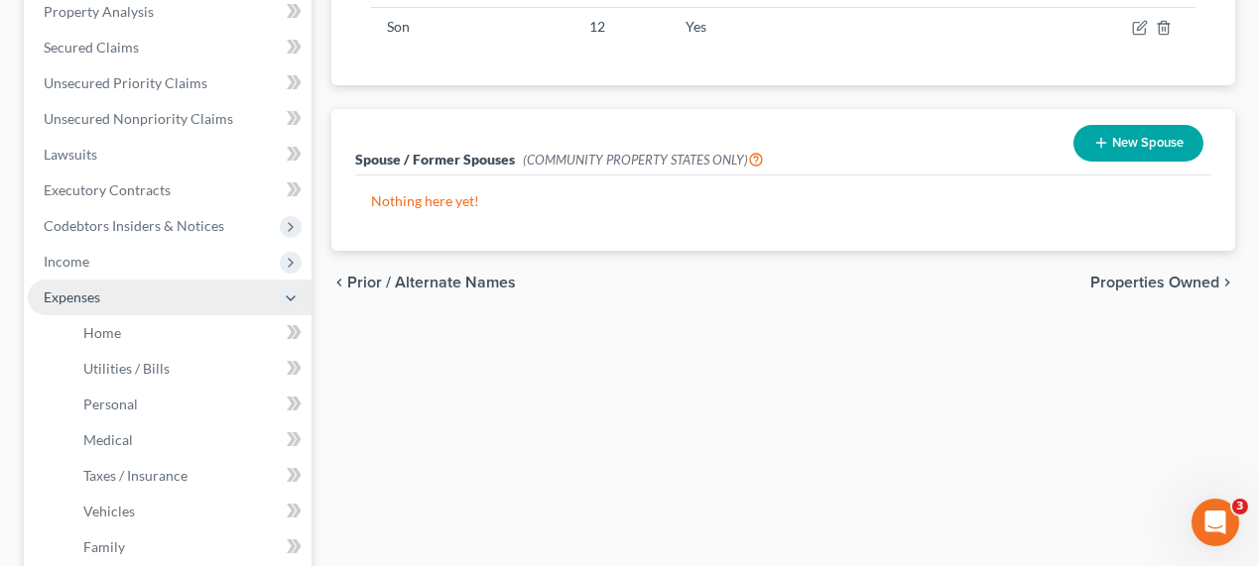
scroll to position [417, 0]
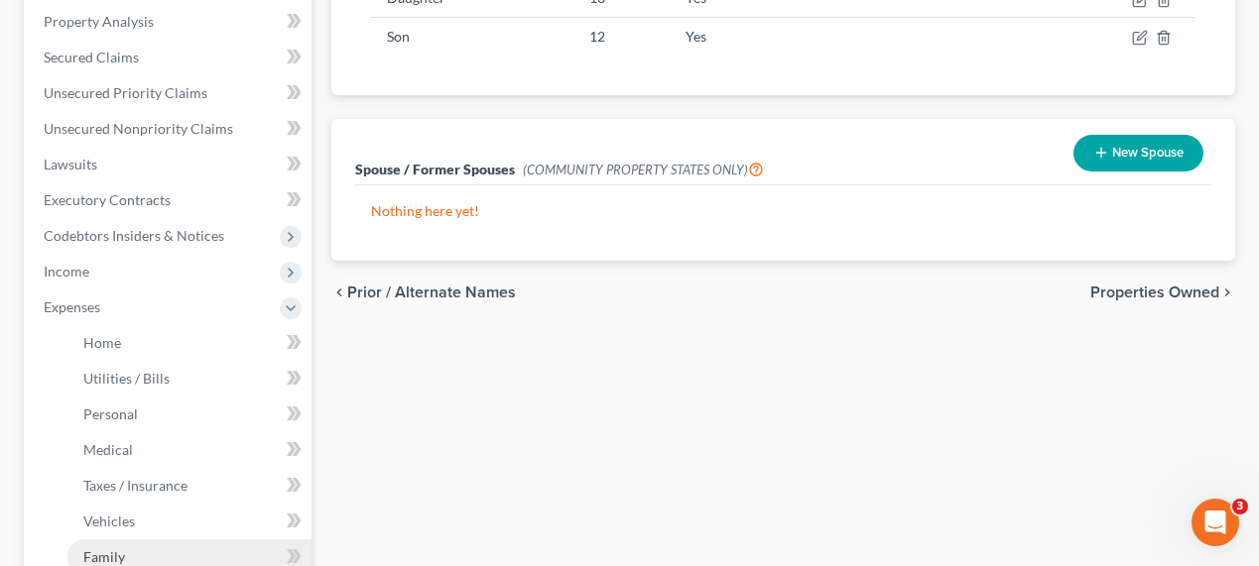
click at [159, 551] on link "Family" at bounding box center [189, 558] width 244 height 36
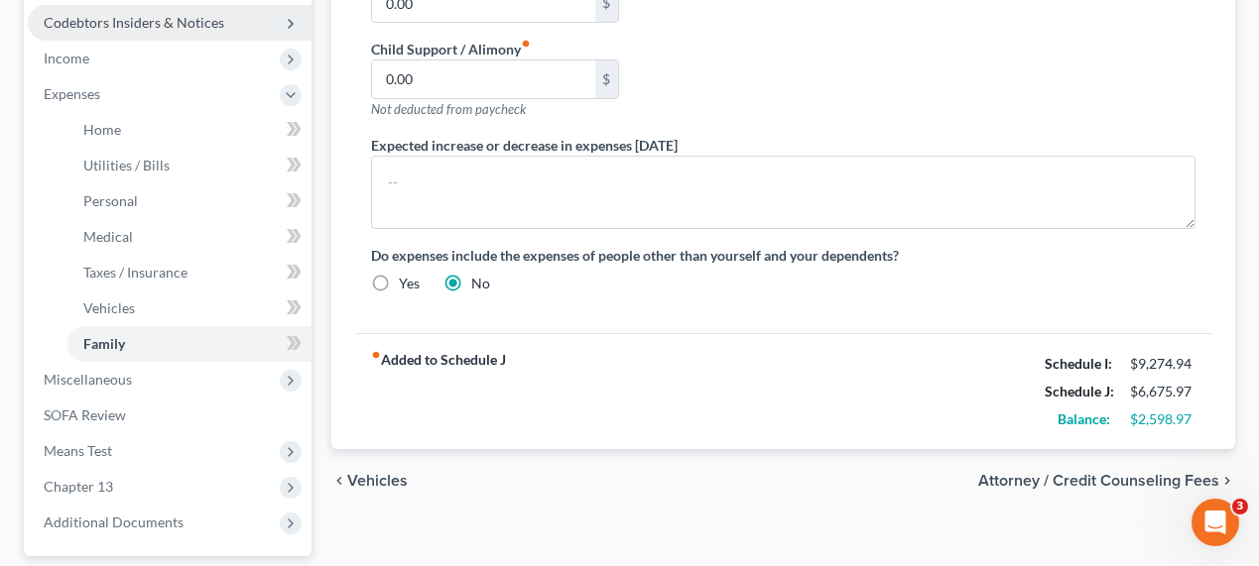
scroll to position [631, 0]
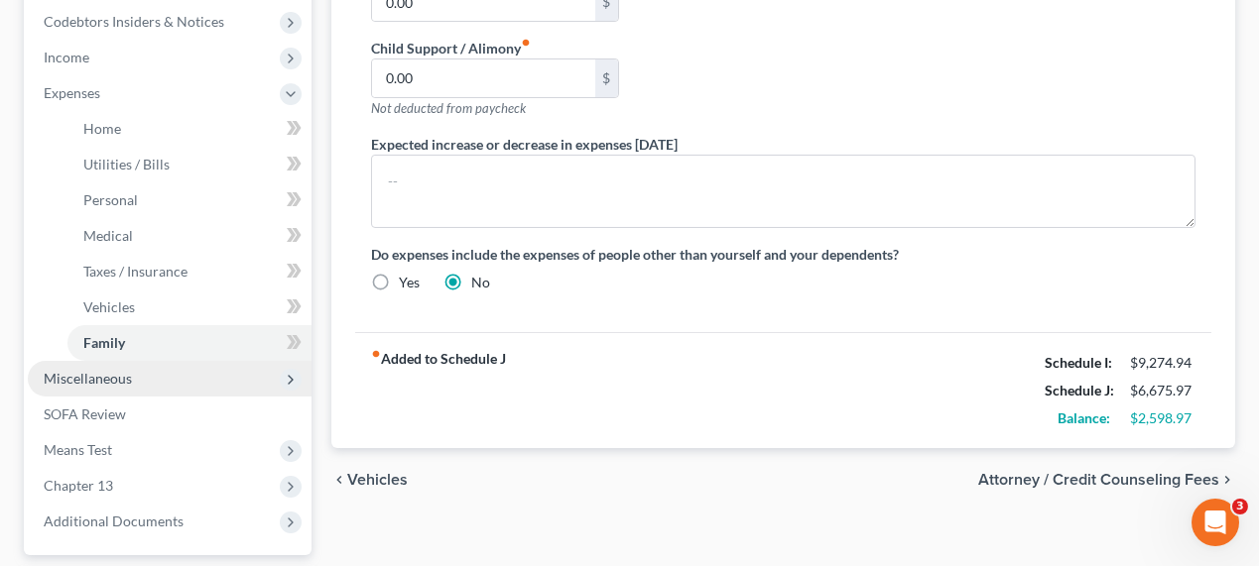
click at [196, 380] on span "Miscellaneous" at bounding box center [170, 379] width 284 height 36
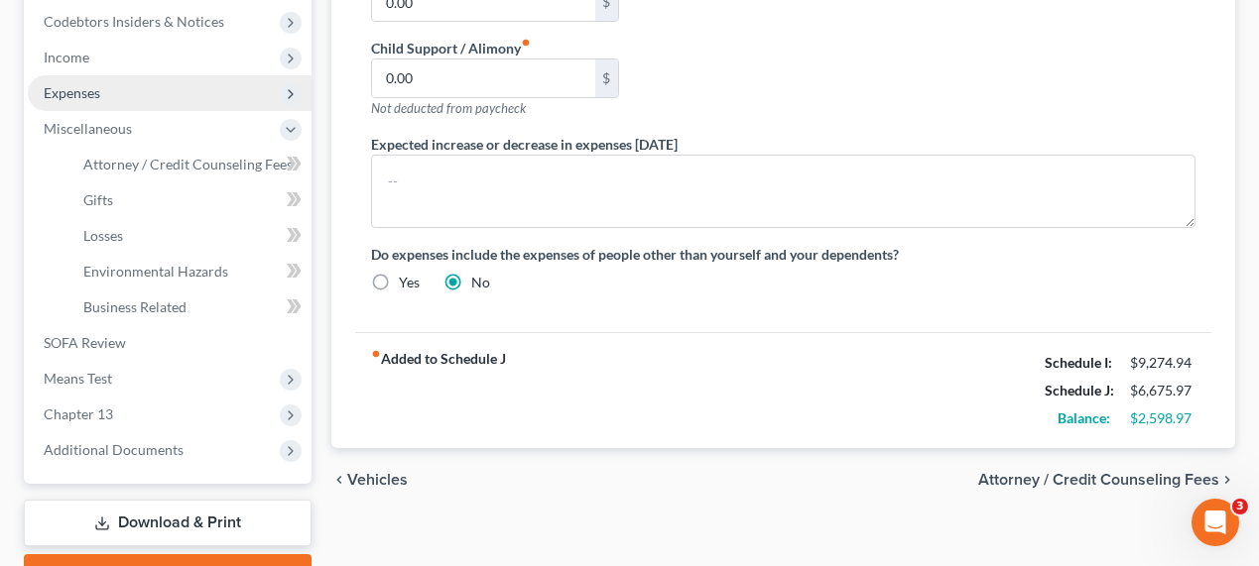
click at [109, 80] on span "Expenses" at bounding box center [170, 93] width 284 height 36
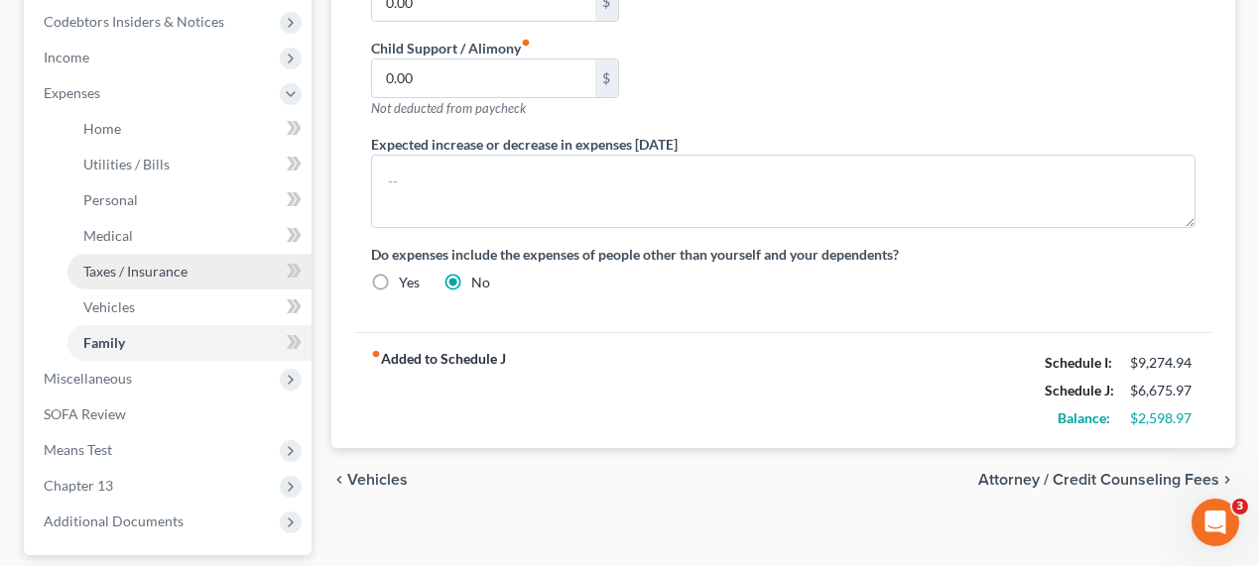
click at [119, 263] on span "Taxes / Insurance" at bounding box center [135, 271] width 104 height 17
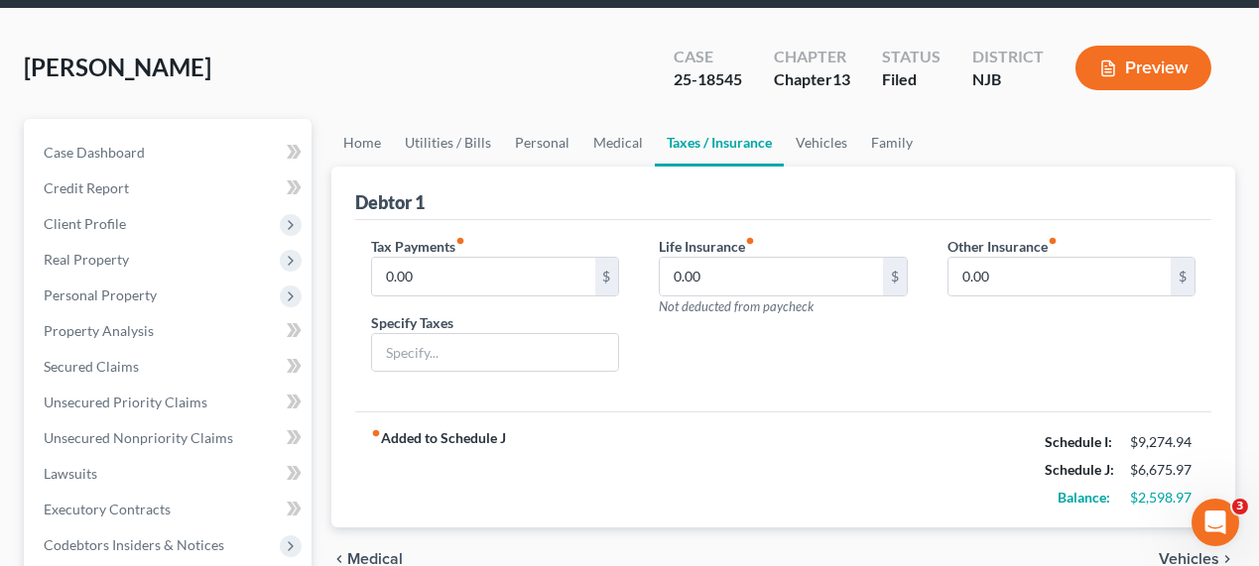
scroll to position [181, 0]
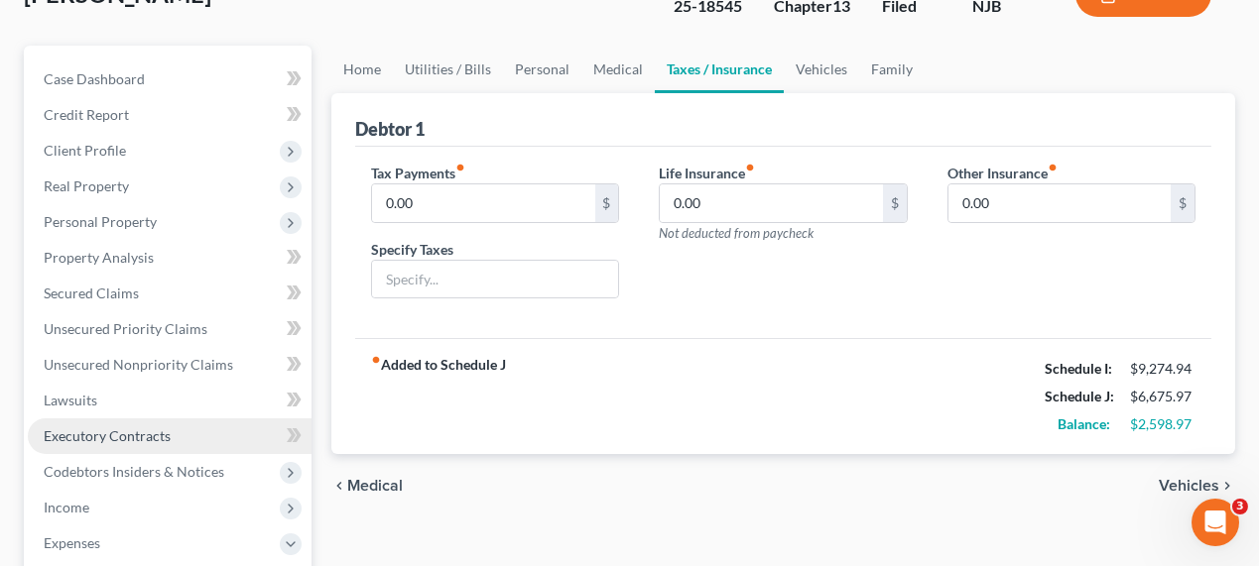
click at [163, 436] on span "Executory Contracts" at bounding box center [107, 436] width 127 height 17
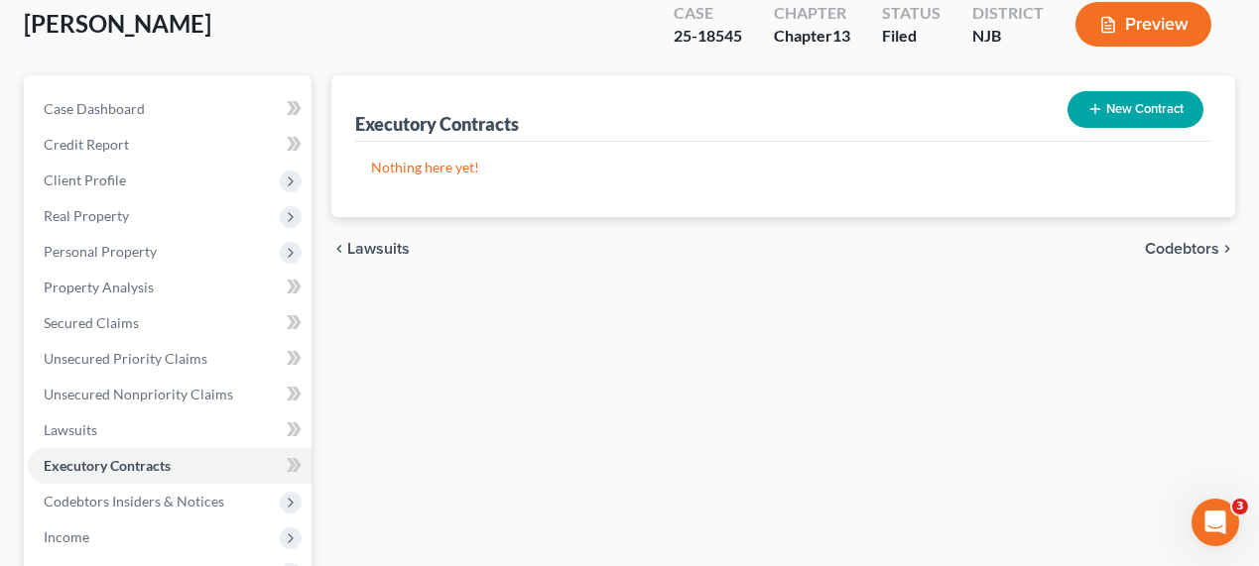
scroll to position [270, 0]
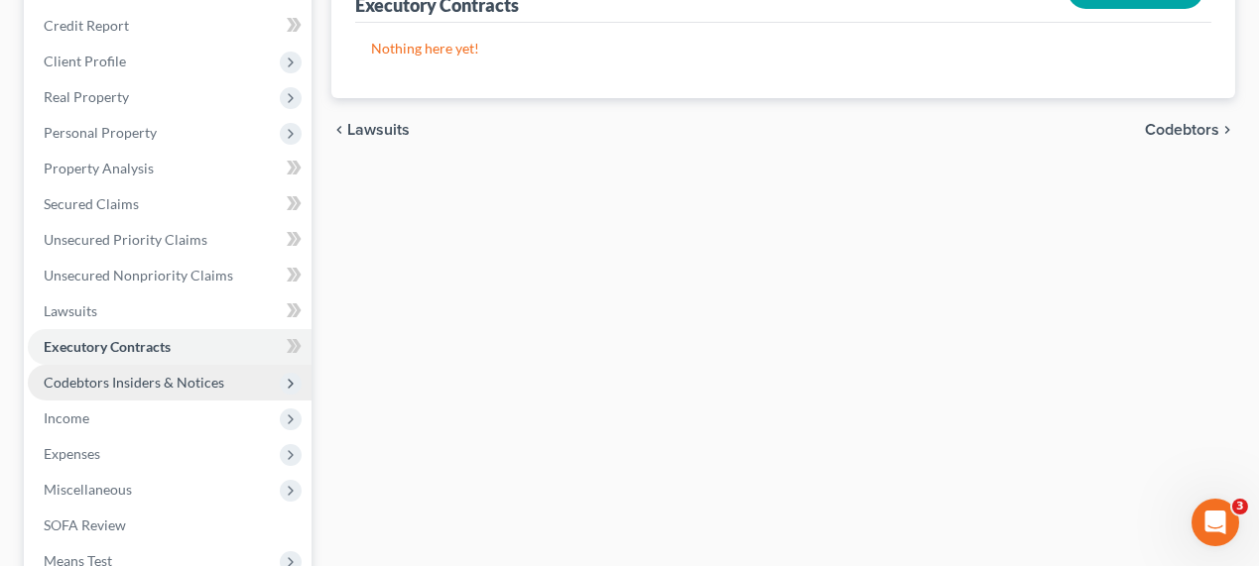
click at [172, 388] on span "Codebtors Insiders & Notices" at bounding box center [170, 383] width 284 height 36
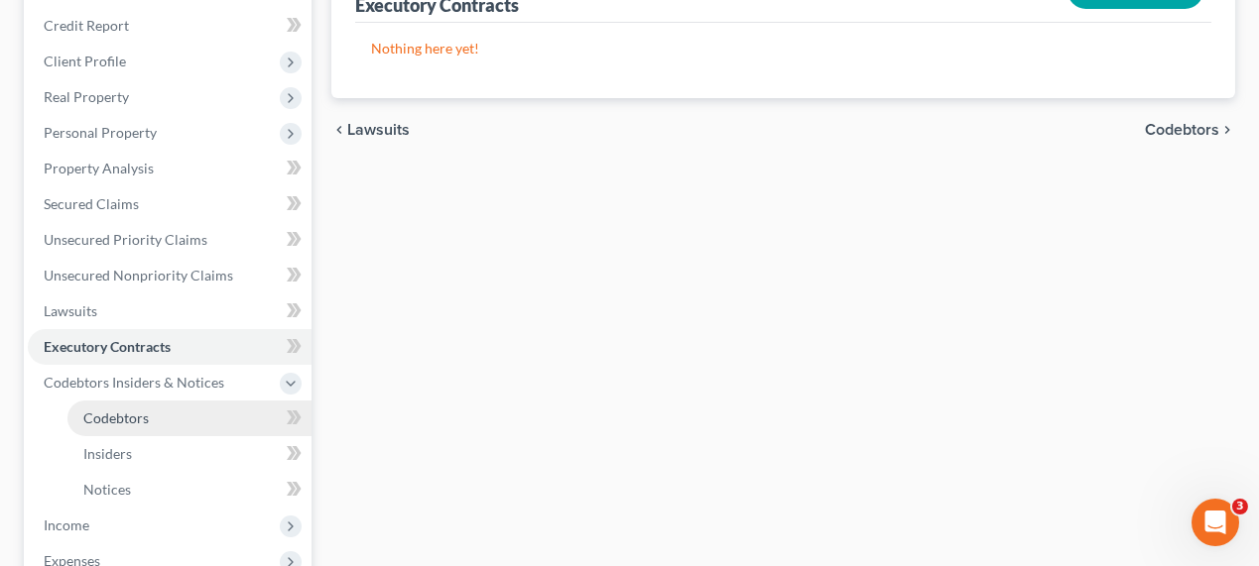
click at [196, 406] on link "Codebtors" at bounding box center [189, 419] width 244 height 36
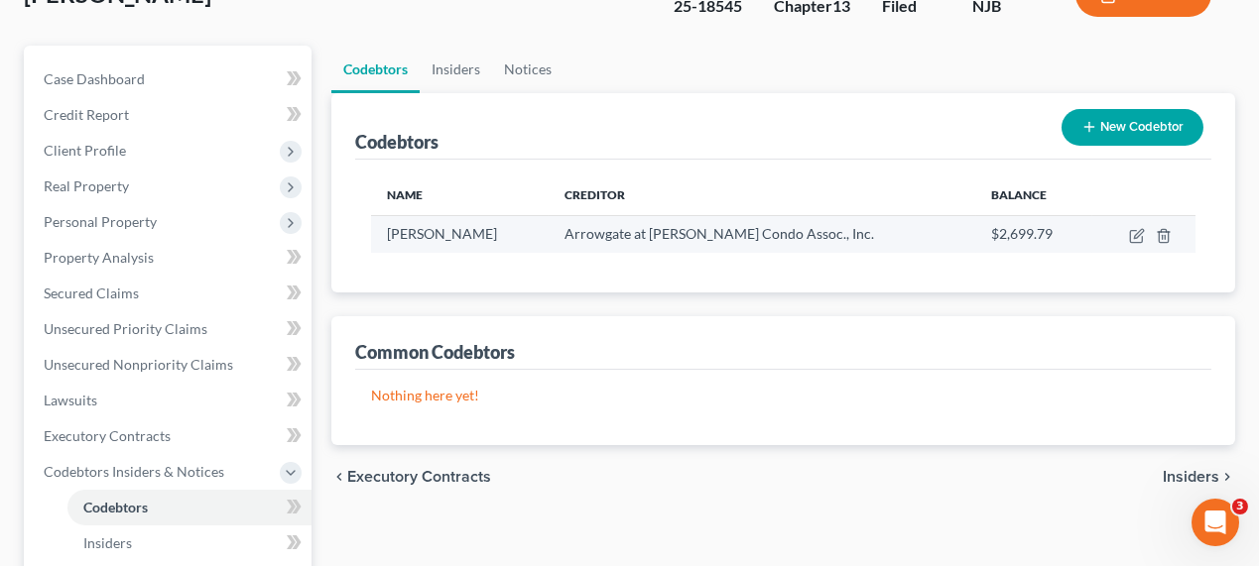
scroll to position [360, 0]
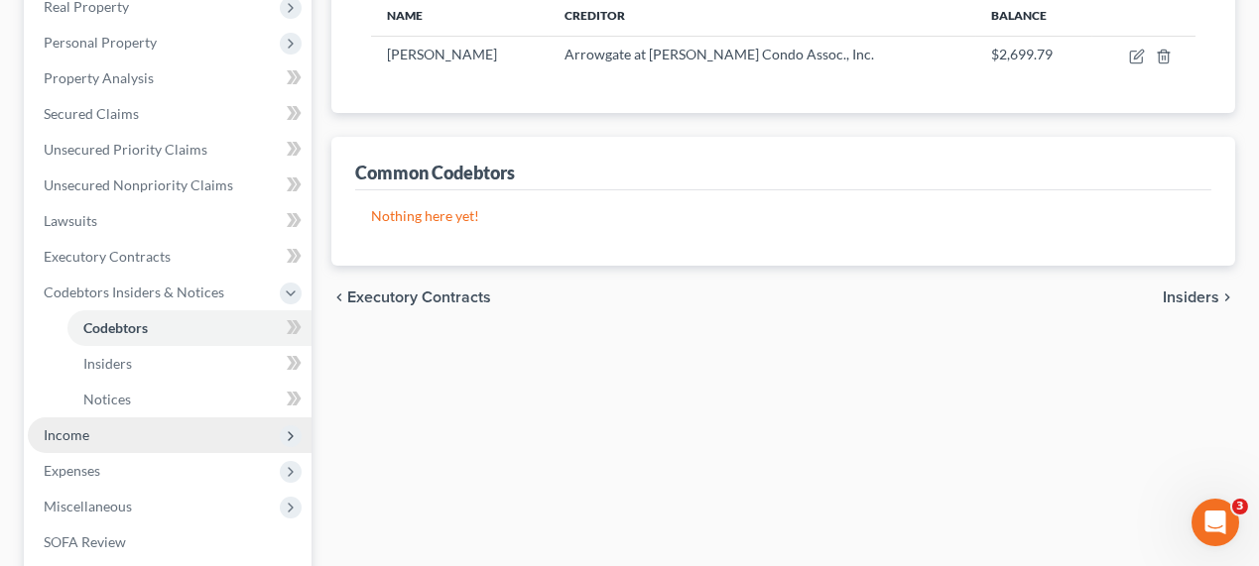
click at [91, 443] on span "Income" at bounding box center [170, 436] width 284 height 36
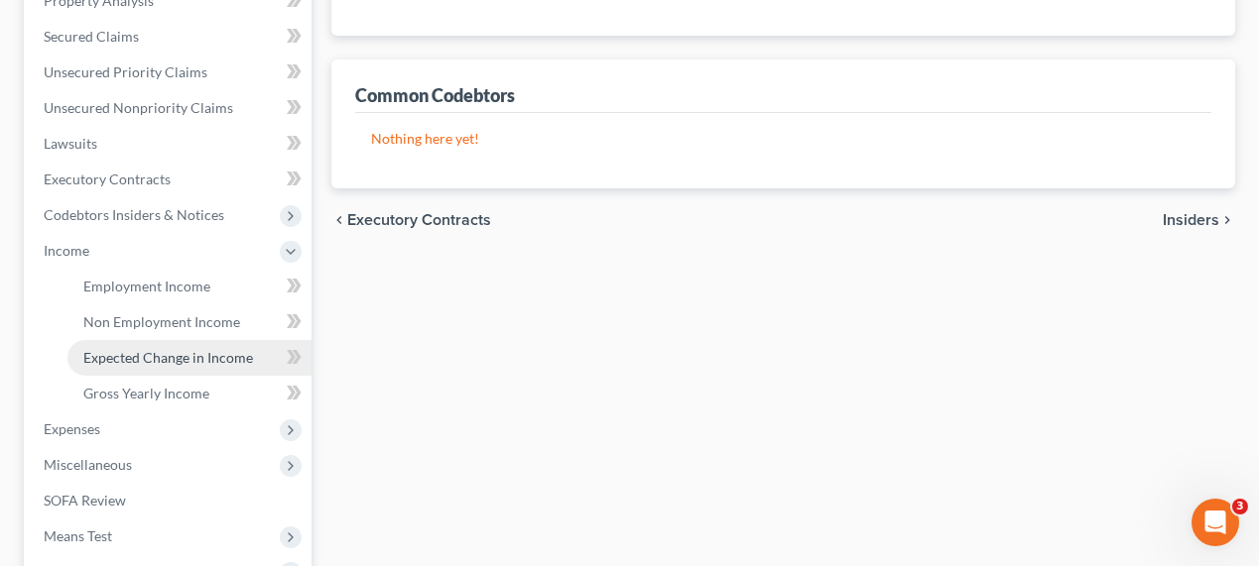
scroll to position [541, 0]
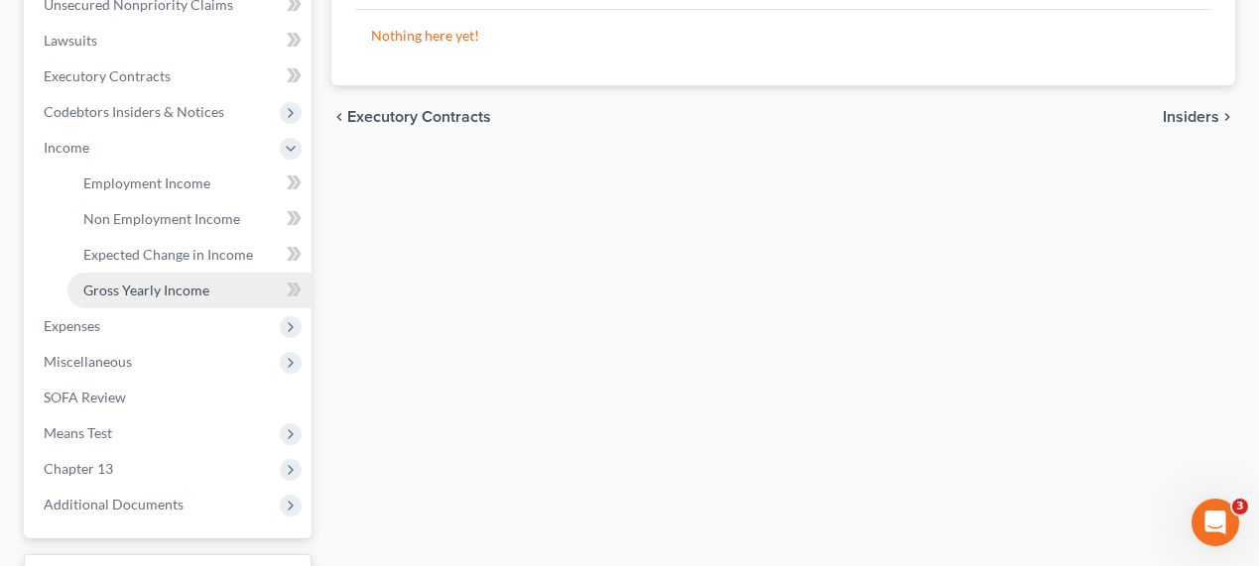
click at [169, 285] on span "Gross Yearly Income" at bounding box center [146, 290] width 126 height 17
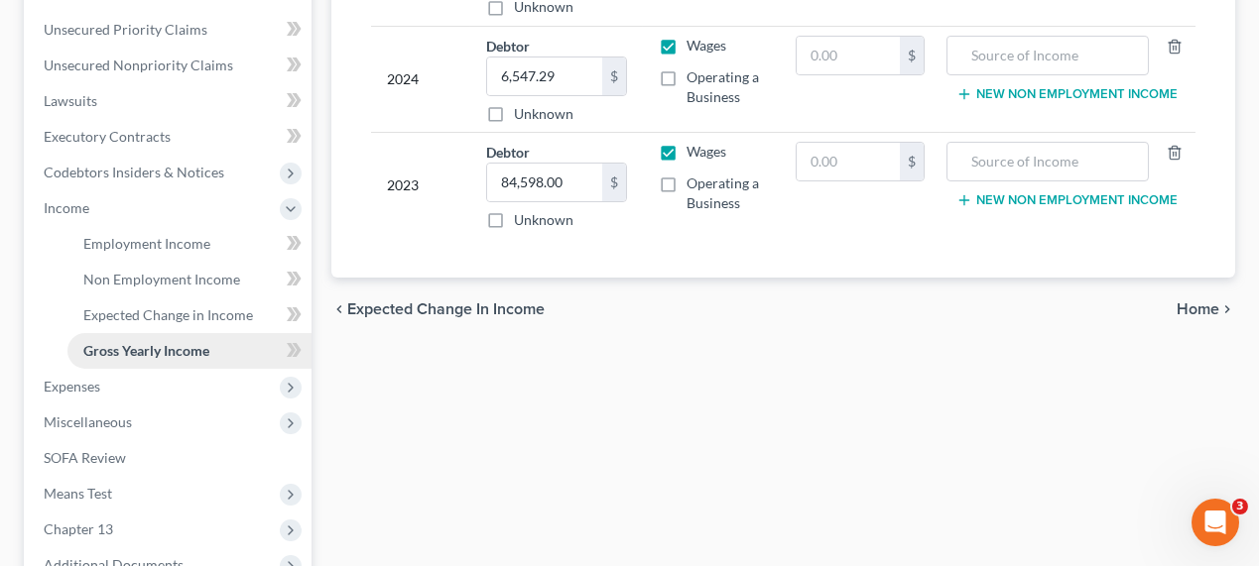
scroll to position [631, 0]
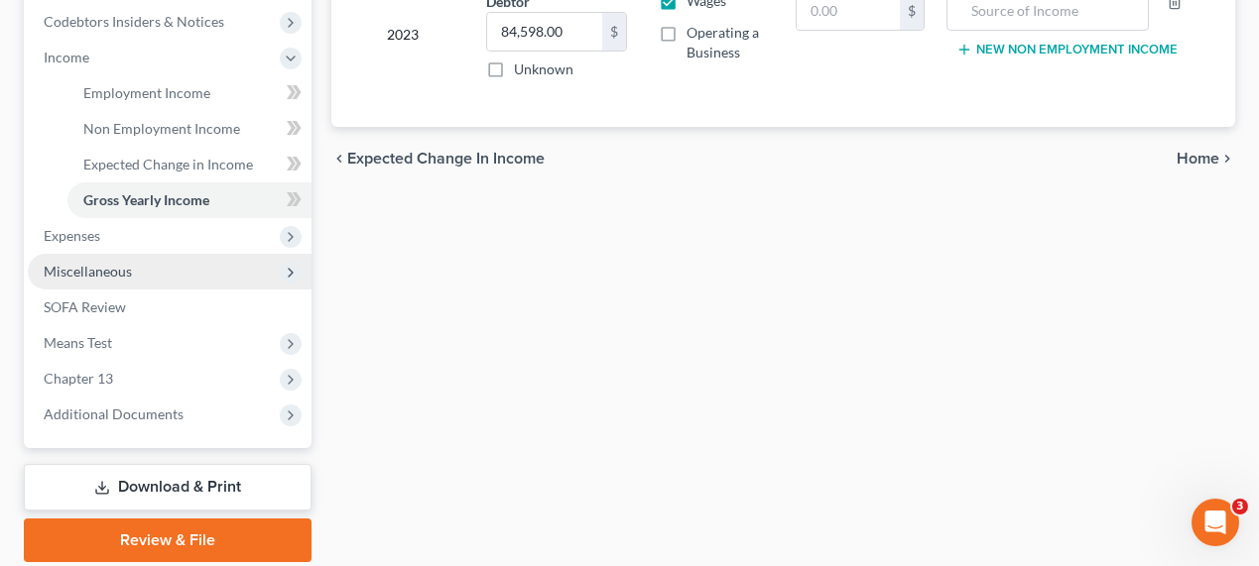
click at [149, 274] on span "Miscellaneous" at bounding box center [170, 272] width 284 height 36
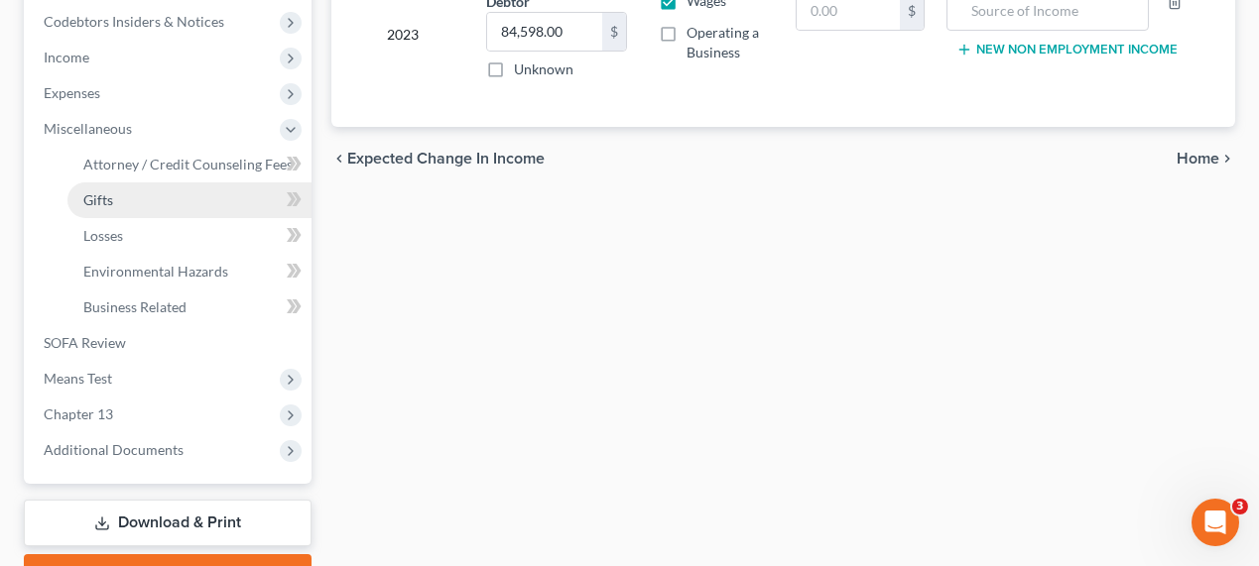
click at [165, 211] on link "Gifts" at bounding box center [189, 201] width 244 height 36
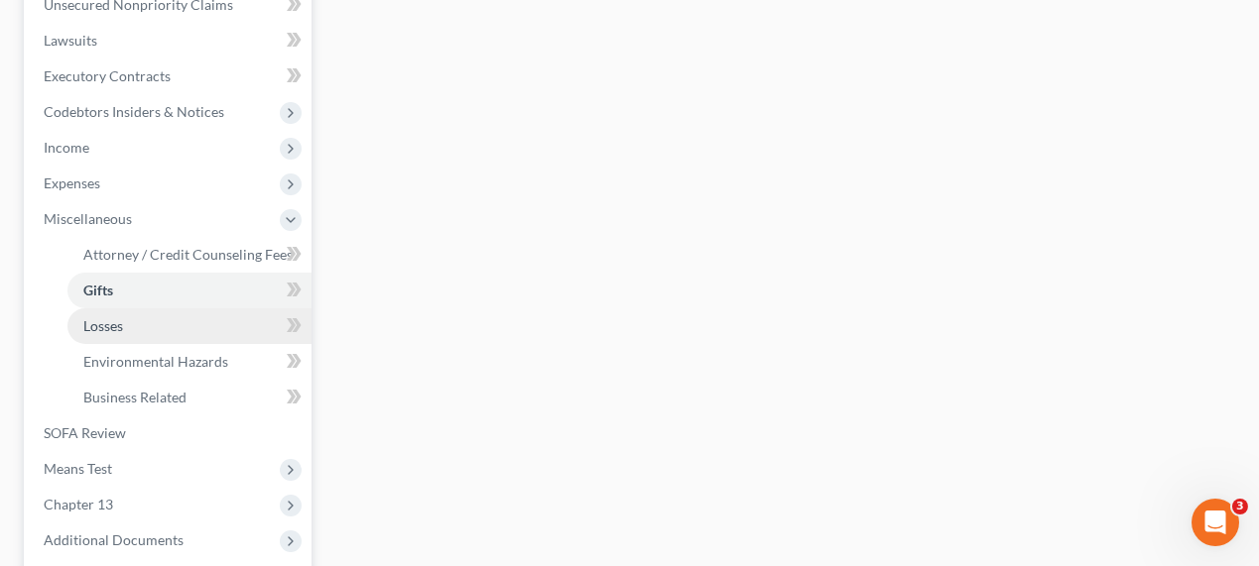
click at [169, 330] on link "Losses" at bounding box center [189, 326] width 244 height 36
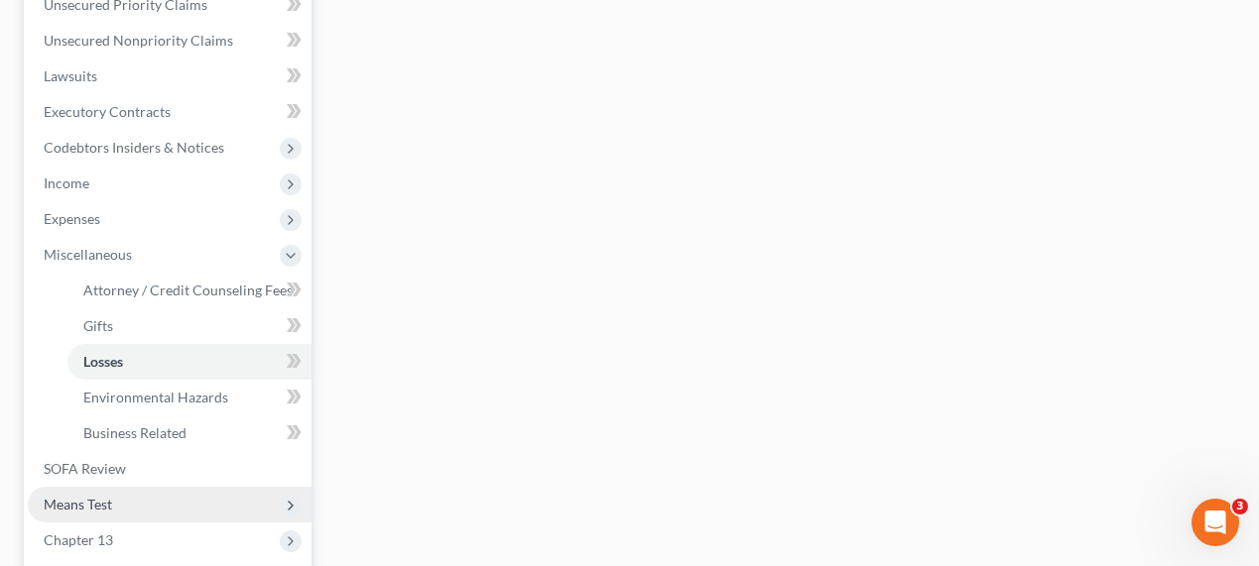
scroll to position [631, 0]
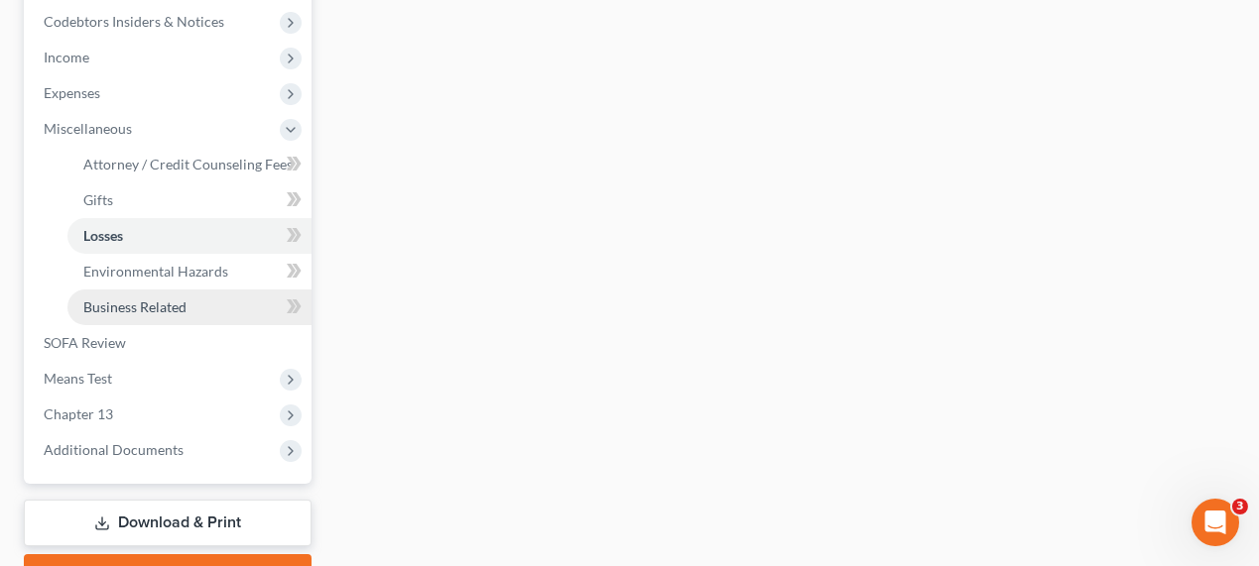
click at [150, 306] on span "Business Related" at bounding box center [134, 307] width 103 height 17
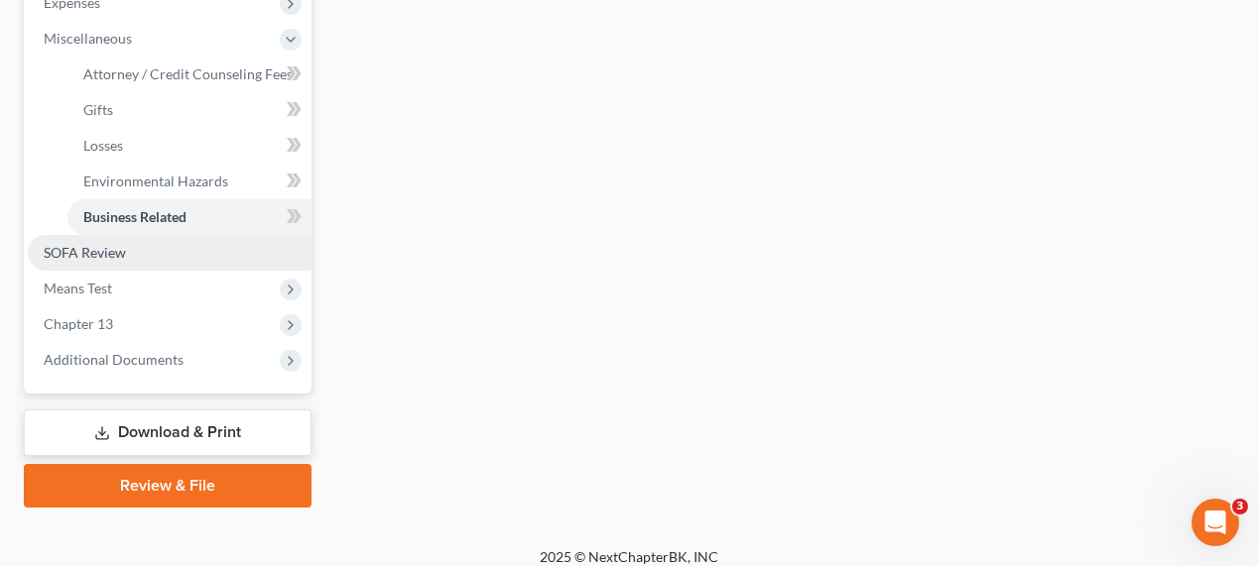
click at [219, 255] on link "SOFA Review" at bounding box center [170, 253] width 284 height 36
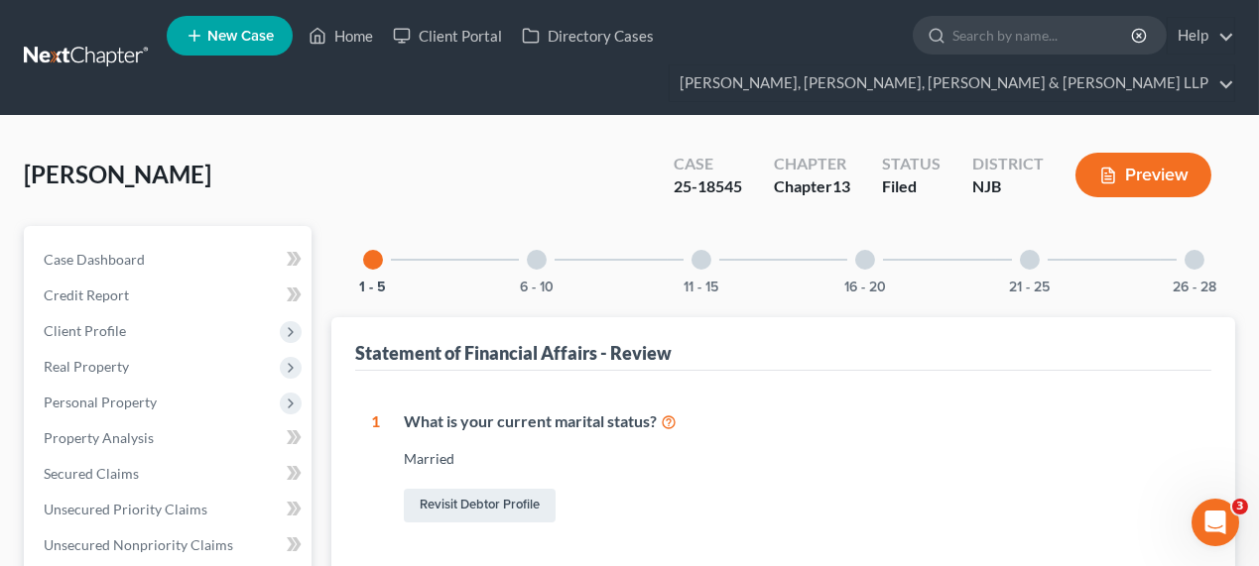
click at [533, 267] on div at bounding box center [537, 260] width 20 height 20
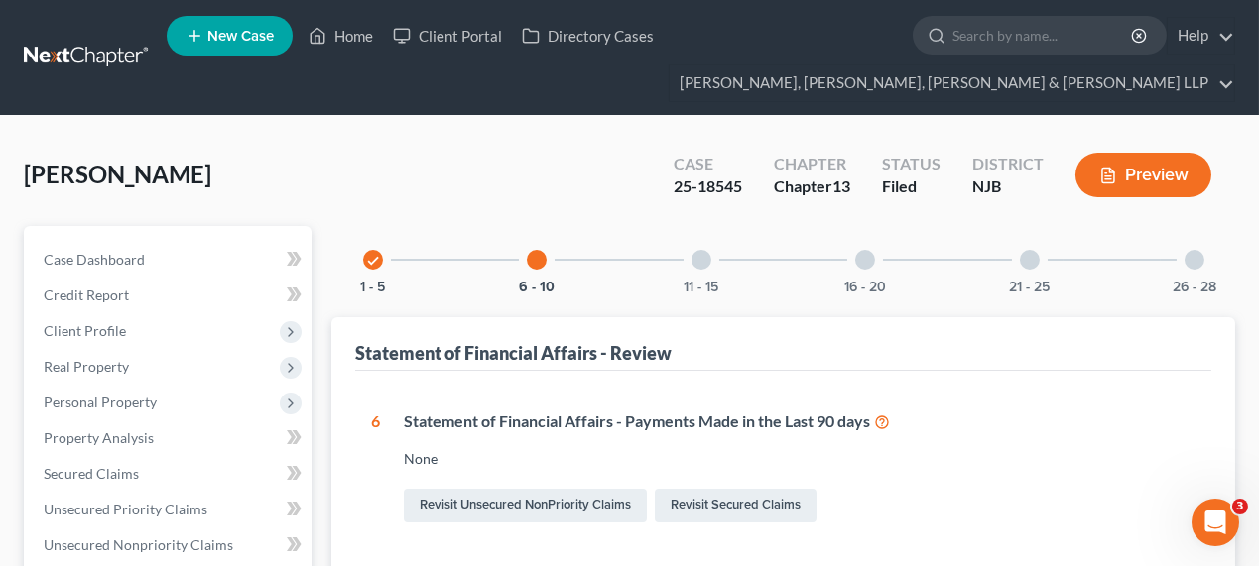
click at [721, 258] on div "11 - 15" at bounding box center [701, 259] width 67 height 67
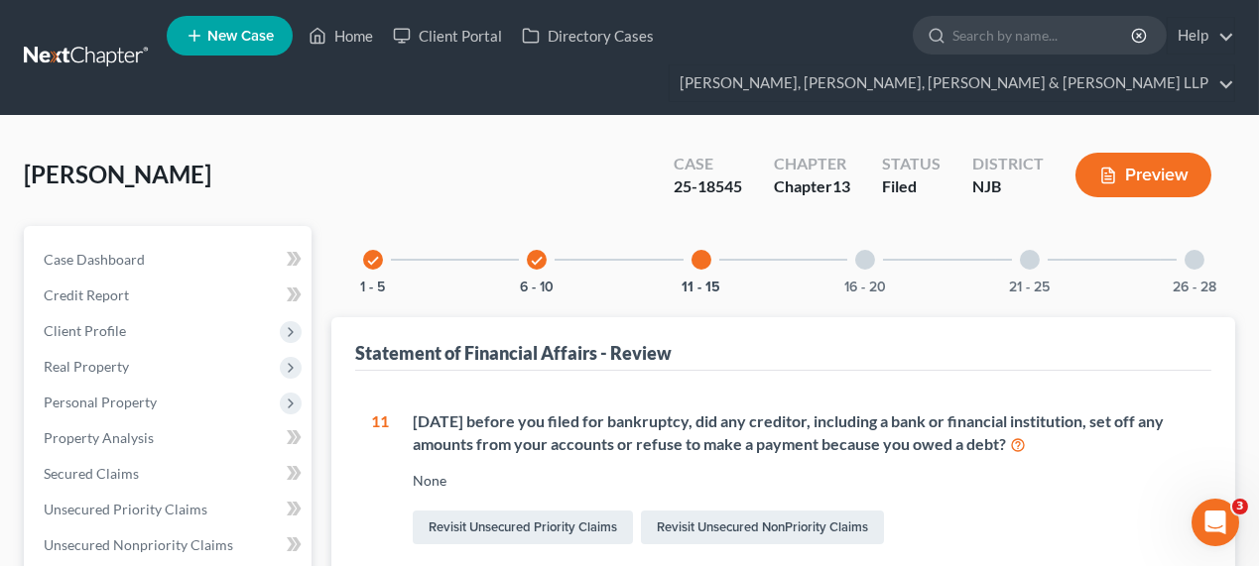
click at [868, 247] on div "16 - 20" at bounding box center [864, 259] width 67 height 67
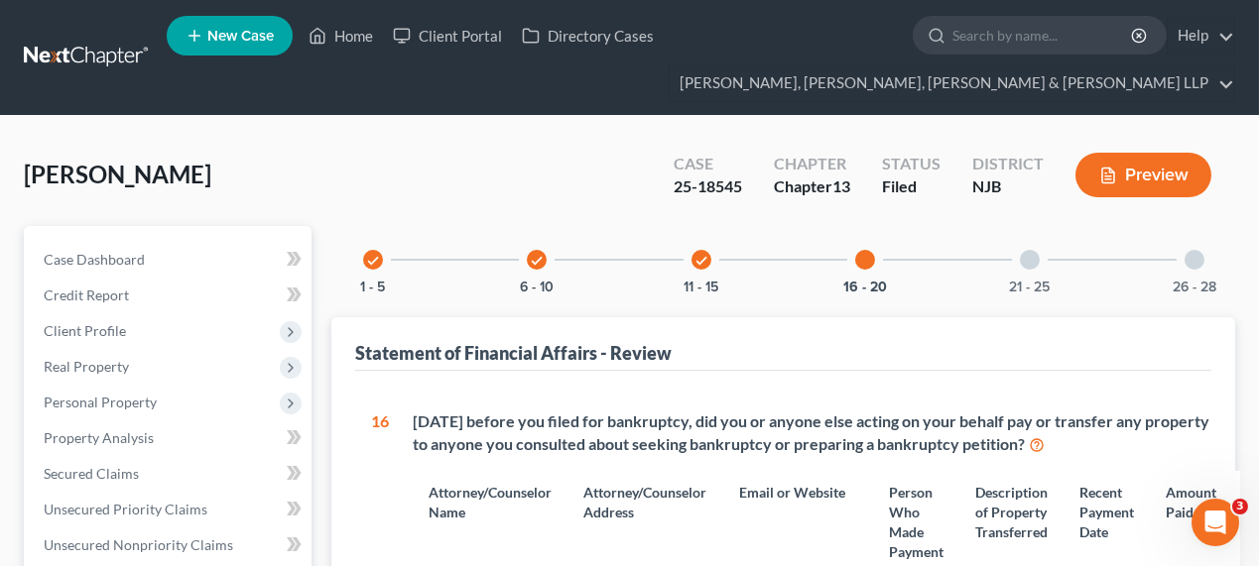
click at [1047, 264] on div "21 - 25" at bounding box center [1029, 259] width 67 height 67
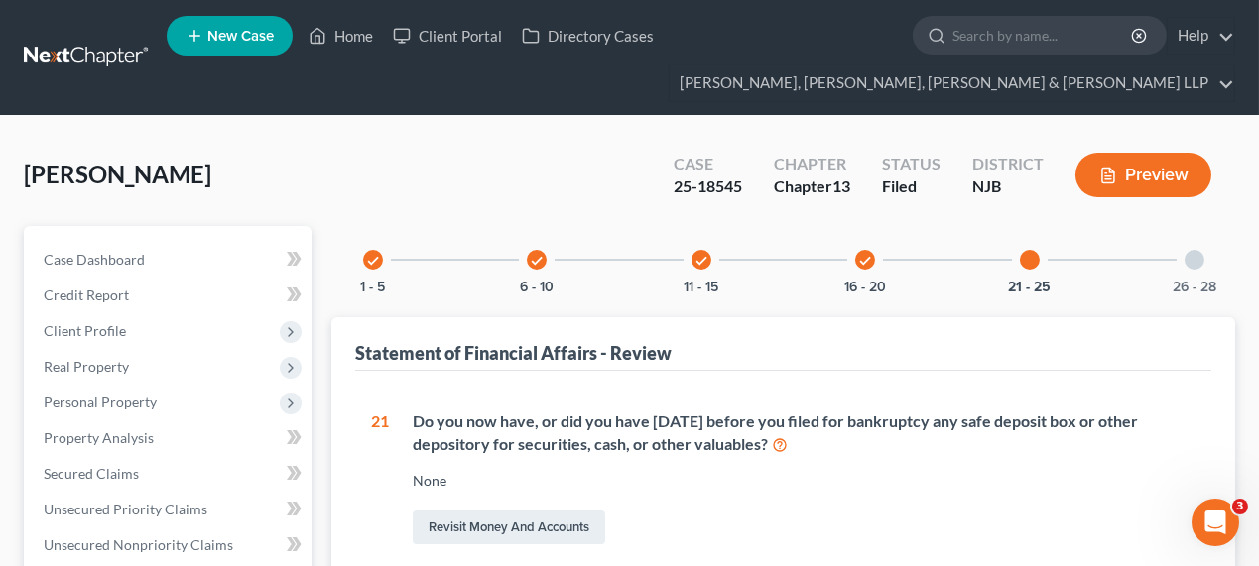
click at [1199, 260] on div at bounding box center [1194, 260] width 20 height 20
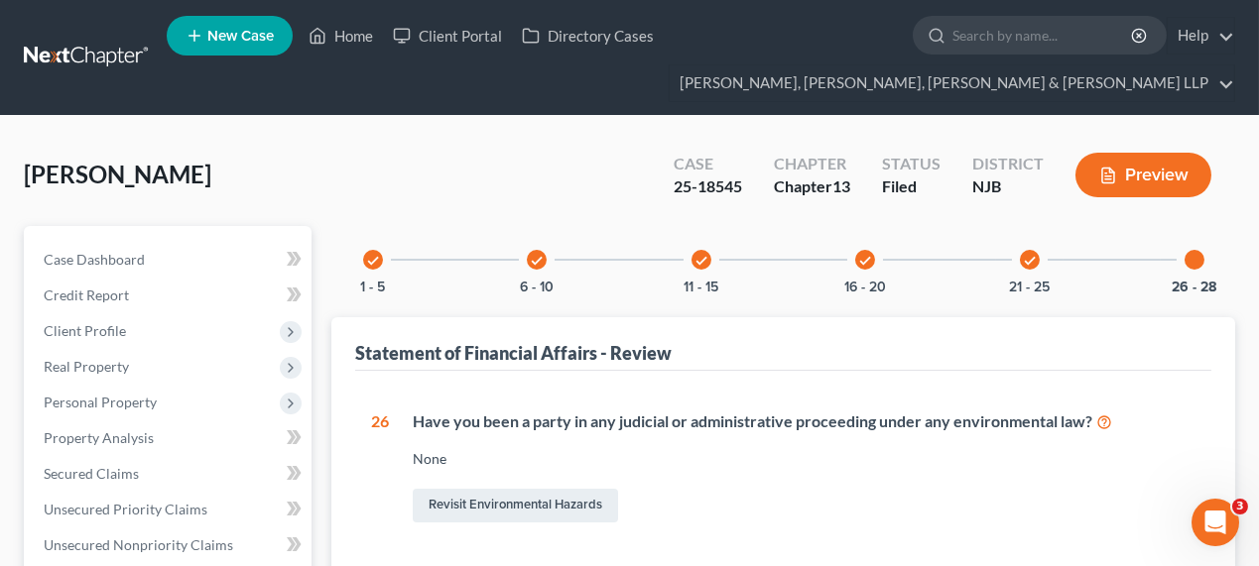
click at [1077, 238] on div "check 1 - 5 check 6 - 10 check 11 - 15 check 16 - 20 check 21 - 25 26 - 28" at bounding box center [783, 259] width 889 height 67
click at [1045, 265] on div "check 21 - 25" at bounding box center [1029, 259] width 67 height 67
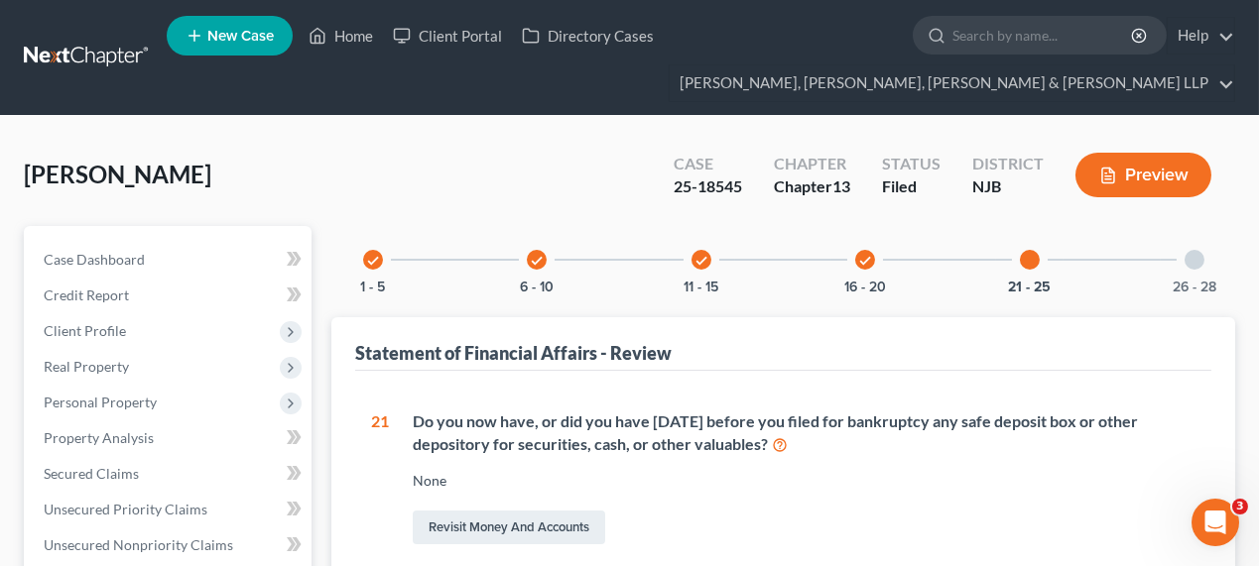
click at [1185, 264] on div at bounding box center [1194, 260] width 20 height 20
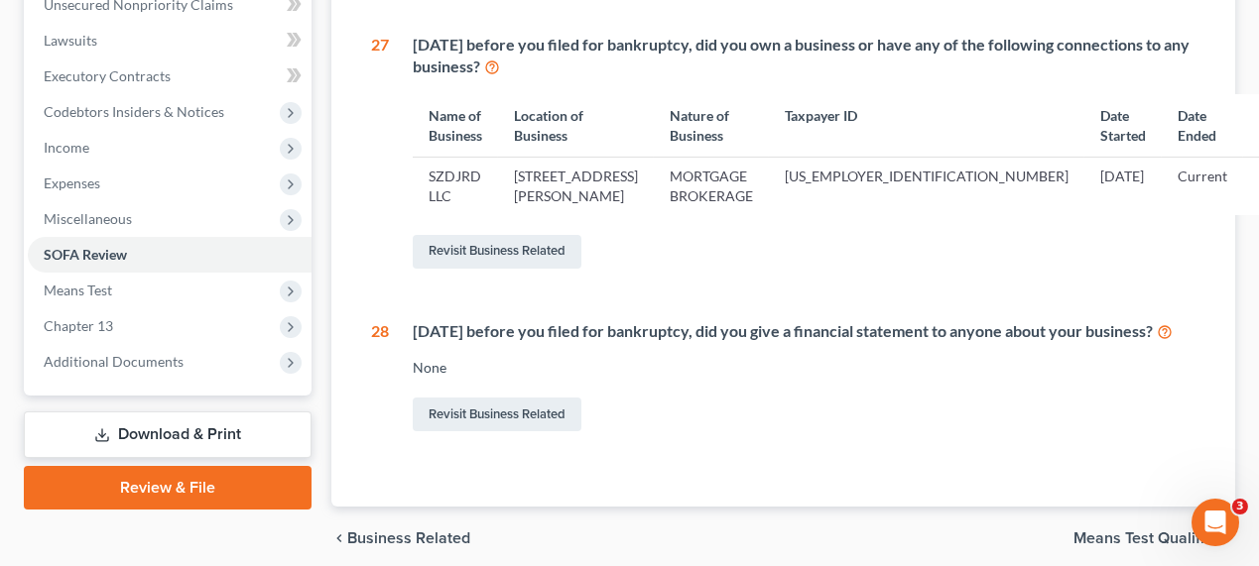
scroll to position [660, 0]
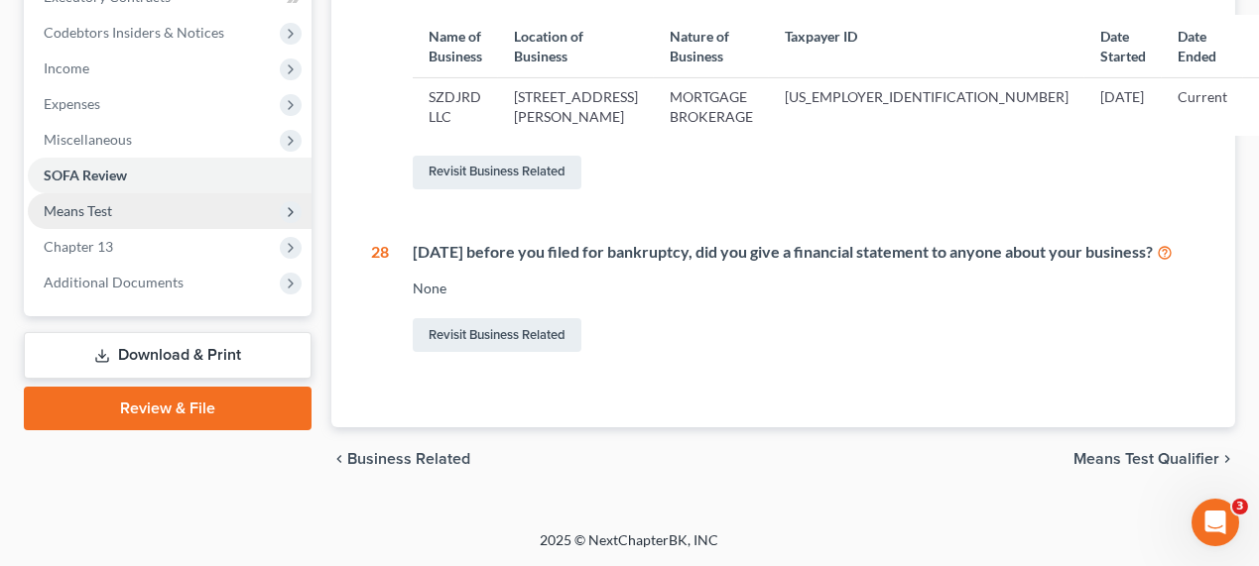
click at [165, 193] on span "Means Test" at bounding box center [170, 211] width 284 height 36
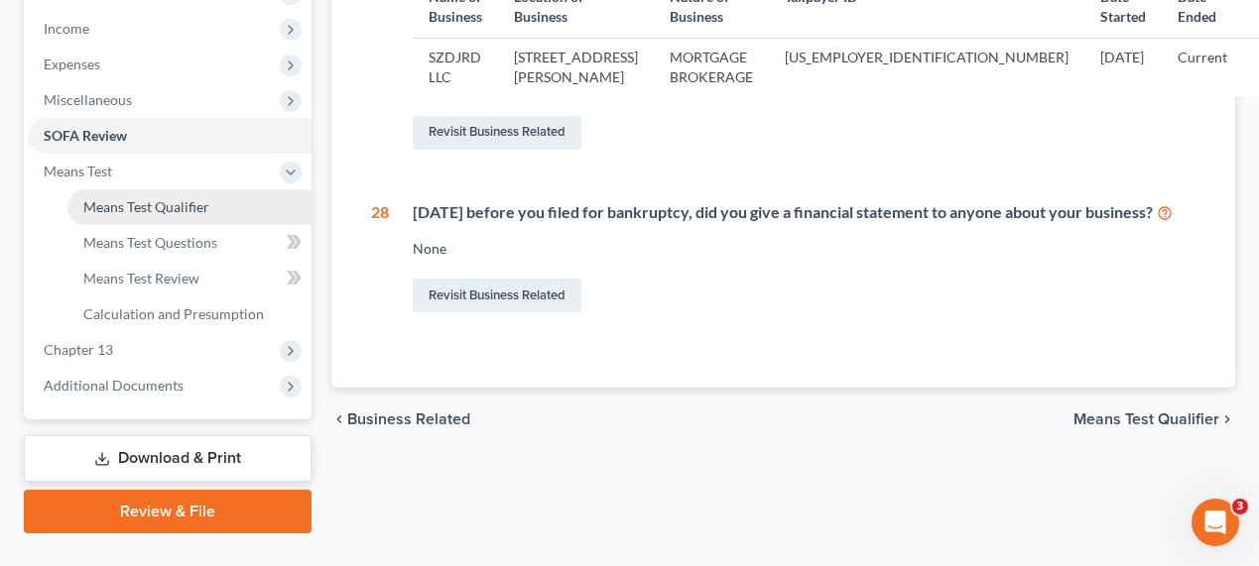
click at [262, 212] on link "Means Test Qualifier" at bounding box center [189, 207] width 244 height 36
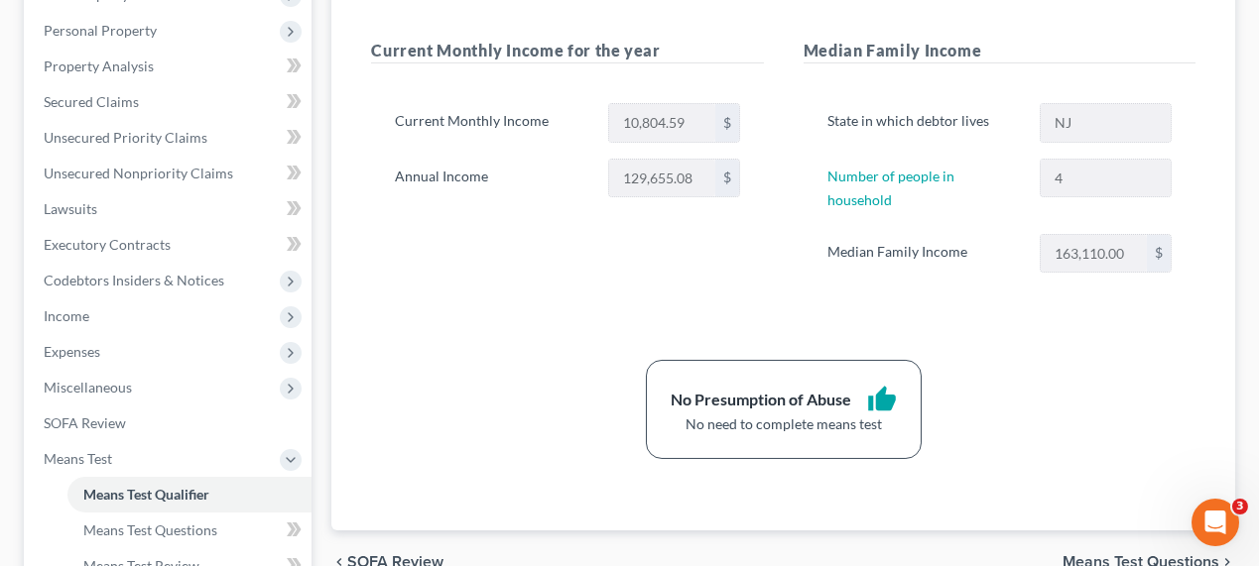
scroll to position [181, 0]
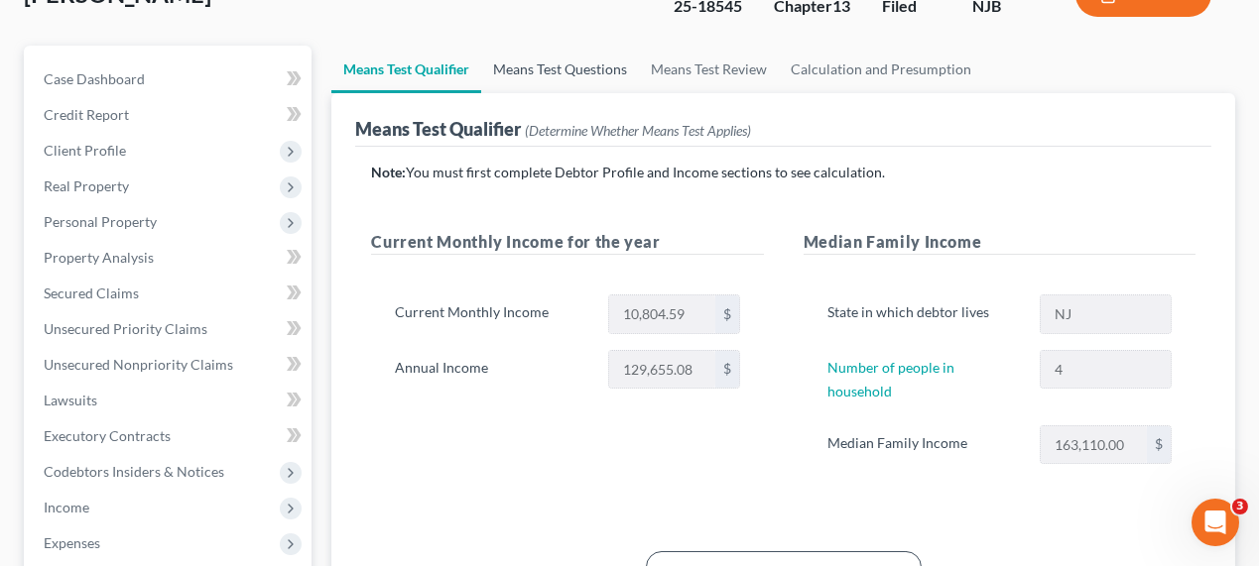
click at [565, 80] on link "Means Test Questions" at bounding box center [560, 70] width 158 height 48
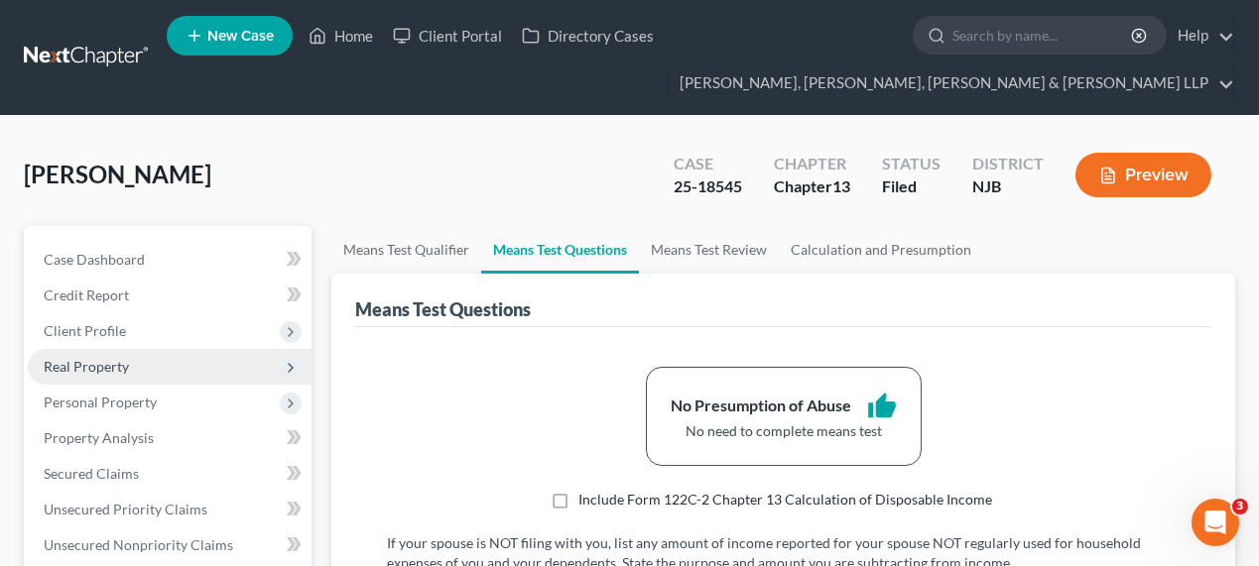
click at [96, 365] on span "Real Property" at bounding box center [86, 366] width 85 height 17
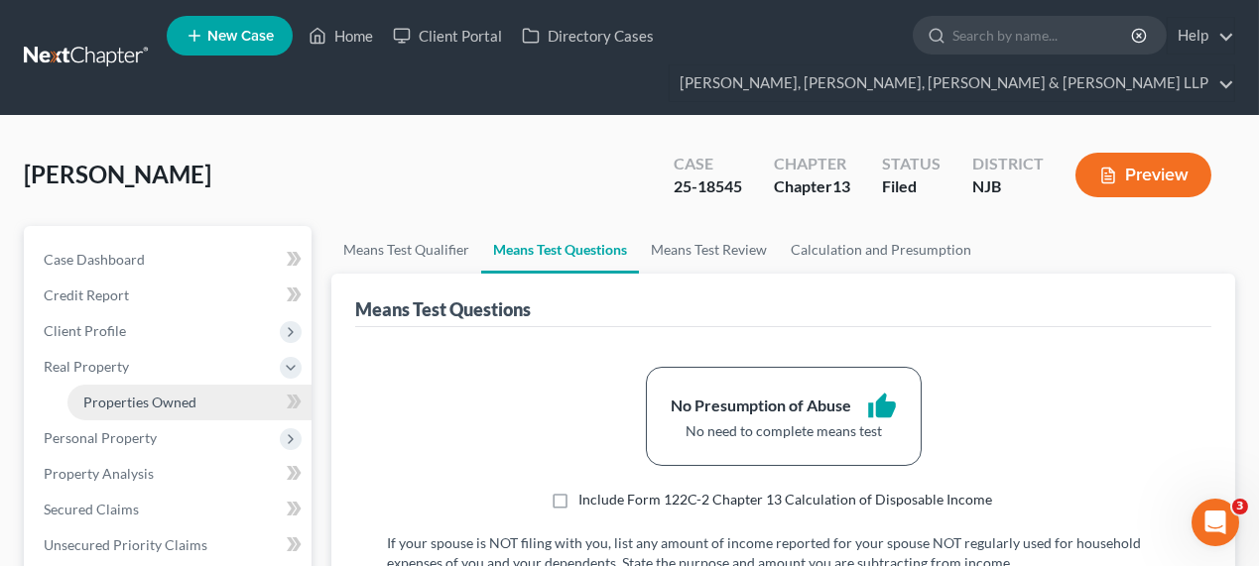
click at [174, 390] on link "Properties Owned" at bounding box center [189, 403] width 244 height 36
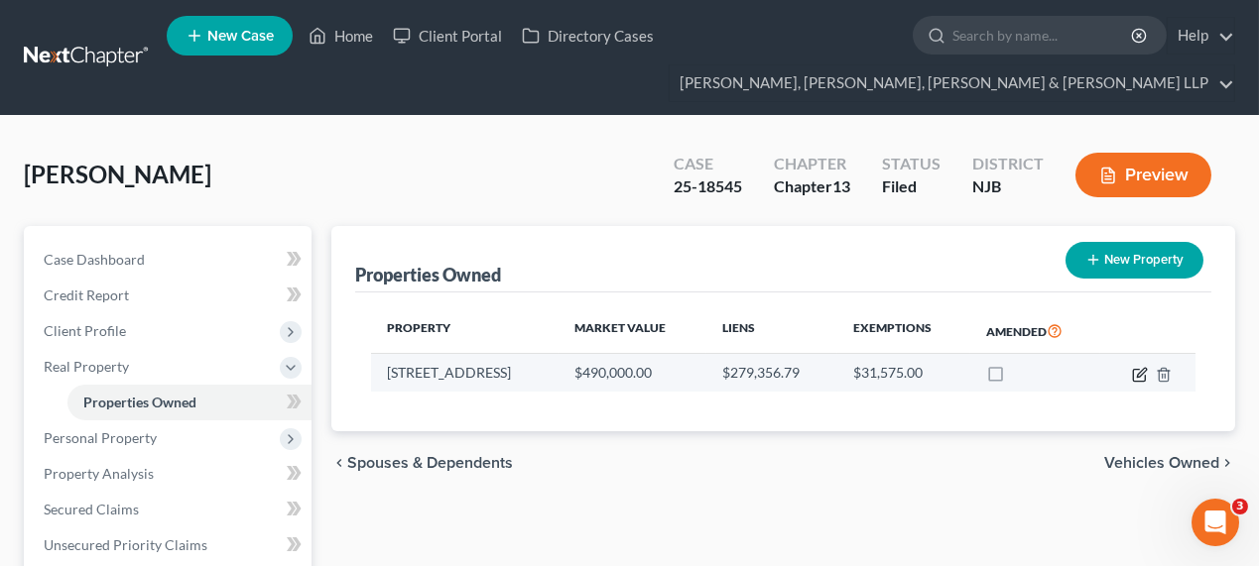
click at [1139, 371] on icon "button" at bounding box center [1141, 372] width 9 height 9
select select "33"
select select "3"
select select "5"
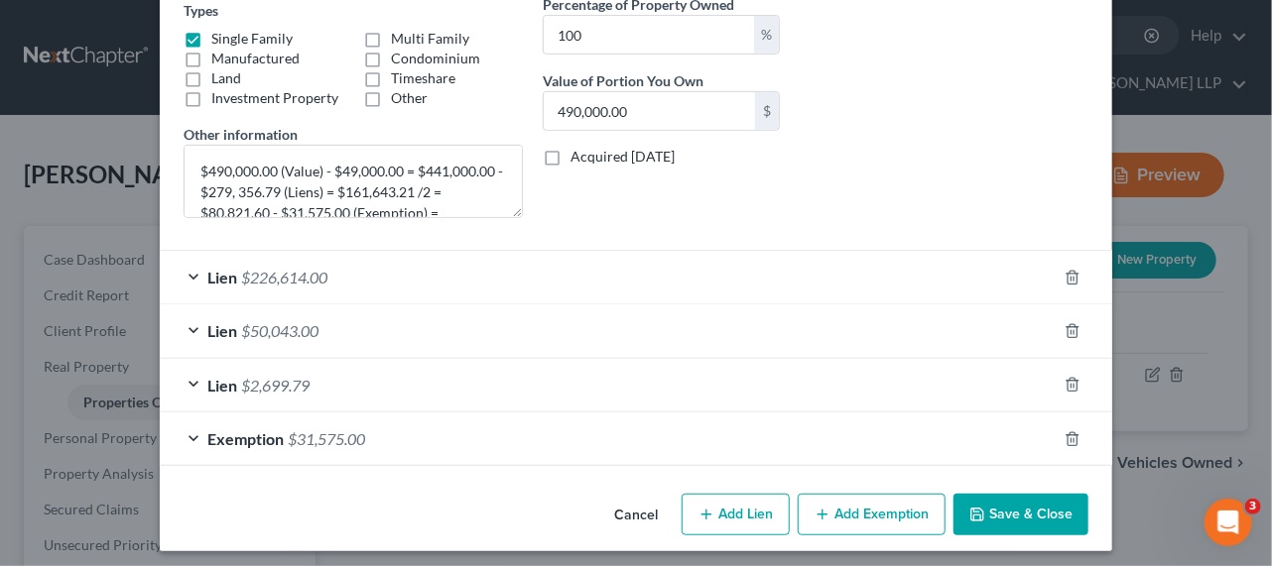
scroll to position [356, 0]
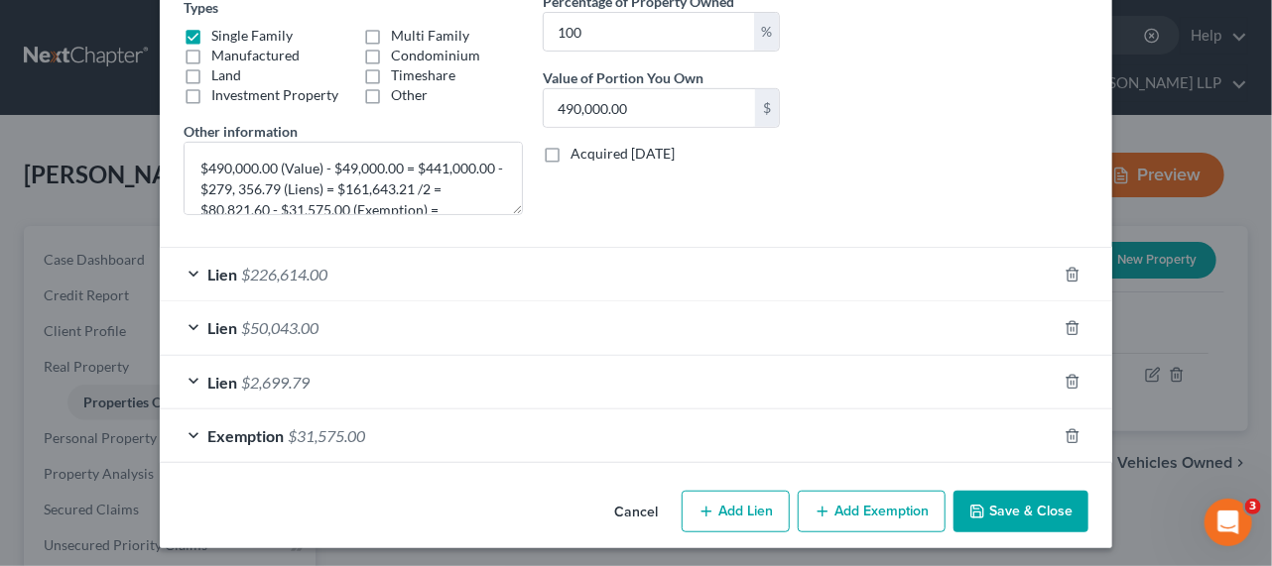
click at [309, 282] on div "Lien $226,614.00" at bounding box center [608, 274] width 897 height 53
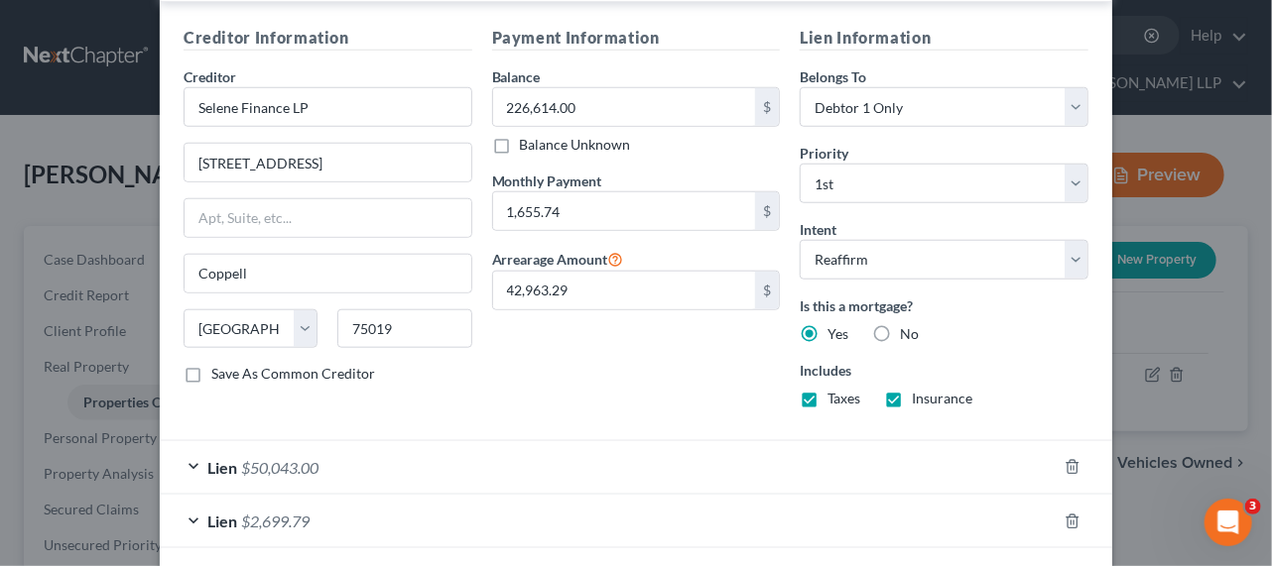
scroll to position [793, 0]
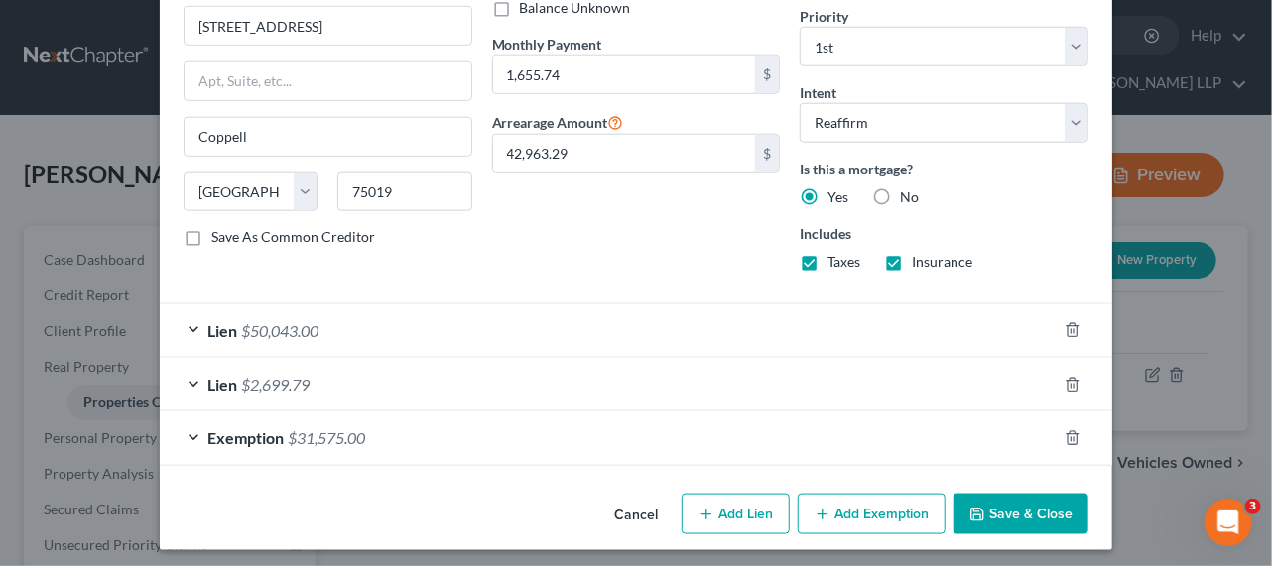
click at [337, 326] on div "Lien $50,043.00" at bounding box center [608, 331] width 897 height 53
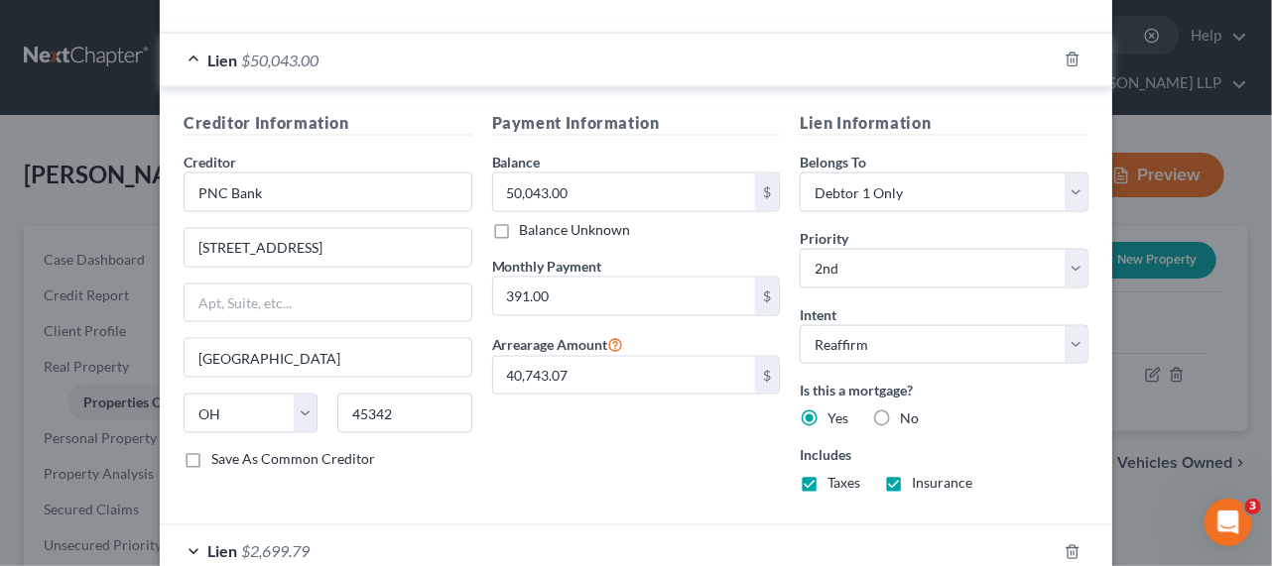
scroll to position [1229, 0]
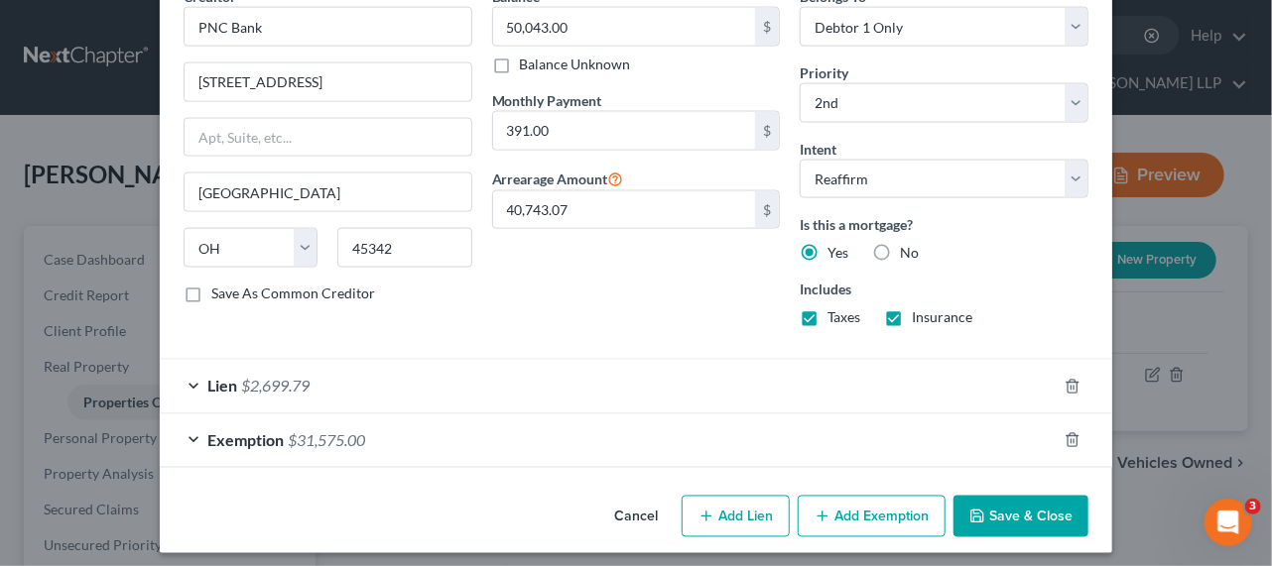
click at [385, 375] on div "Lien $2,699.79" at bounding box center [608, 386] width 897 height 53
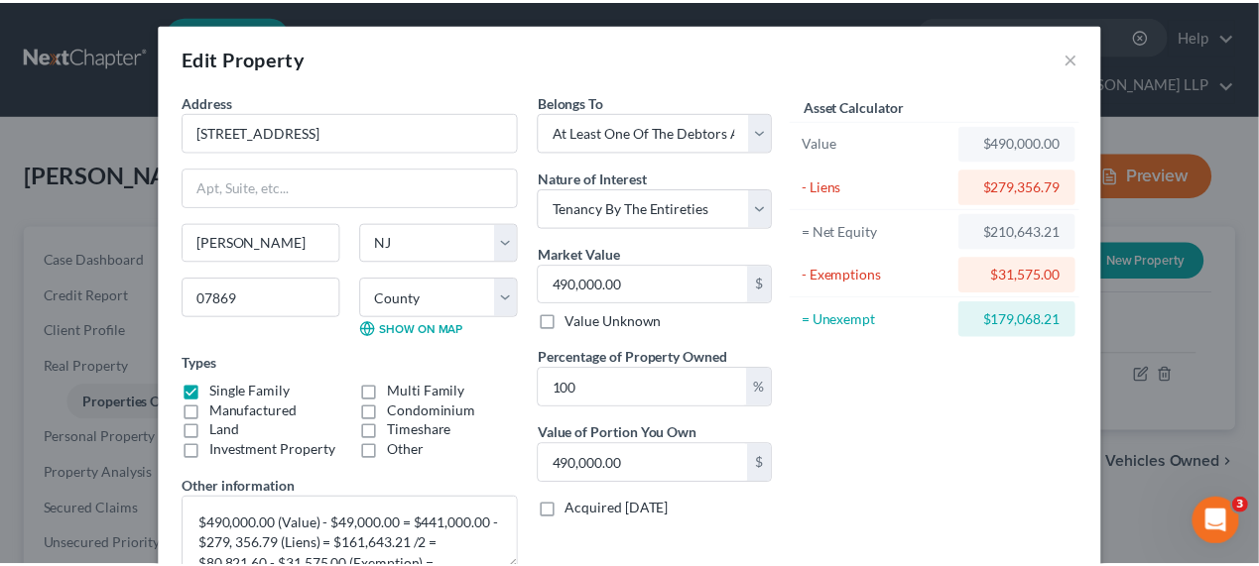
scroll to position [0, 0]
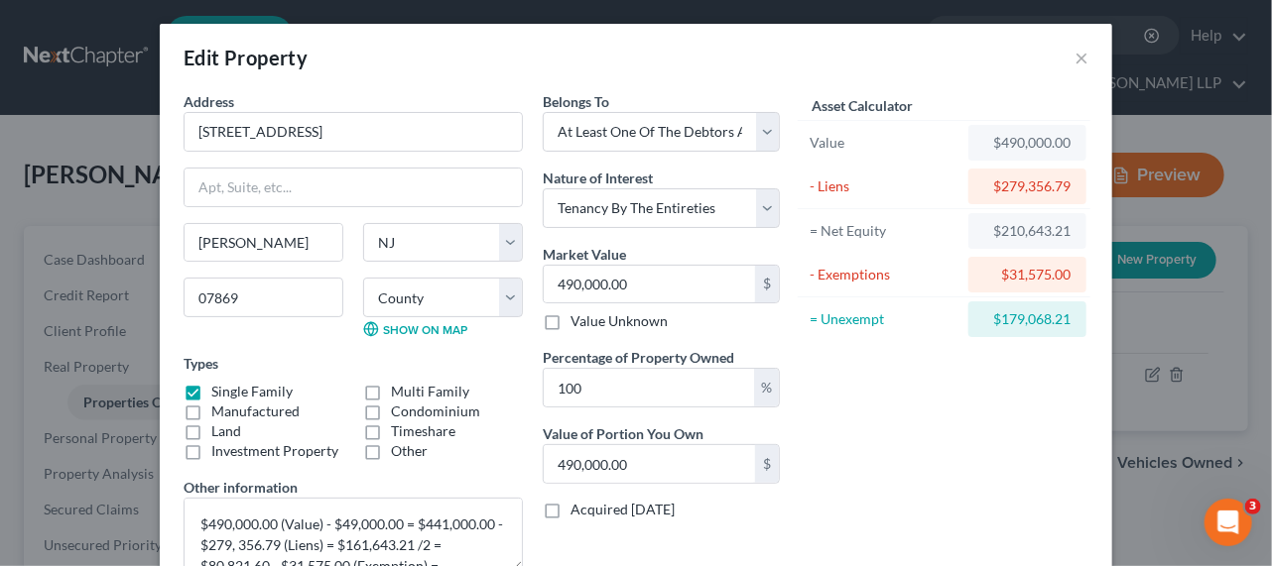
click at [1059, 60] on div "Edit Property ×" at bounding box center [636, 57] width 952 height 67
click at [1074, 60] on button "×" at bounding box center [1081, 58] width 14 height 24
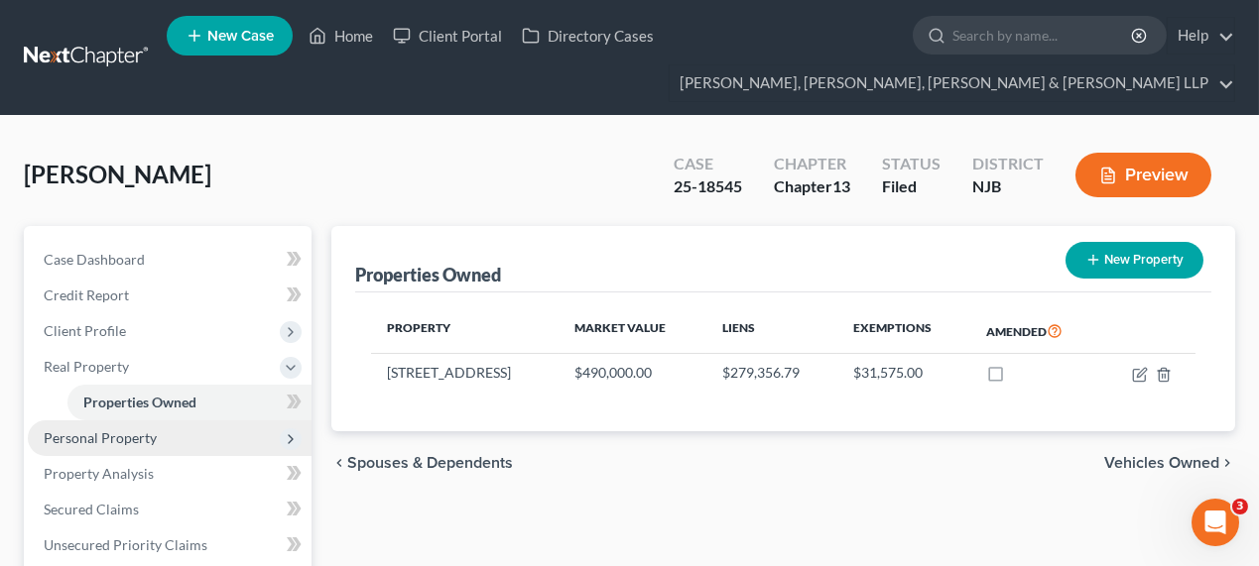
click at [98, 442] on span "Personal Property" at bounding box center [100, 437] width 113 height 17
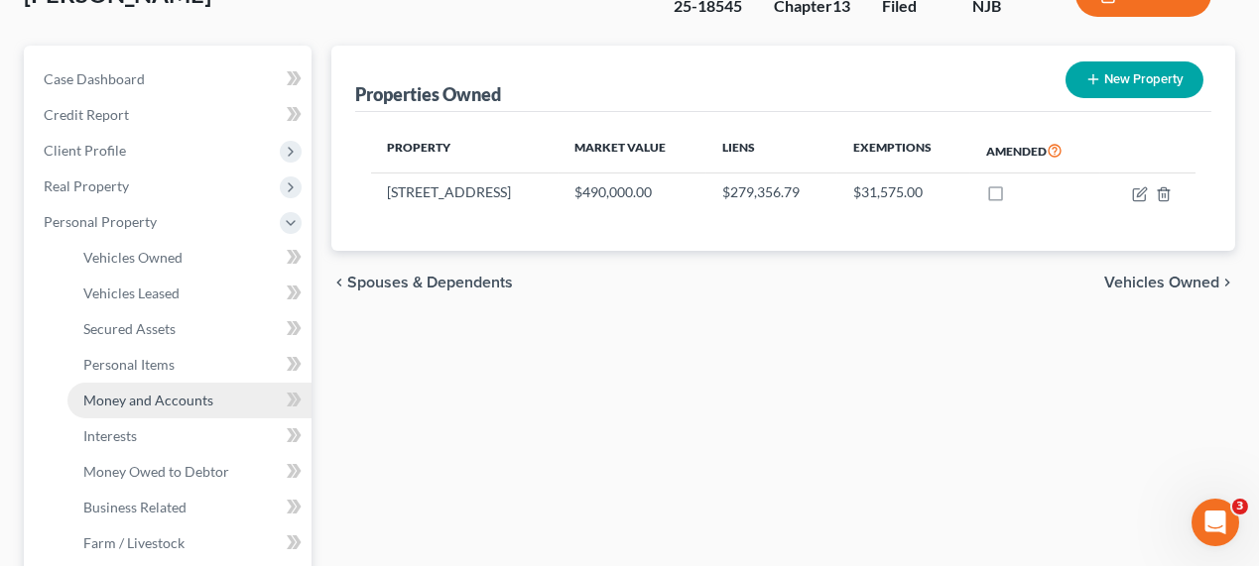
click at [139, 410] on link "Money and Accounts" at bounding box center [189, 401] width 244 height 36
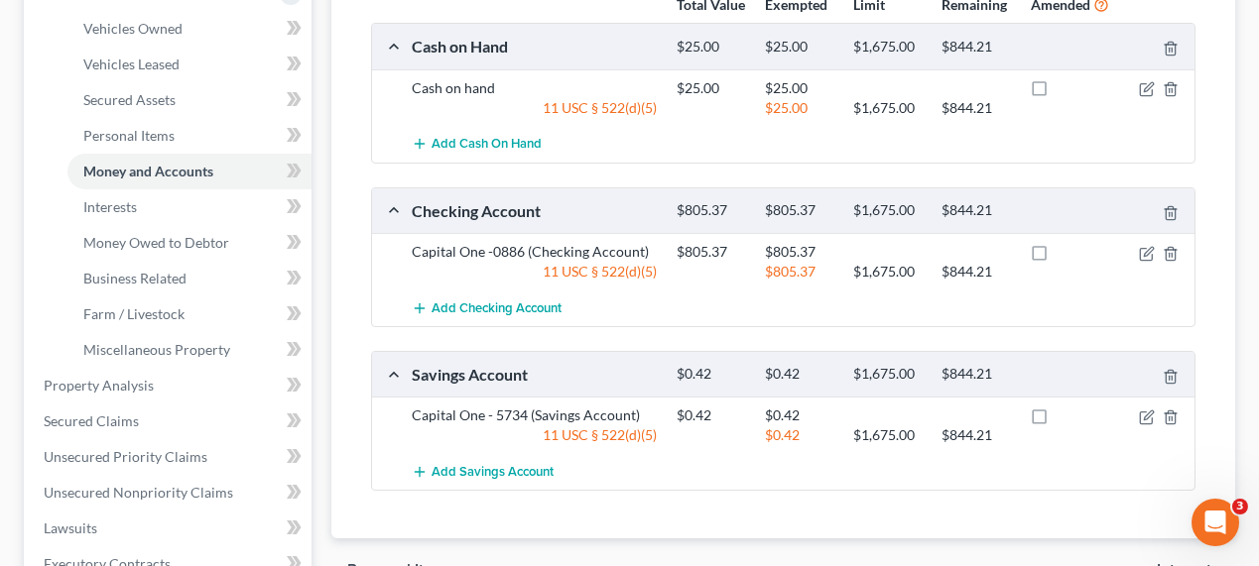
scroll to position [450, 0]
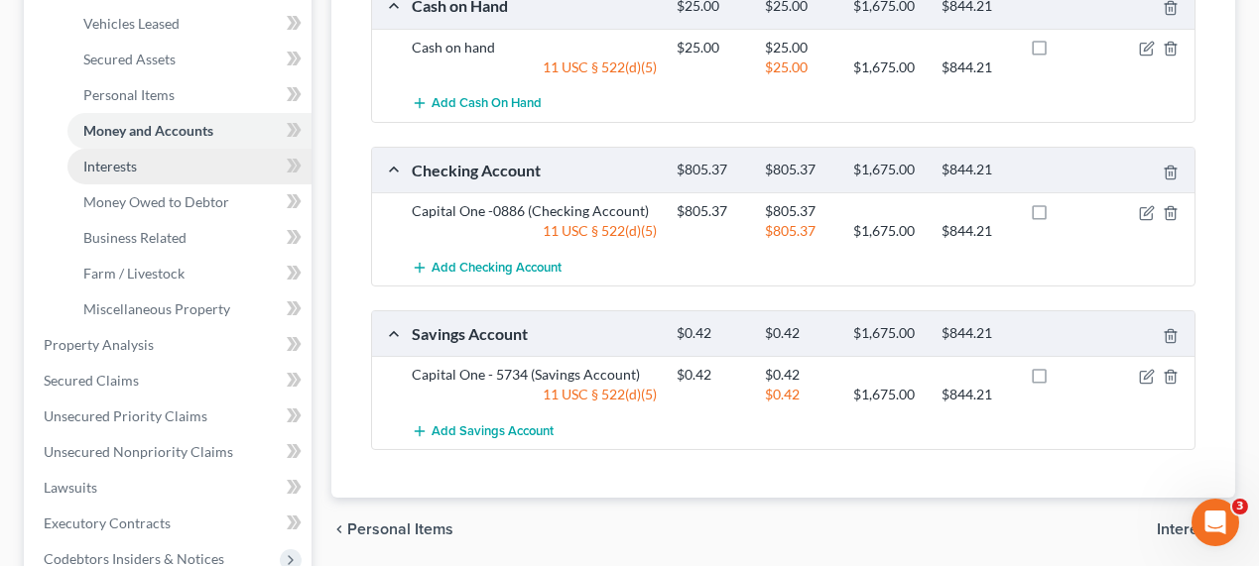
click at [121, 161] on span "Interests" at bounding box center [110, 166] width 54 height 17
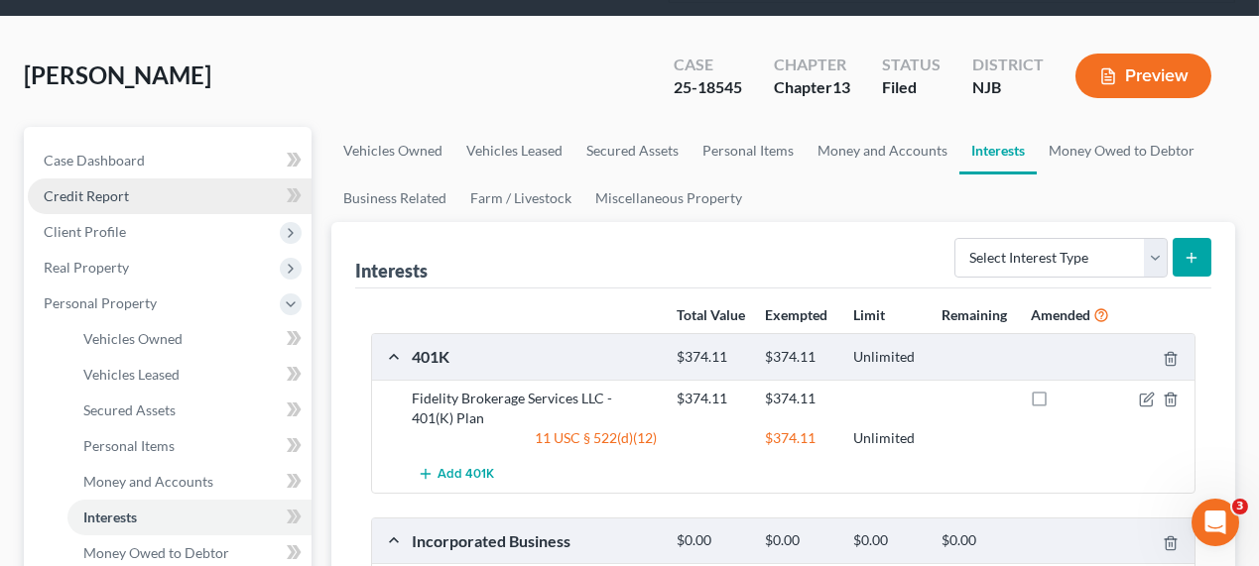
scroll to position [89, 0]
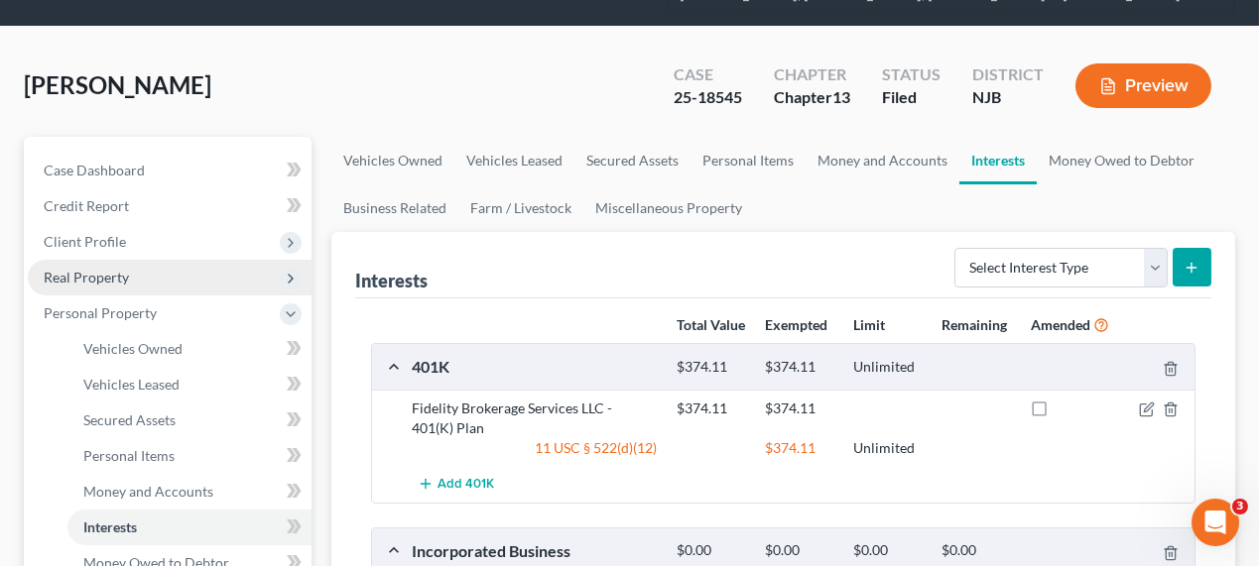
click at [111, 269] on span "Real Property" at bounding box center [86, 277] width 85 height 17
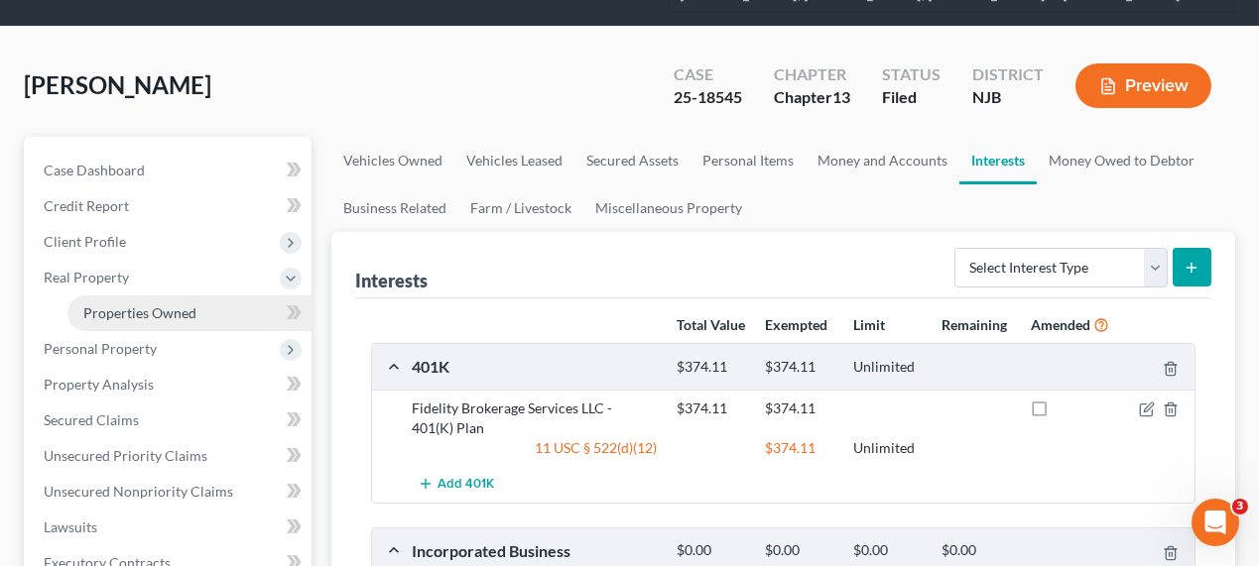
click at [115, 318] on link "Properties Owned" at bounding box center [189, 314] width 244 height 36
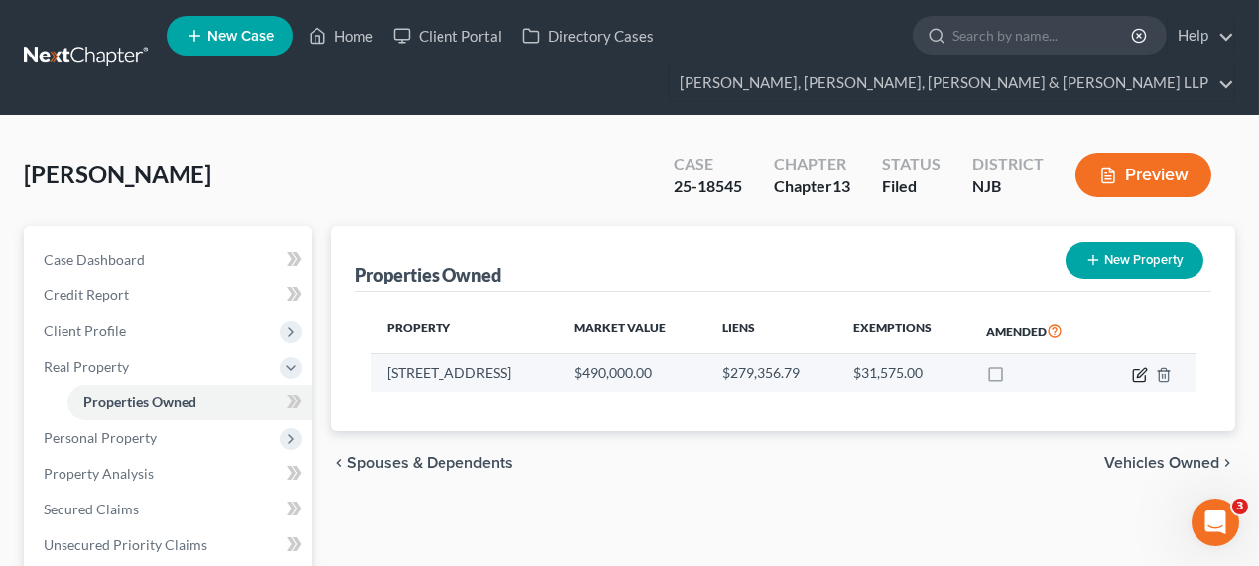
click at [1141, 377] on icon "button" at bounding box center [1140, 375] width 16 height 16
select select "33"
select select "13"
select select "3"
select select "5"
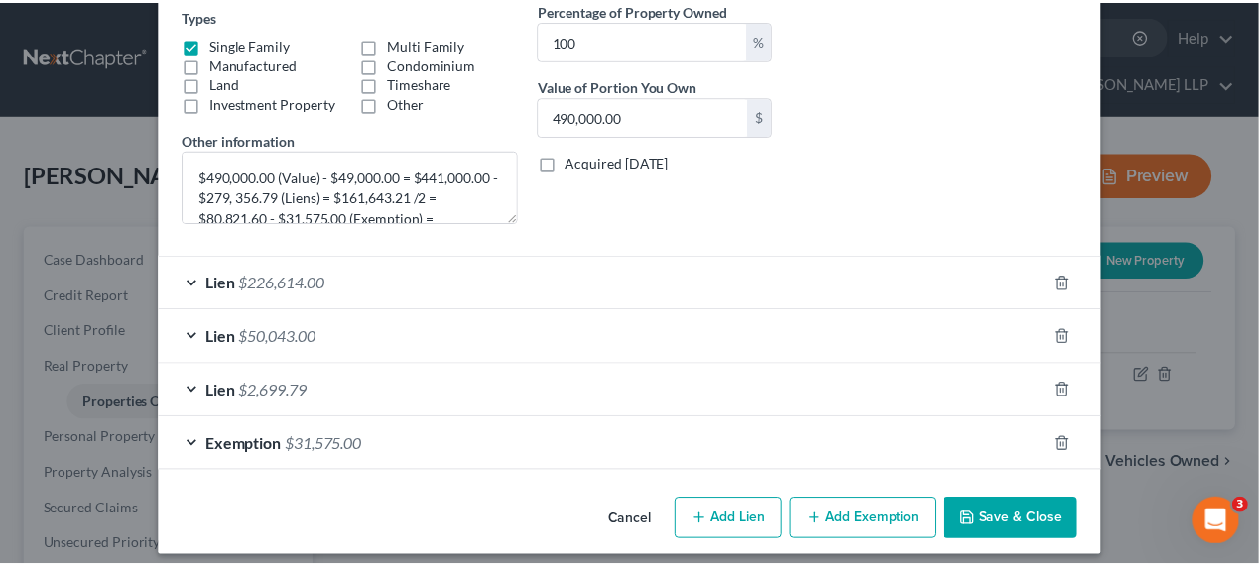
scroll to position [356, 0]
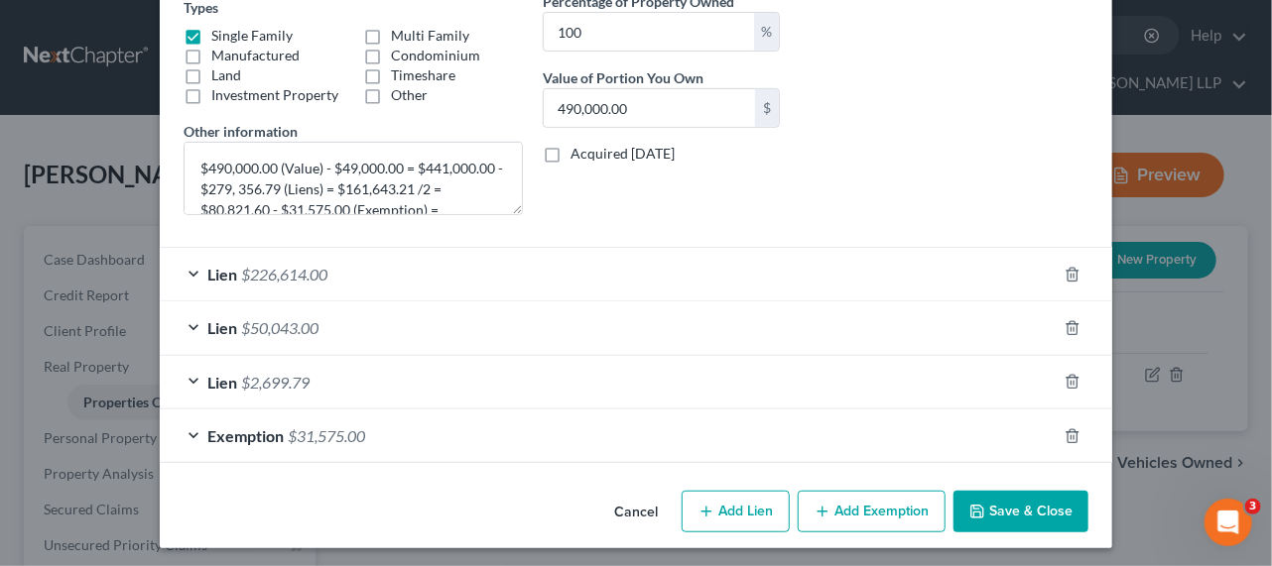
click at [623, 497] on button "Cancel" at bounding box center [635, 513] width 75 height 40
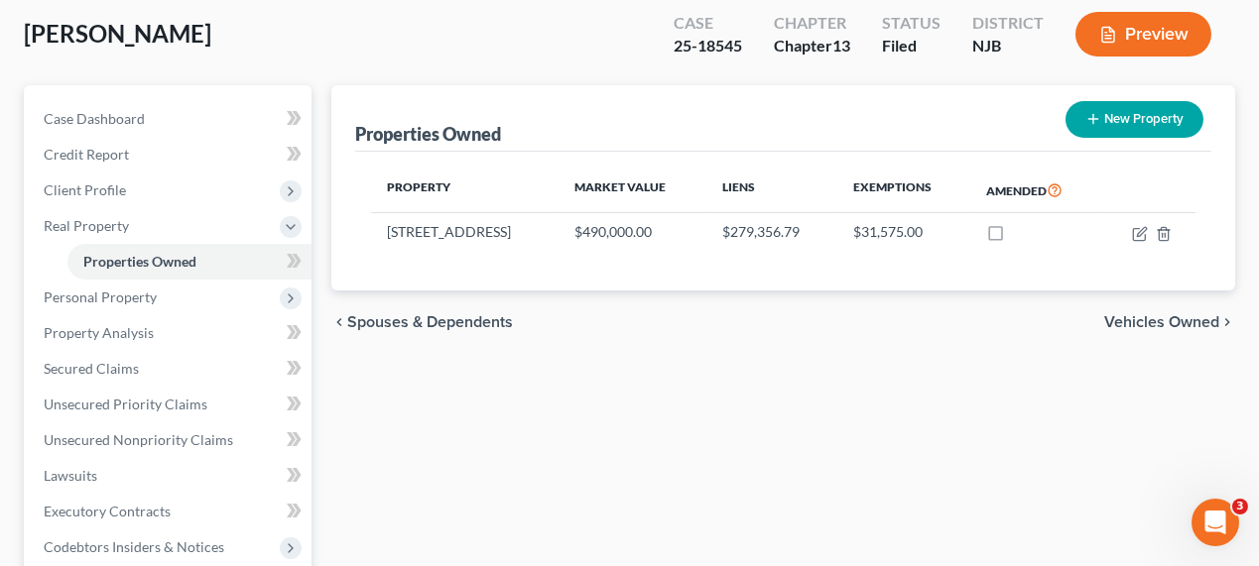
scroll to position [541, 0]
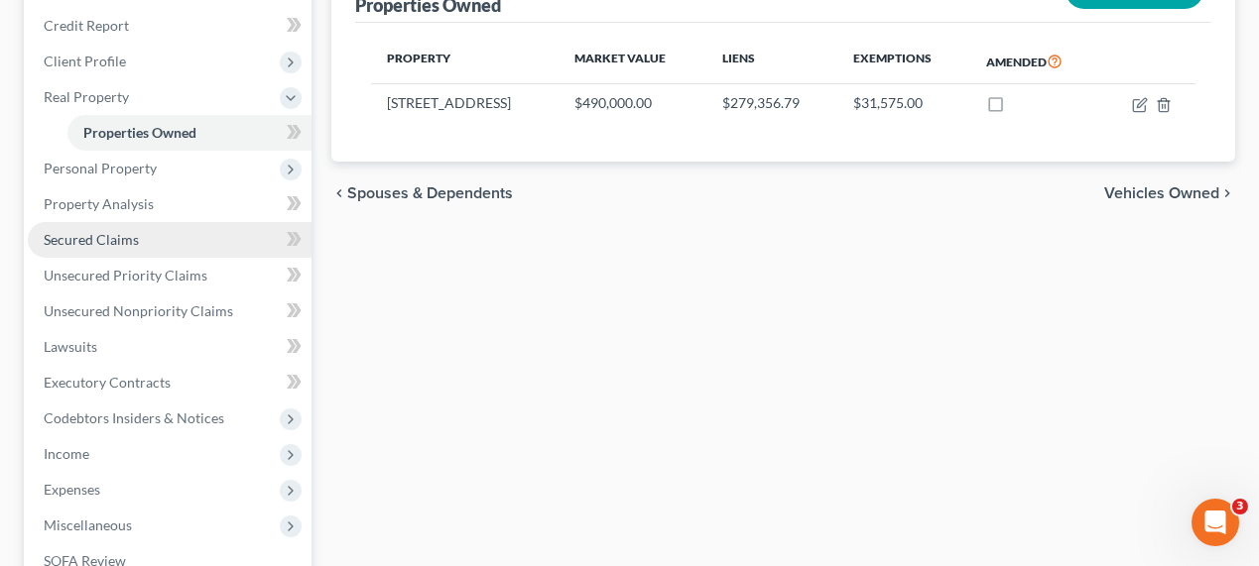
click at [137, 238] on link "Secured Claims" at bounding box center [170, 240] width 284 height 36
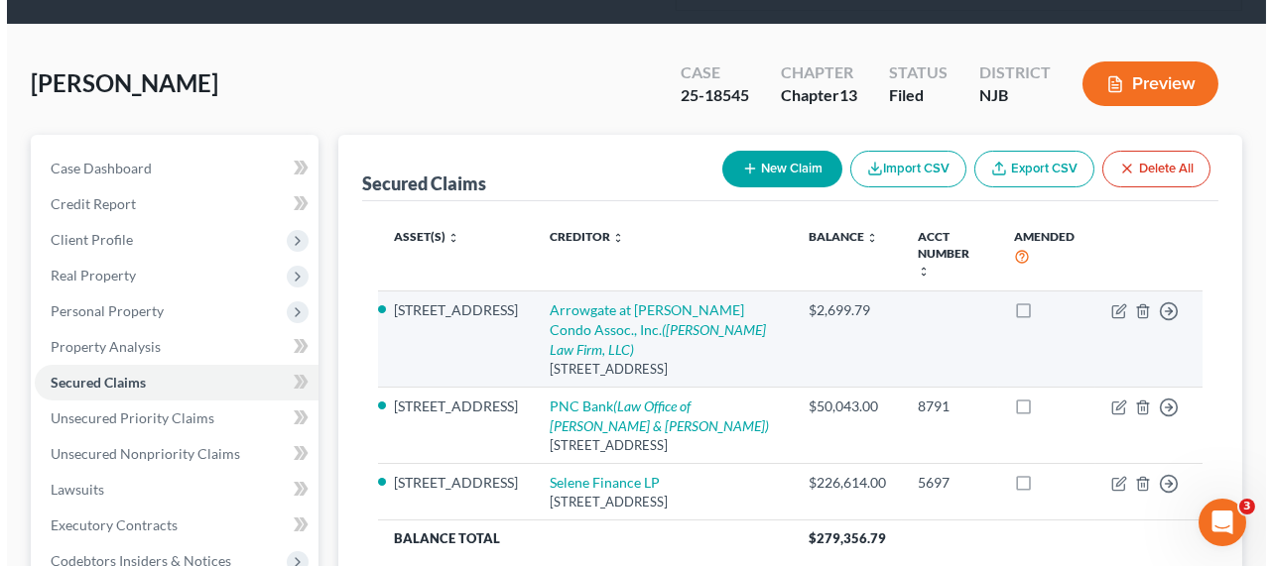
scroll to position [181, 0]
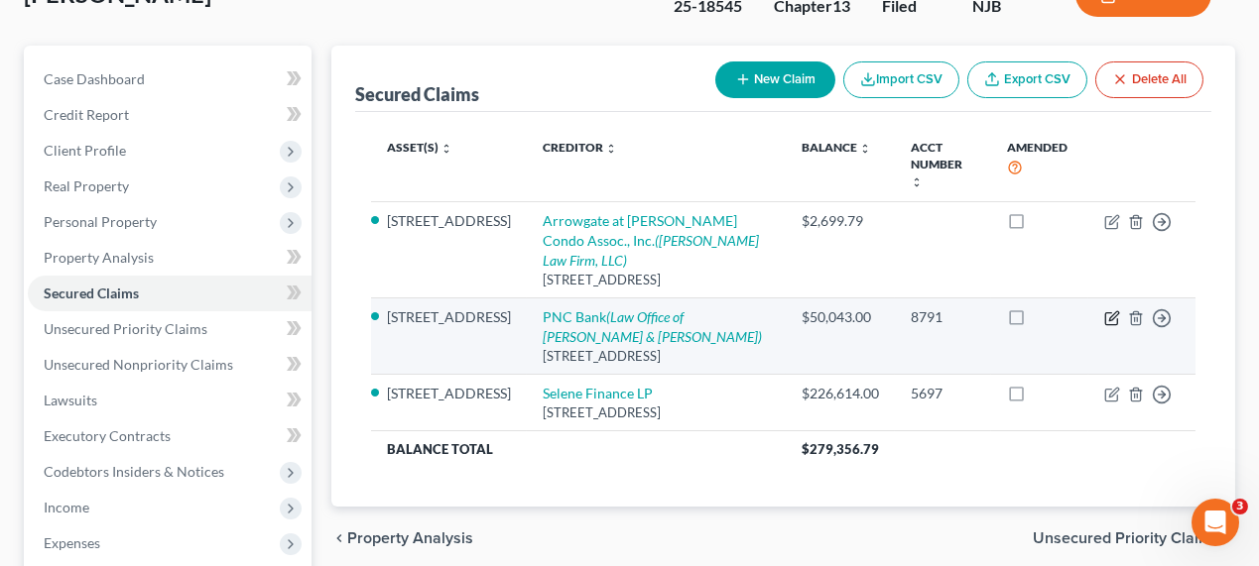
click at [1106, 310] on icon "button" at bounding box center [1112, 318] width 16 height 16
select select "36"
select select "11"
select select "2"
select select "0"
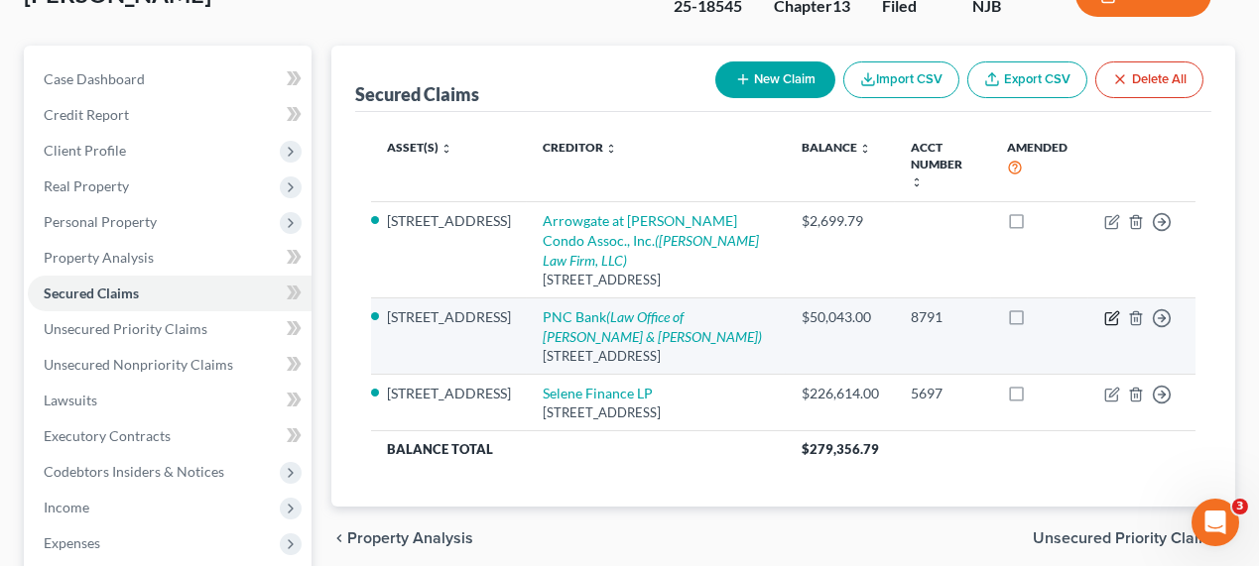
select select "0"
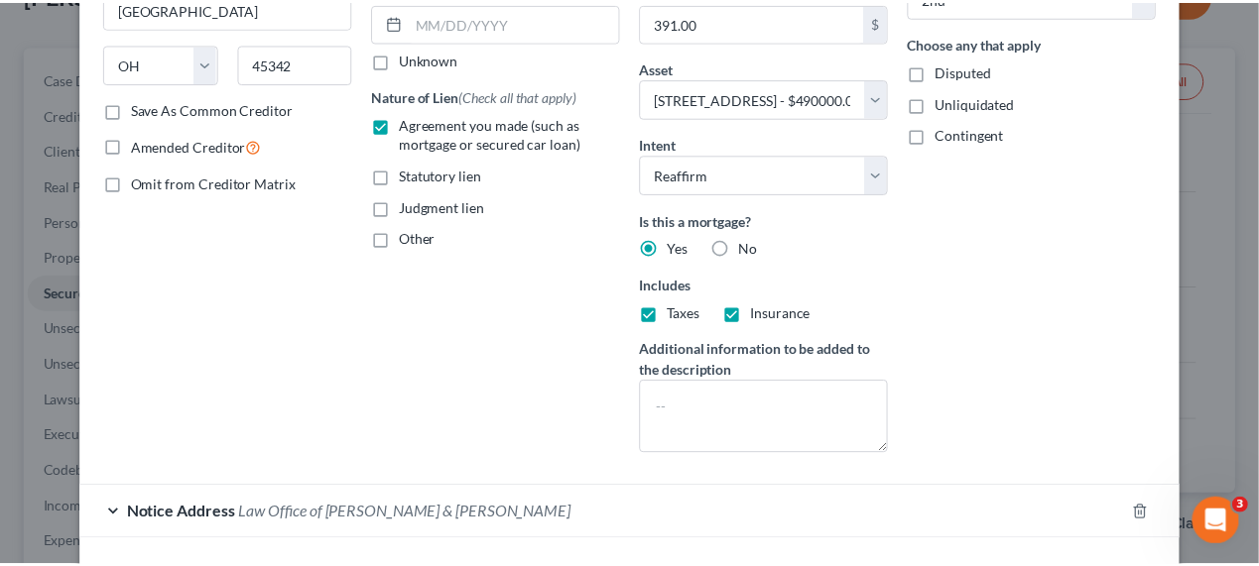
scroll to position [425, 0]
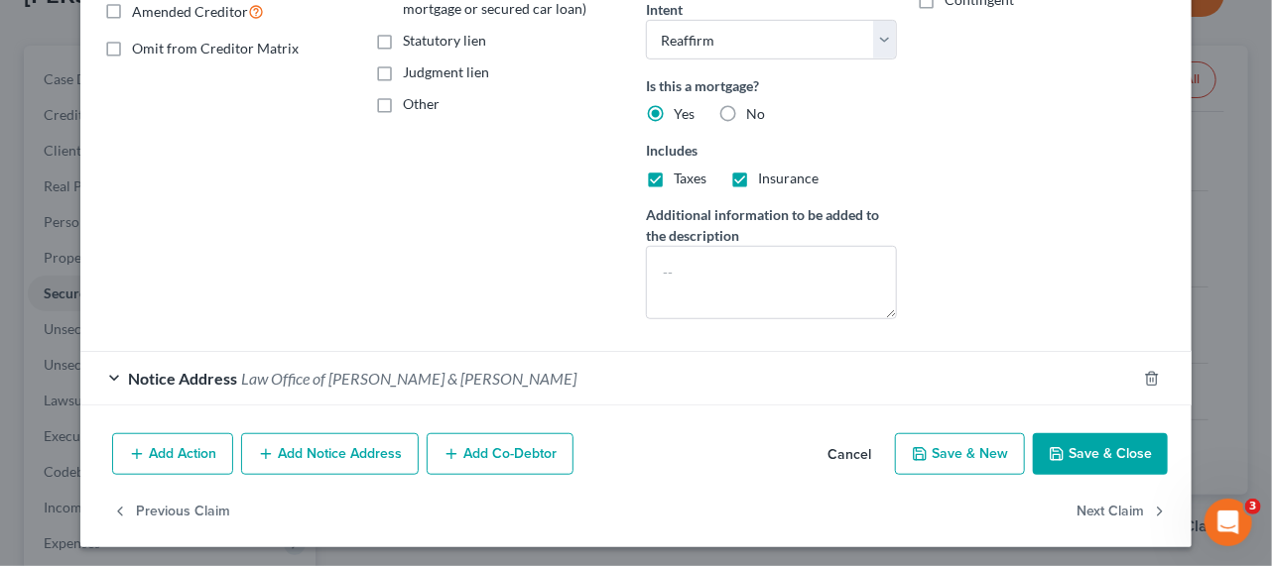
click at [847, 454] on button "Cancel" at bounding box center [848, 455] width 75 height 40
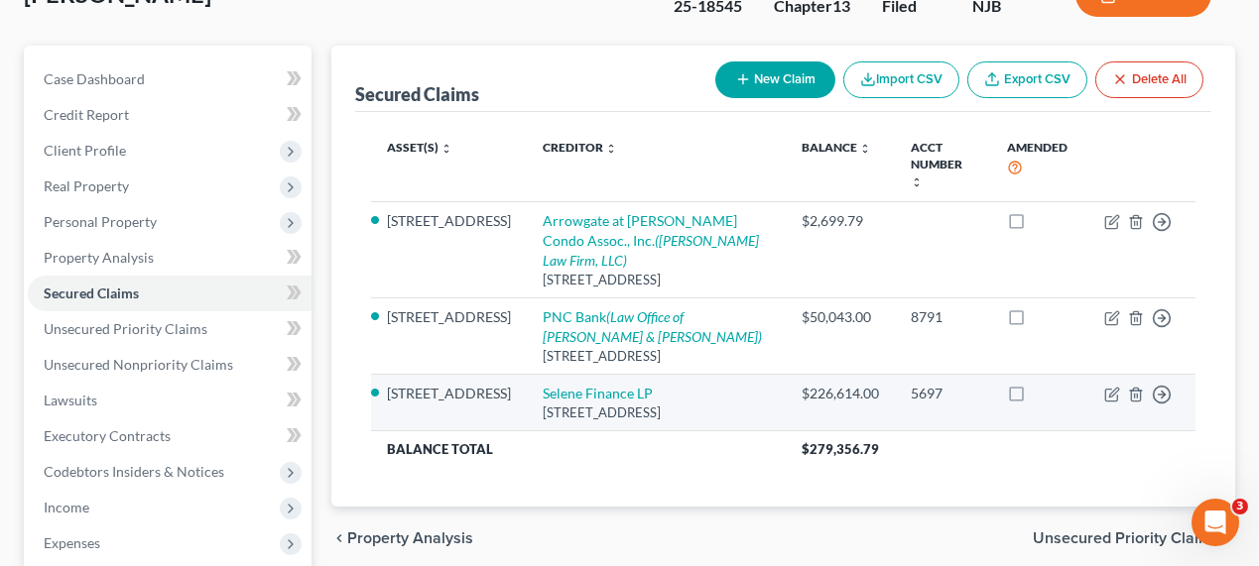
click at [1103, 400] on td "Move to E Move to F Move to G Move to Notice Only" at bounding box center [1141, 402] width 107 height 57
click at [1110, 401] on icon "button" at bounding box center [1112, 395] width 16 height 16
select select "45"
select select "11"
select select "2"
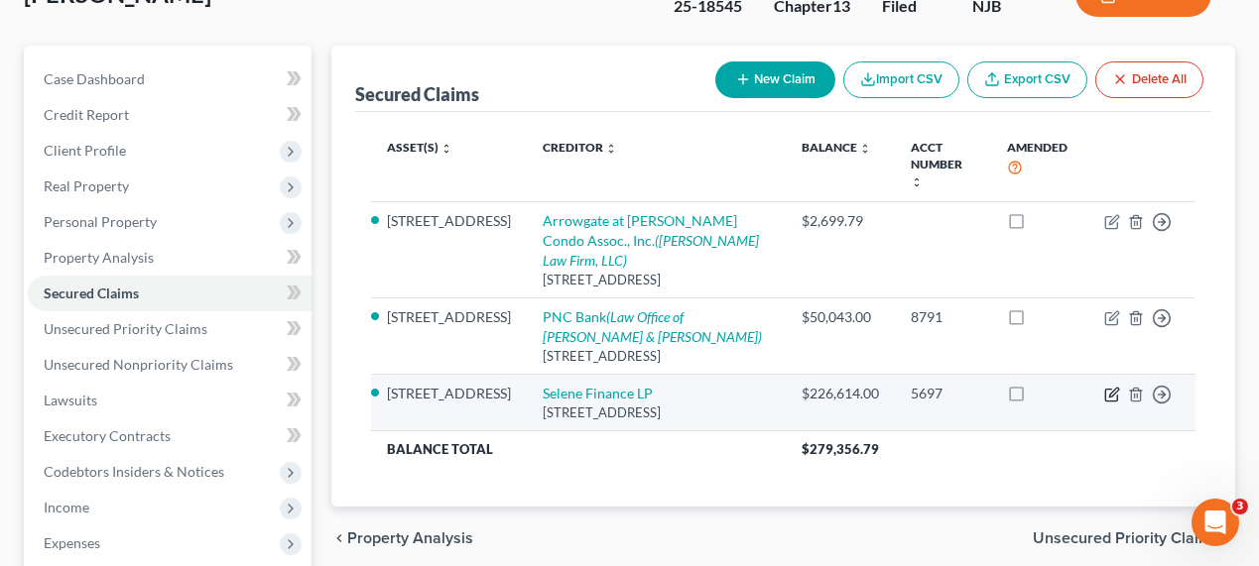
select select "0"
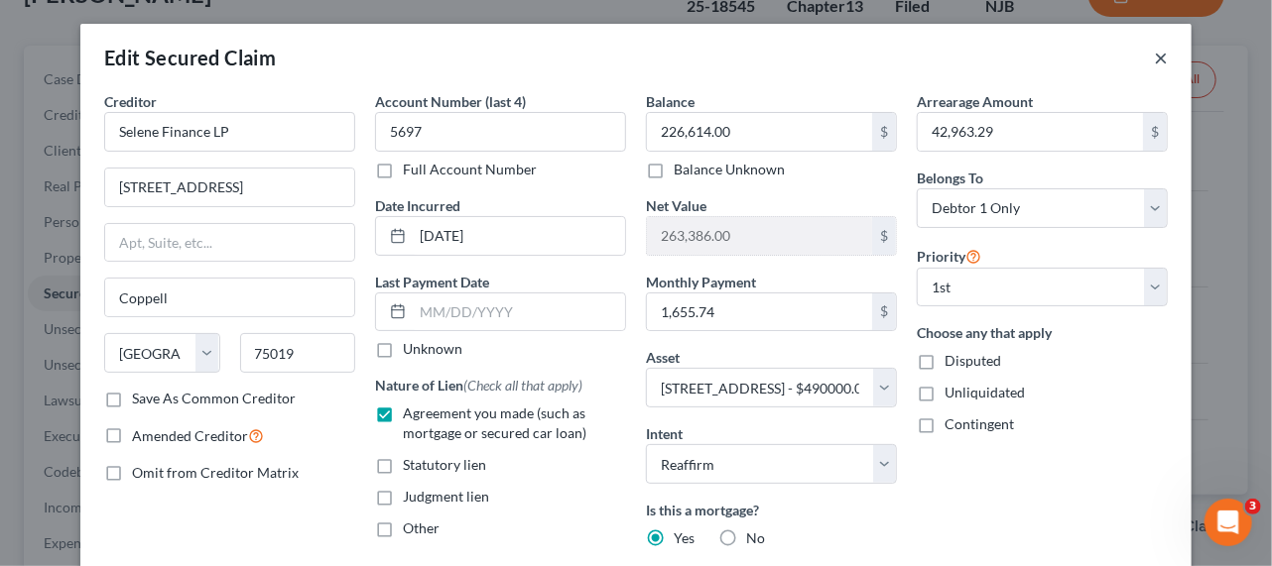
click at [1154, 53] on button "×" at bounding box center [1161, 58] width 14 height 24
